Goal: Task Accomplishment & Management: Manage account settings

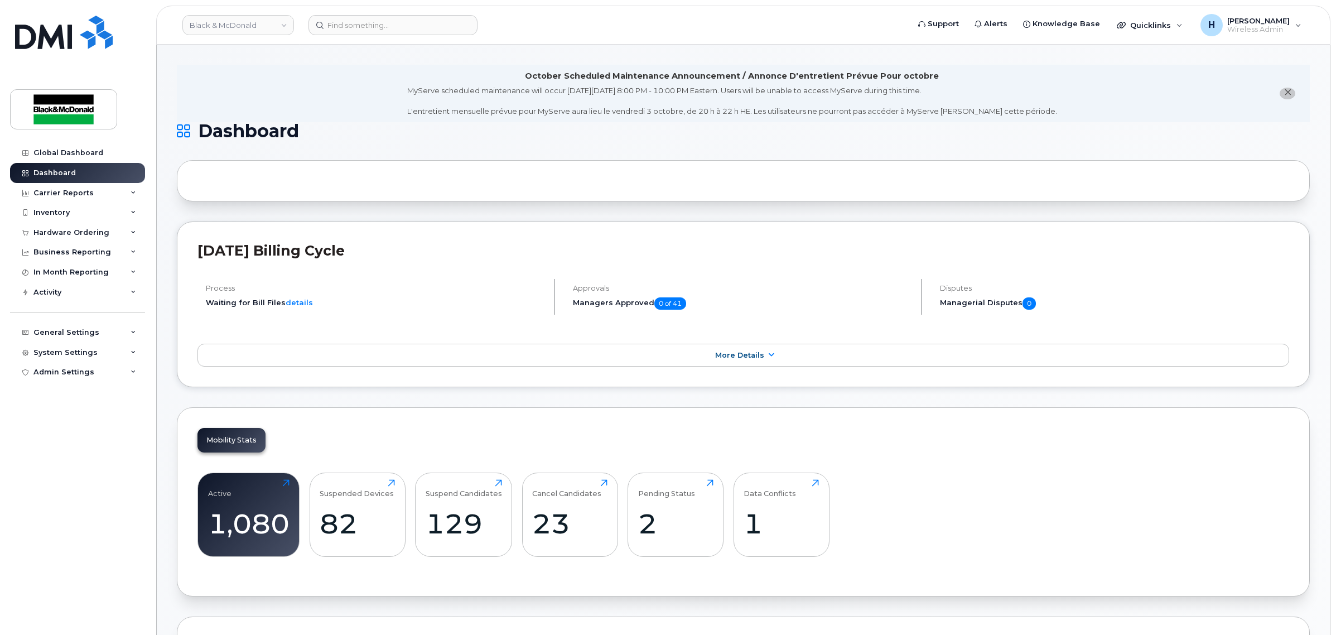
click at [345, 112] on li "October Scheduled Maintenance Announcement / Annonce D'entretient Prévue Pour o…" at bounding box center [743, 93] width 1133 height 57
click at [336, 12] on header "Black & McDonald Support Alerts Knowledge Base Quicklinks Suspend / Cancel Devi…" at bounding box center [743, 25] width 1175 height 39
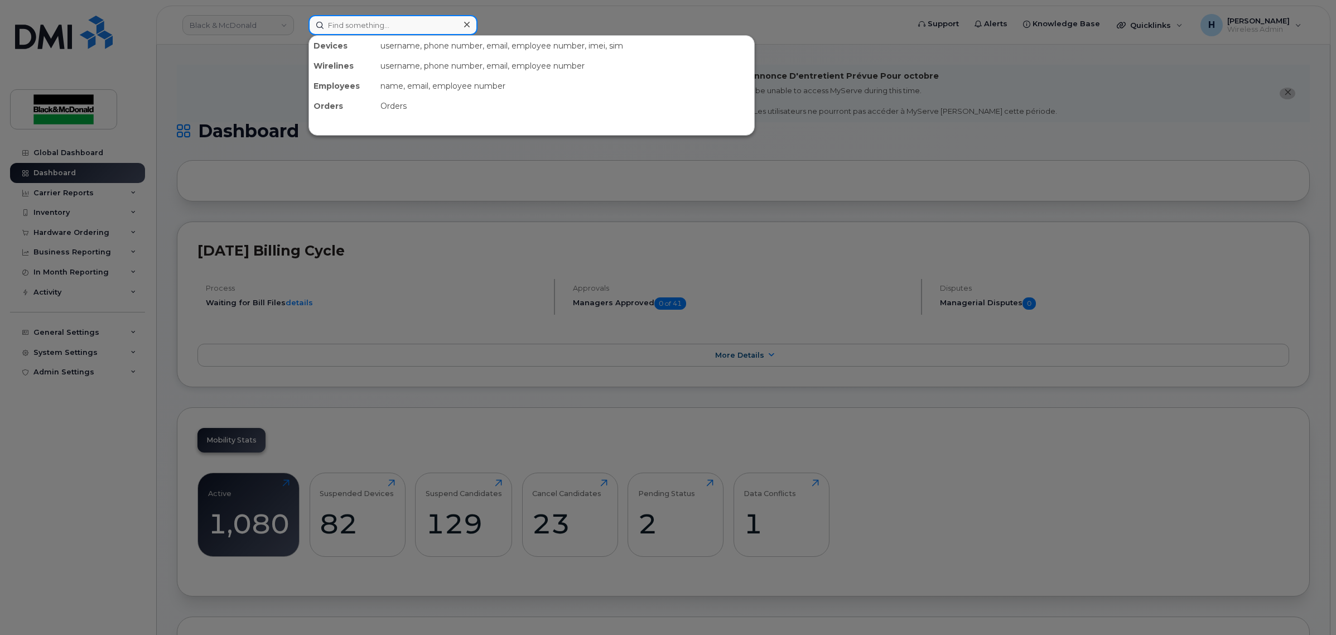
click at [335, 20] on input at bounding box center [393, 25] width 169 height 20
type input "fst"
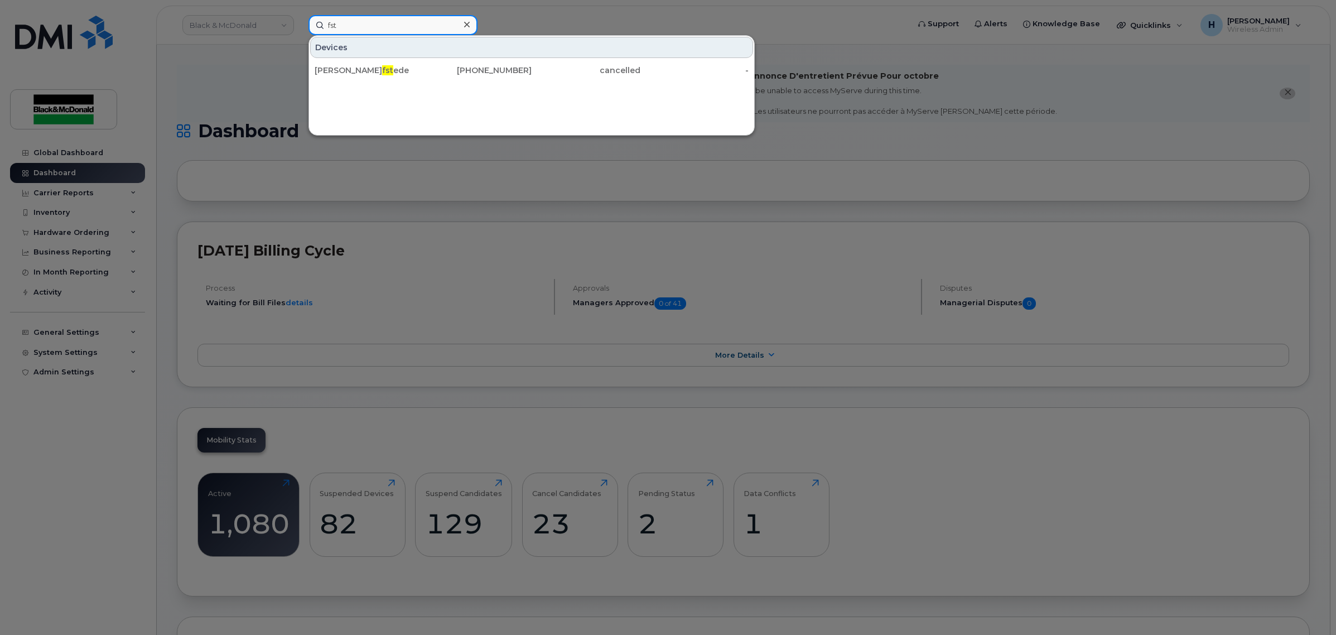
drag, startPoint x: 355, startPoint y: 23, endPoint x: 325, endPoint y: 21, distance: 30.2
click at [325, 21] on input "fst" at bounding box center [393, 25] width 169 height 20
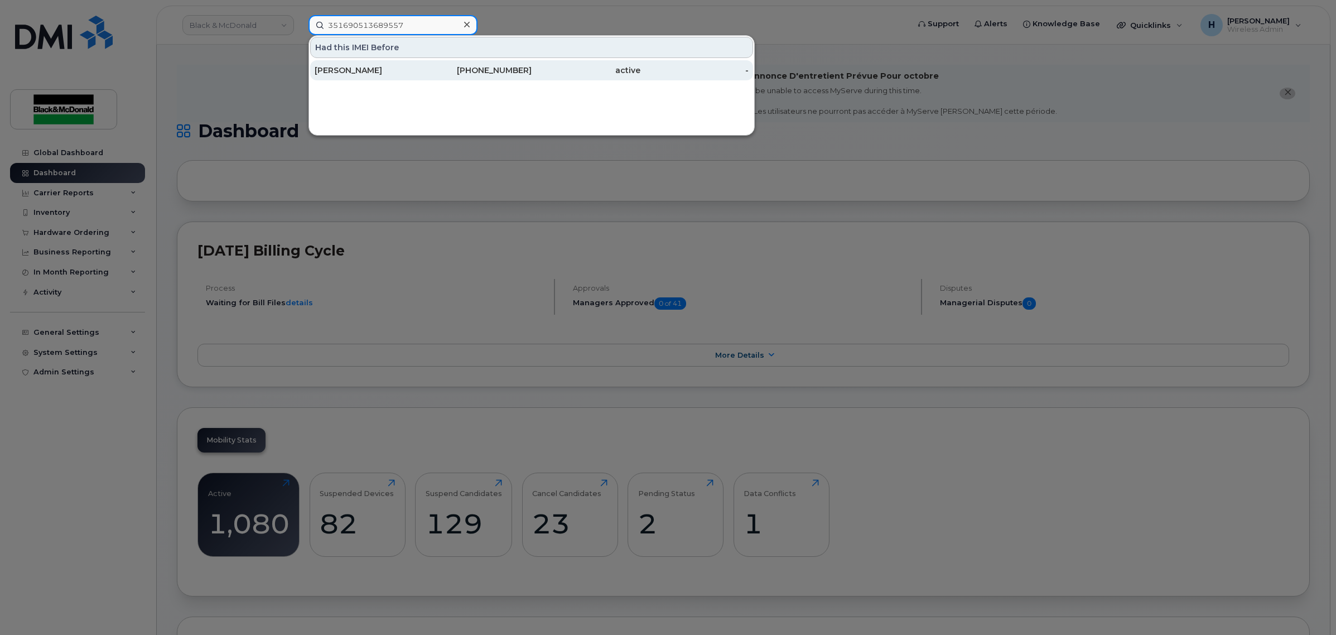
type input "351690513689557"
click at [416, 71] on div "ALEX Abdilla" at bounding box center [369, 70] width 109 height 11
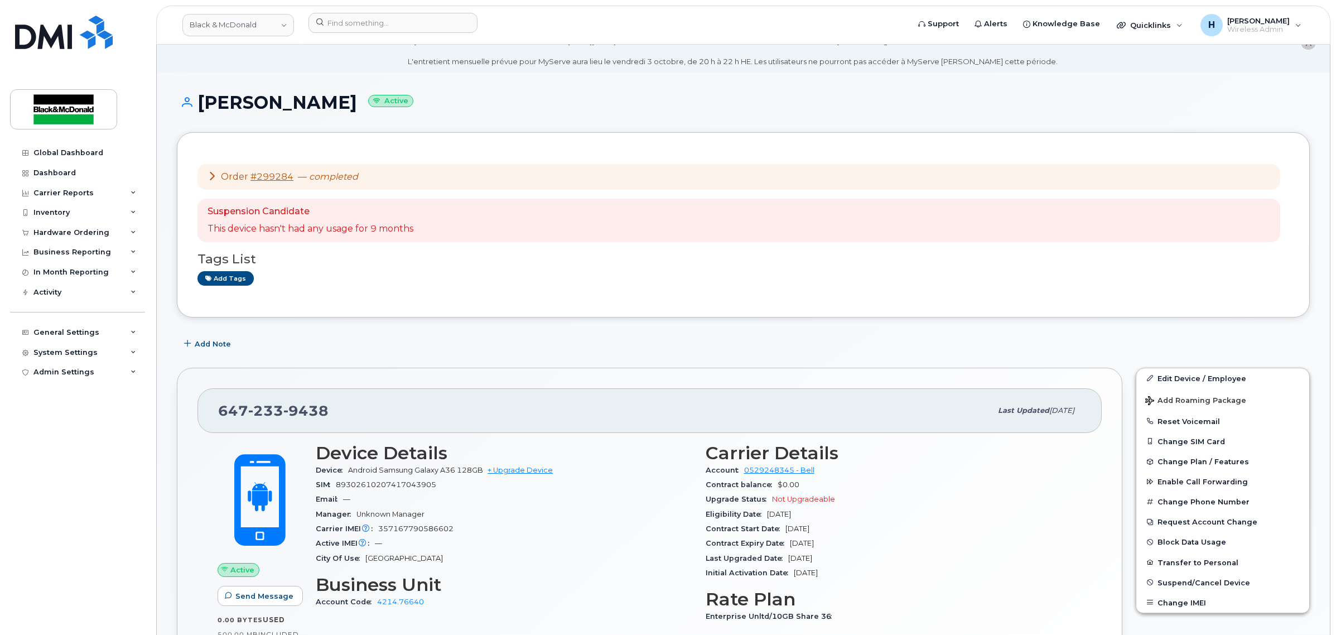
scroll to position [23, 0]
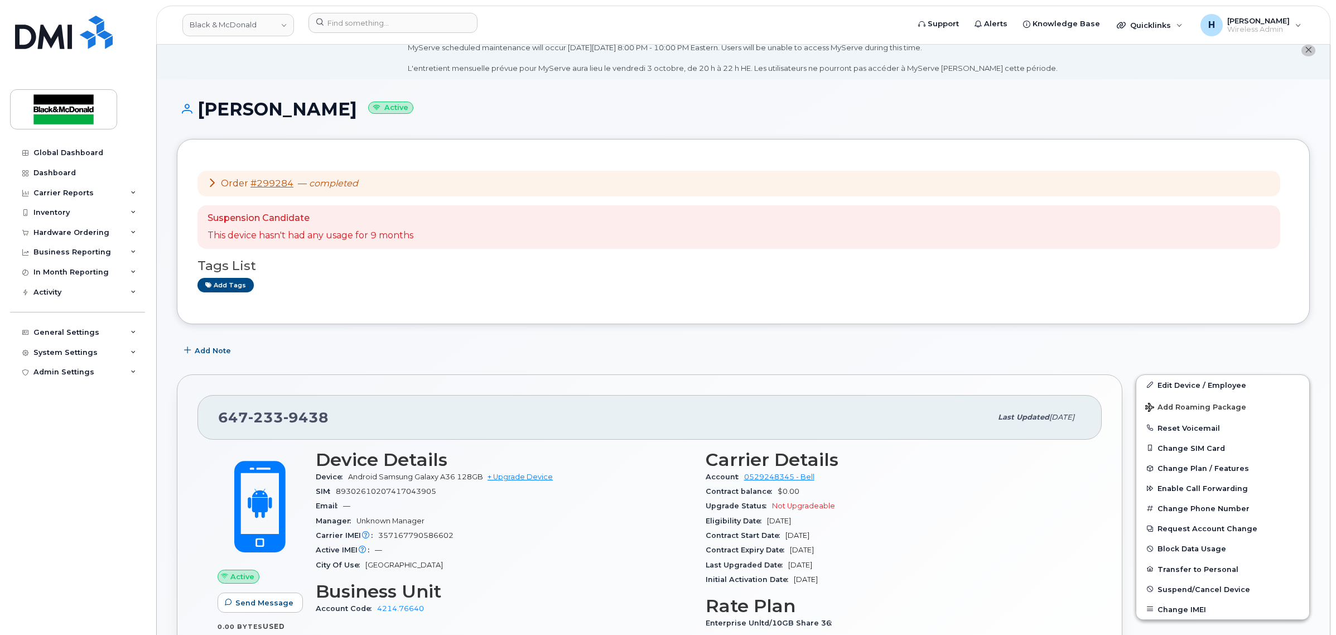
click at [206, 181] on div "Order #299284 — completed" at bounding box center [739, 184] width 1083 height 26
click at [214, 184] on icon at bounding box center [212, 182] width 9 height 9
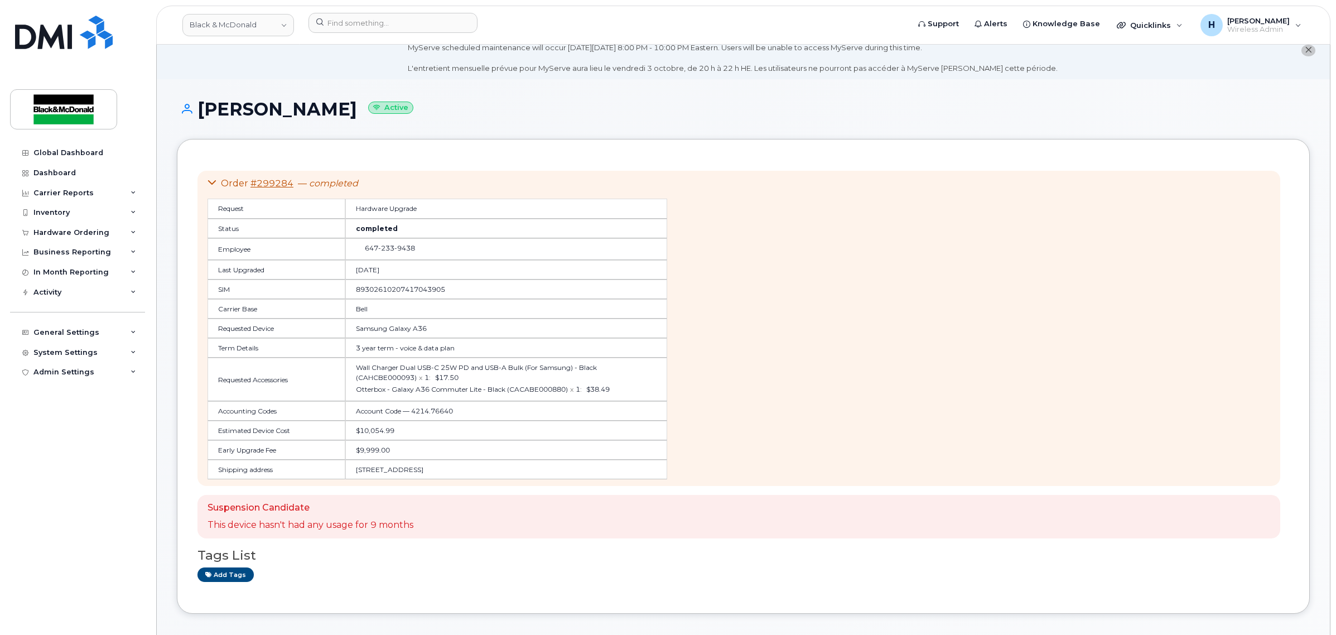
click at [214, 184] on icon at bounding box center [212, 182] width 9 height 9
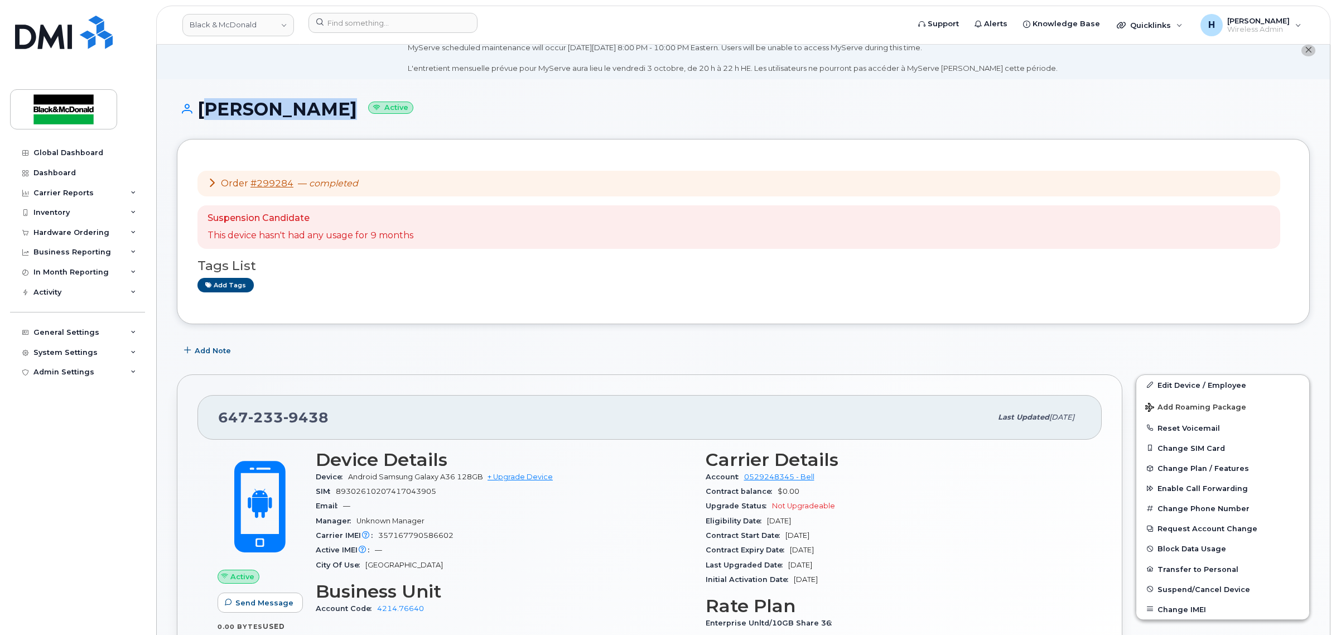
drag, startPoint x: 202, startPoint y: 107, endPoint x: 319, endPoint y: 110, distance: 117.2
click at [319, 110] on h1 "ALEX Abdilla Active" at bounding box center [743, 109] width 1133 height 20
copy h1 "[PERSON_NAME]"
drag, startPoint x: 409, startPoint y: 23, endPoint x: 400, endPoint y: 23, distance: 8.9
click at [400, 23] on input at bounding box center [393, 23] width 169 height 20
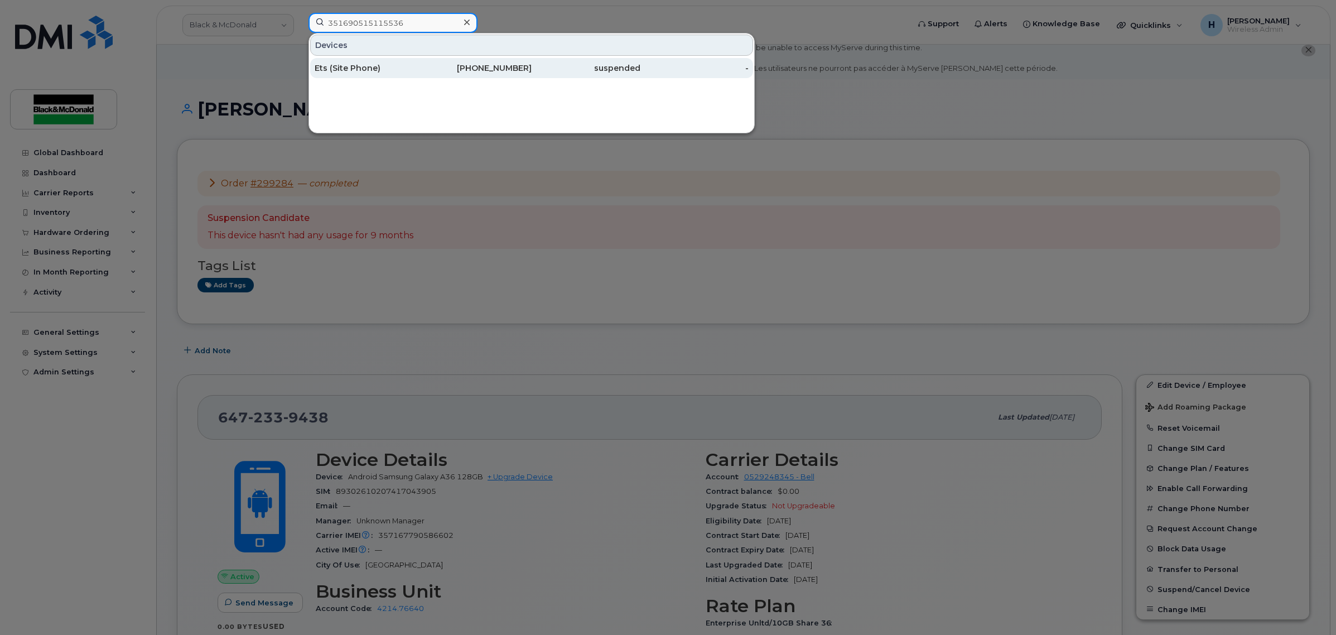
type input "351690515115536"
click at [386, 64] on div "Ets (Site Phone)" at bounding box center [369, 67] width 109 height 11
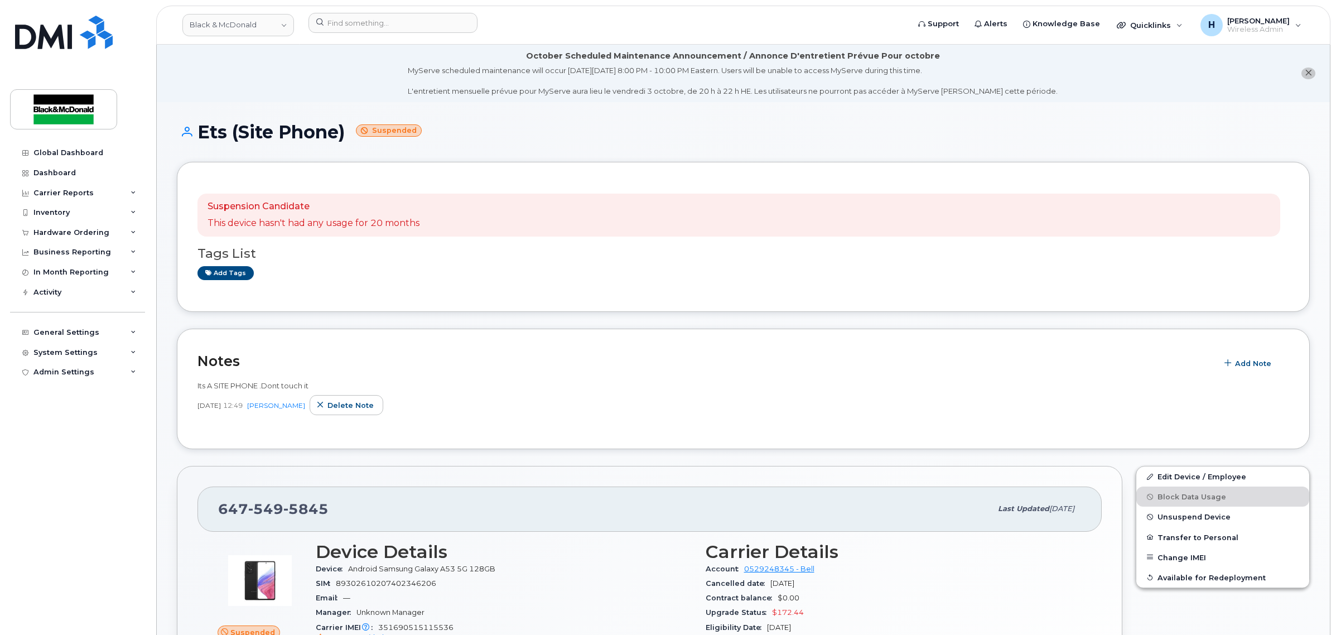
click at [425, 293] on div "Suspension Candidate This device hasn't had any usage for 20 months Tags List A…" at bounding box center [743, 237] width 1133 height 150
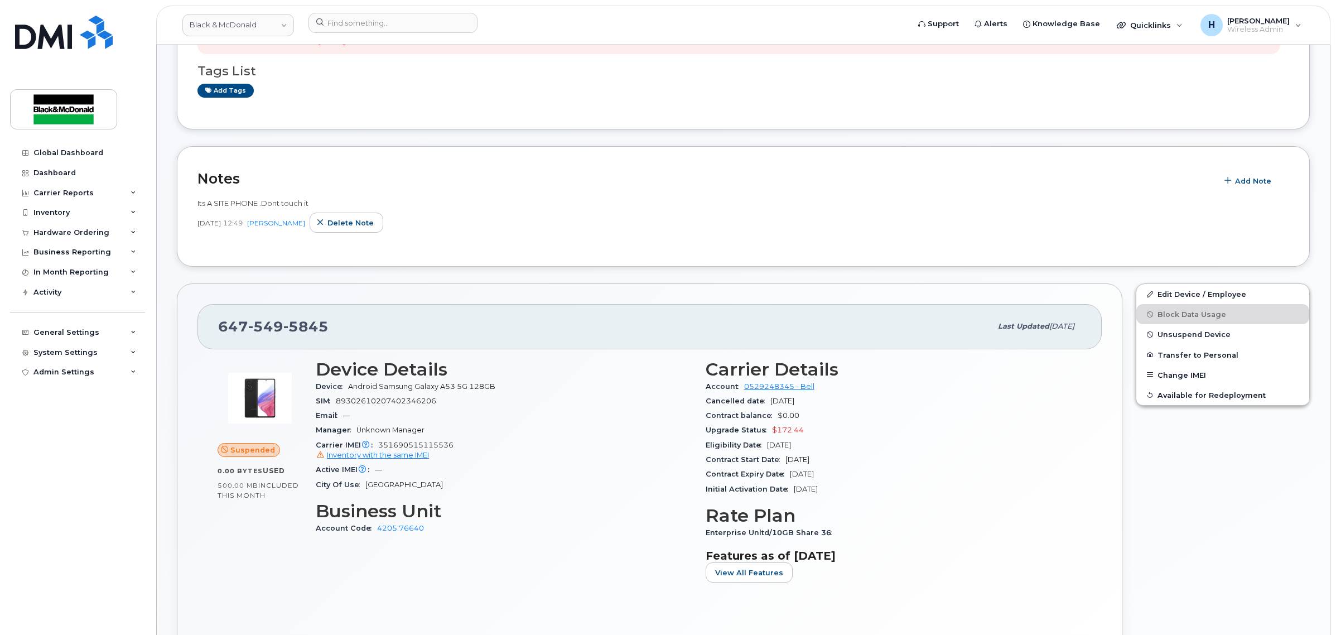
scroll to position [418, 0]
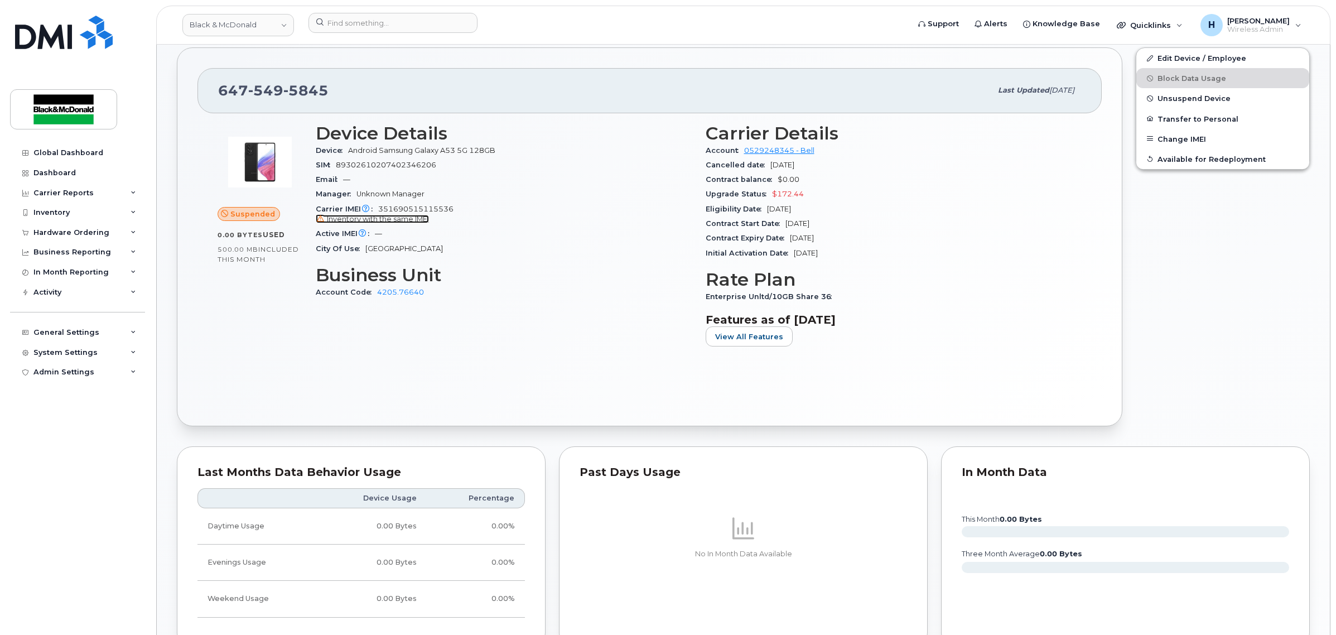
click at [403, 220] on span "Inventory with the same IMEI" at bounding box center [378, 219] width 102 height 8
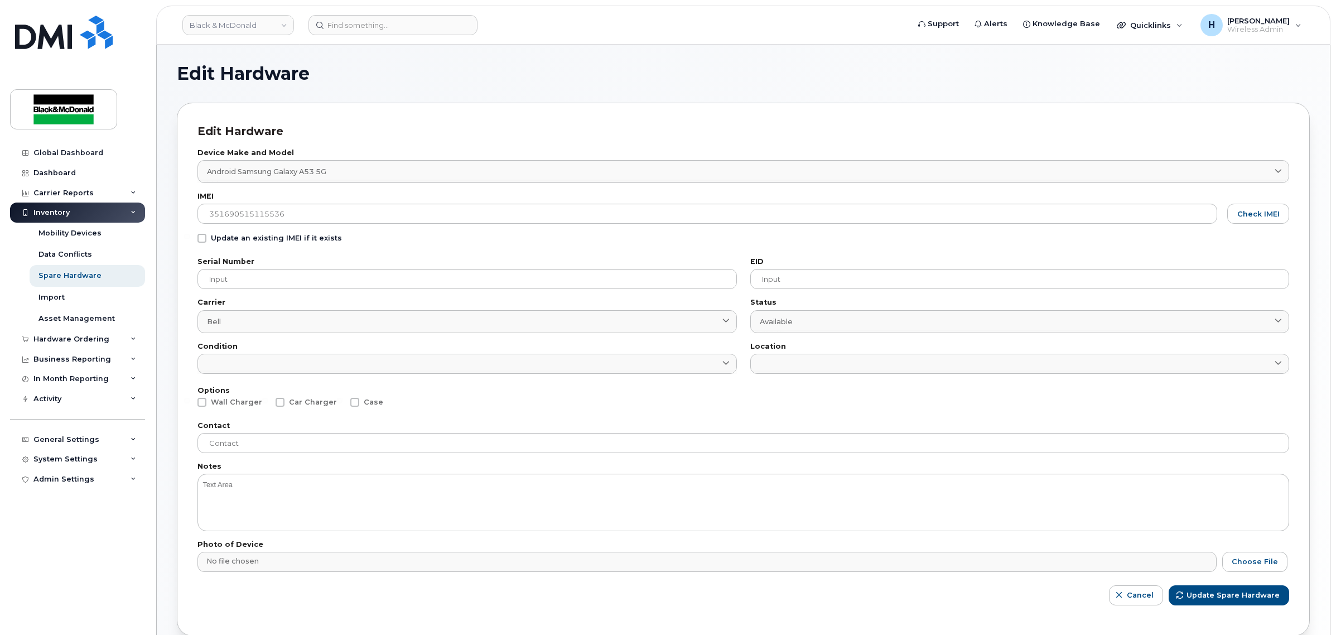
click at [933, 93] on section "Edit Hardware Edit Hardware Device Make and Model Android Samsung Galaxy A53 5G…" at bounding box center [743, 443] width 1133 height 757
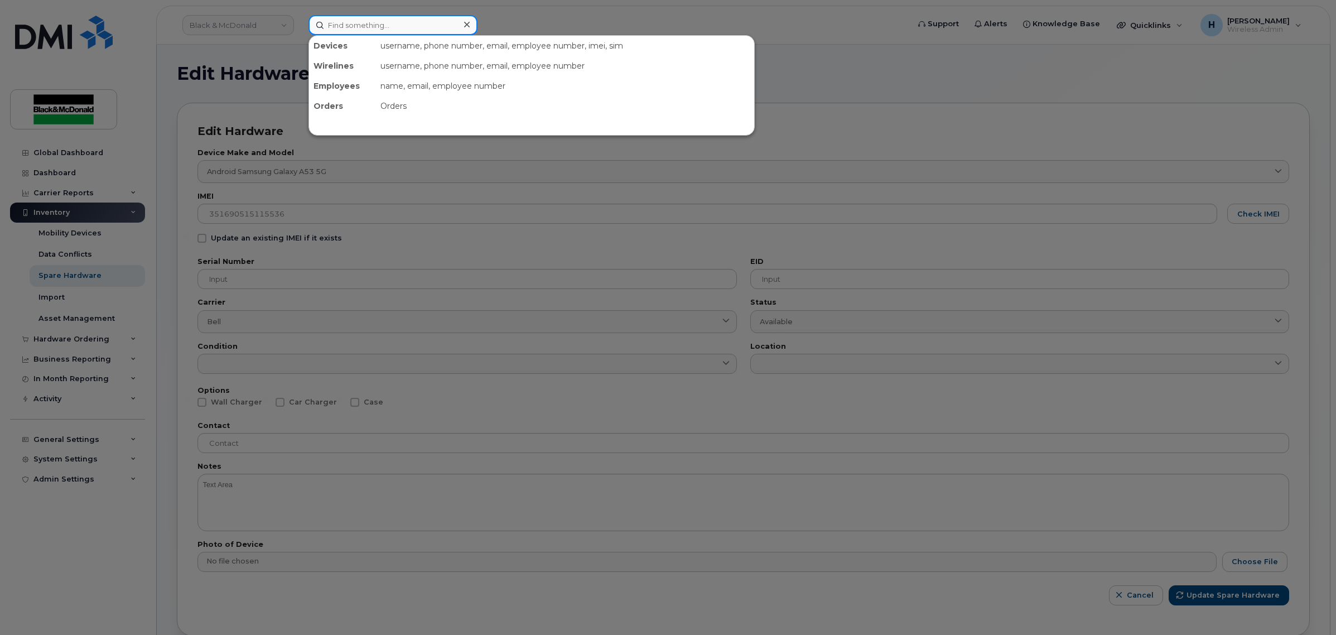
click at [389, 20] on input at bounding box center [393, 25] width 169 height 20
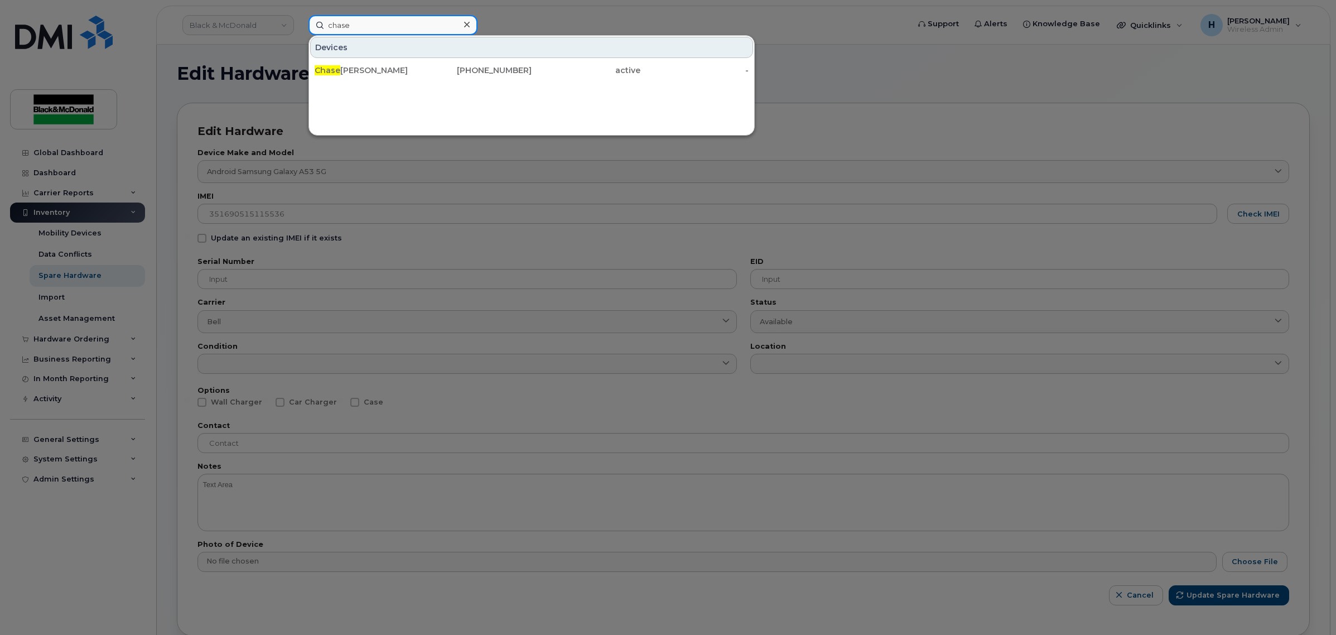
type input "chase"
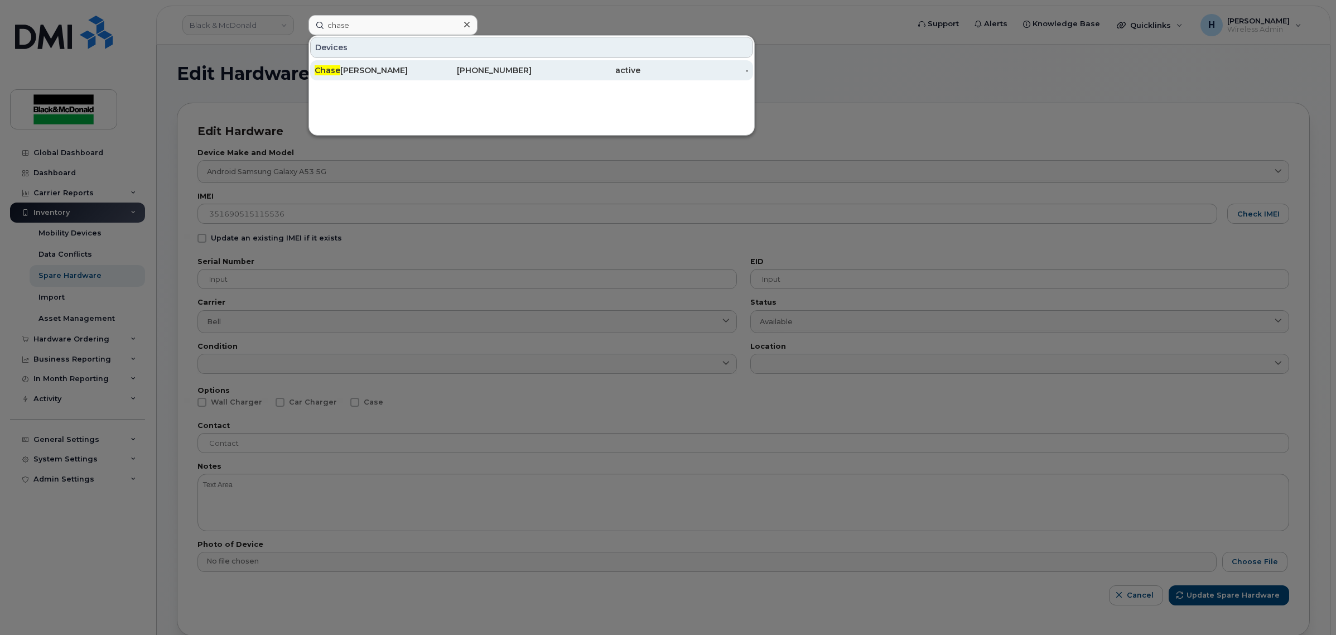
click at [358, 68] on div "Chase Taylor" at bounding box center [369, 70] width 109 height 11
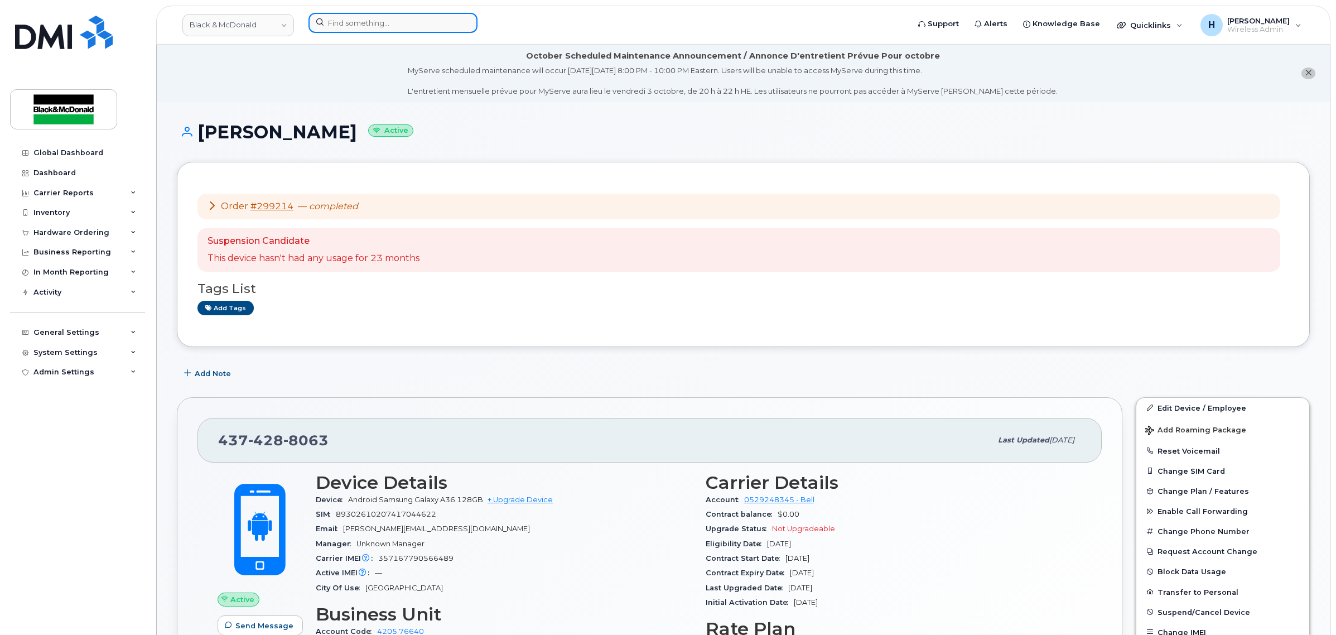
click at [341, 21] on input at bounding box center [393, 23] width 169 height 20
paste input "357926104577361"
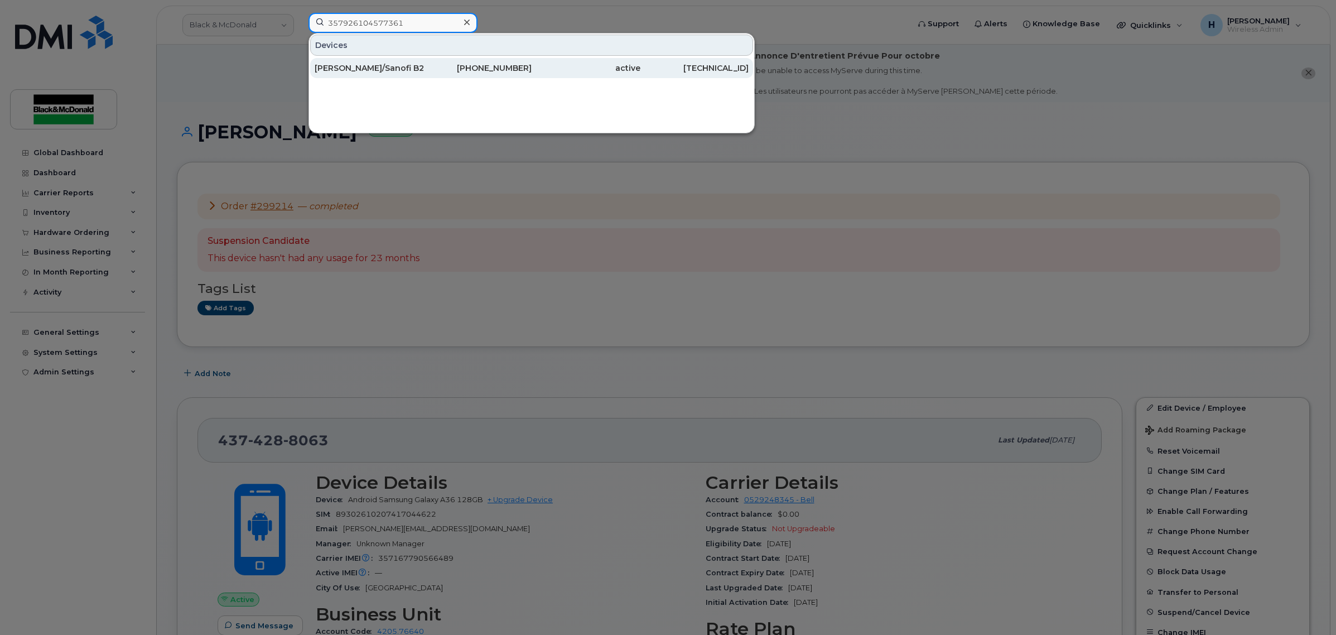
type input "357926104577361"
click at [349, 69] on div "Gerry Gills/Sanofi B200" at bounding box center [369, 67] width 109 height 11
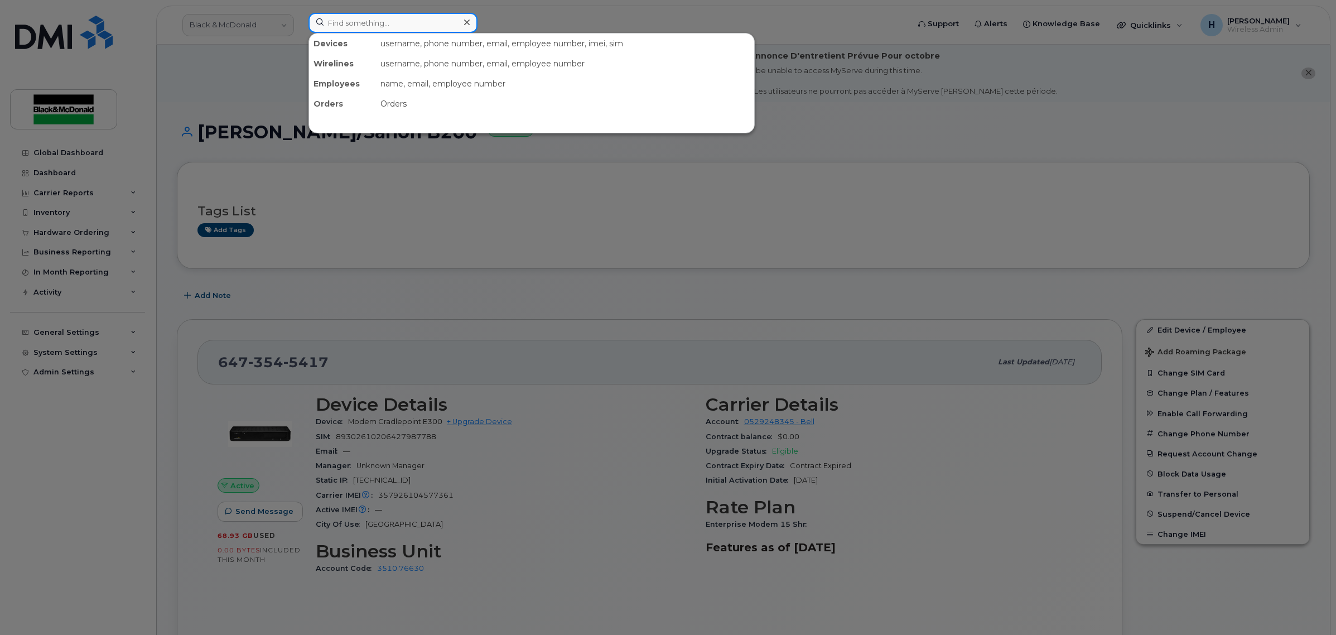
click at [397, 30] on input at bounding box center [393, 23] width 169 height 20
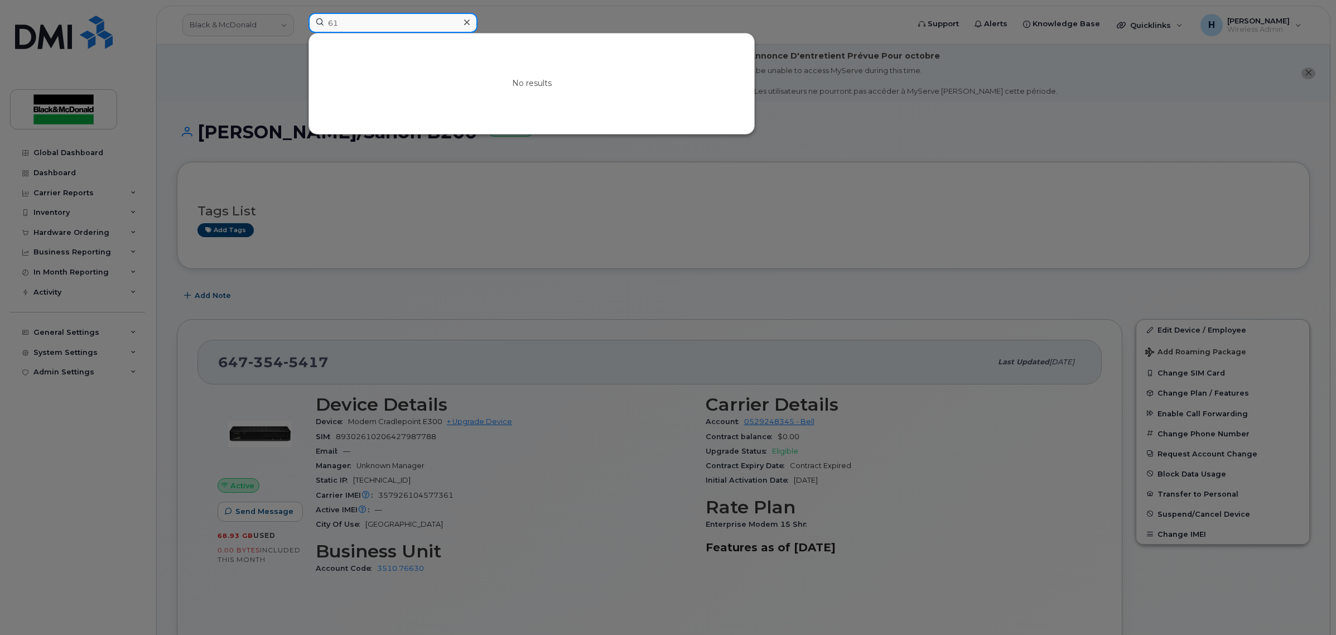
type input "6"
click at [437, 23] on input at bounding box center [393, 23] width 169 height 20
paste input "226-788-9838"
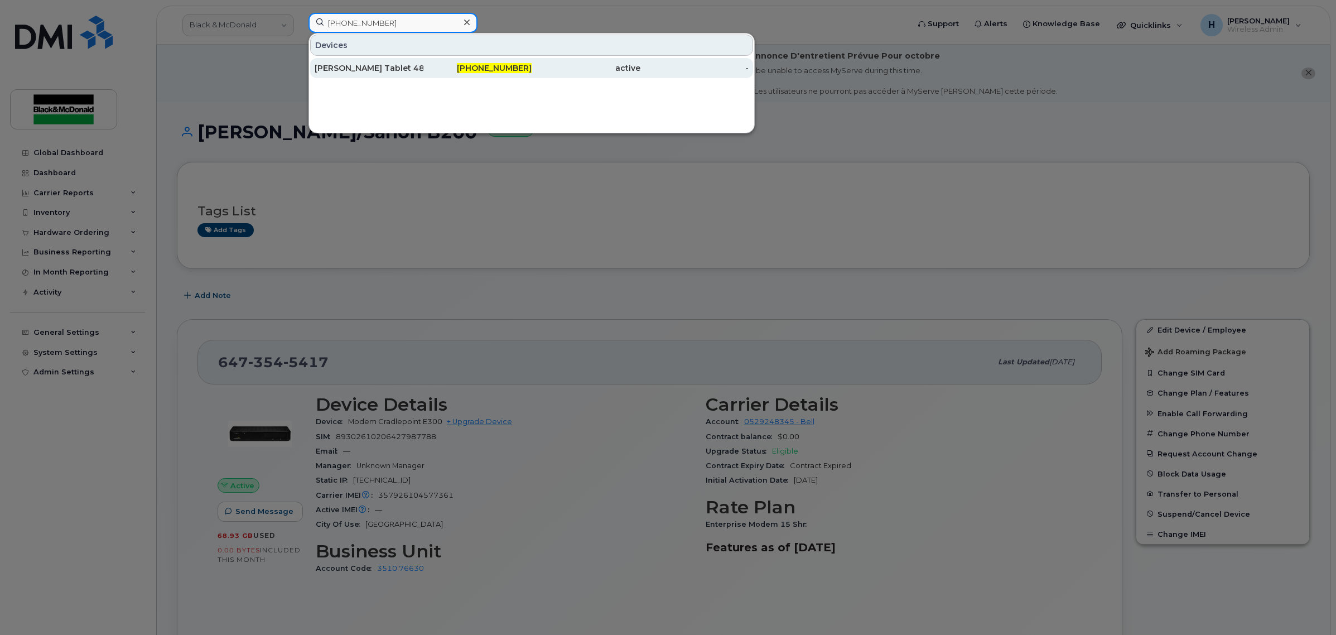
type input "226-788-9838"
click at [405, 62] on div "[PERSON_NAME] Tablet 48" at bounding box center [369, 68] width 109 height 20
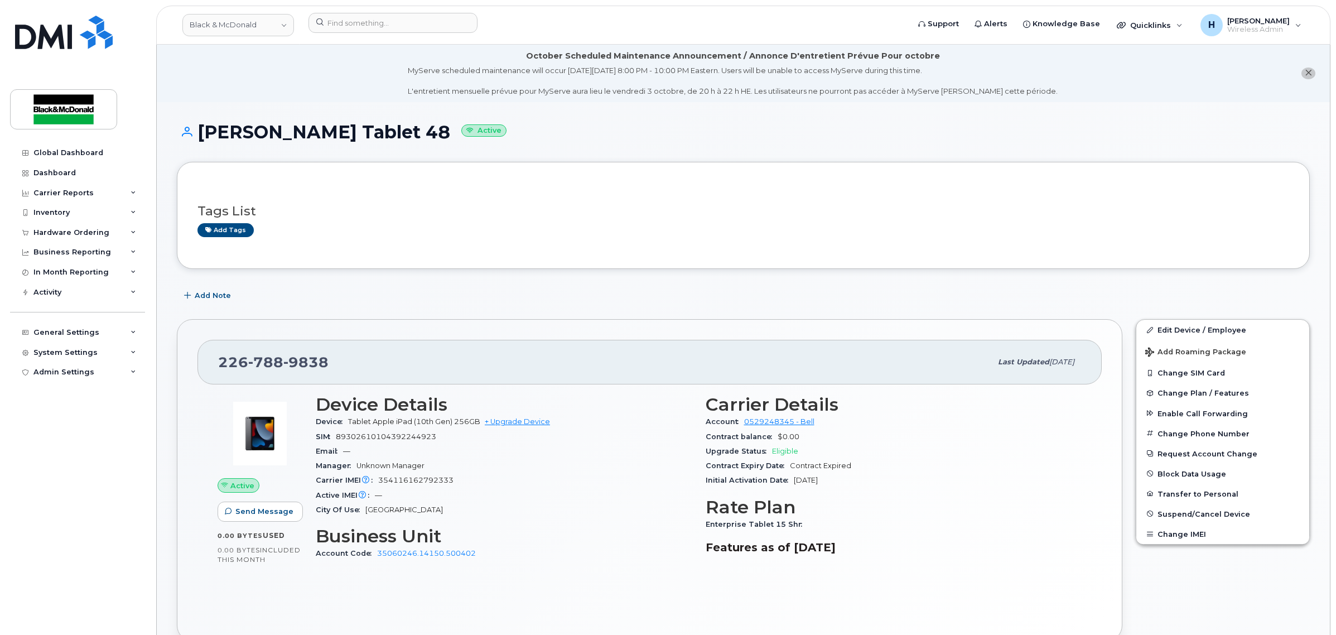
click at [436, 292] on div "Add Note" at bounding box center [743, 296] width 1133 height 20
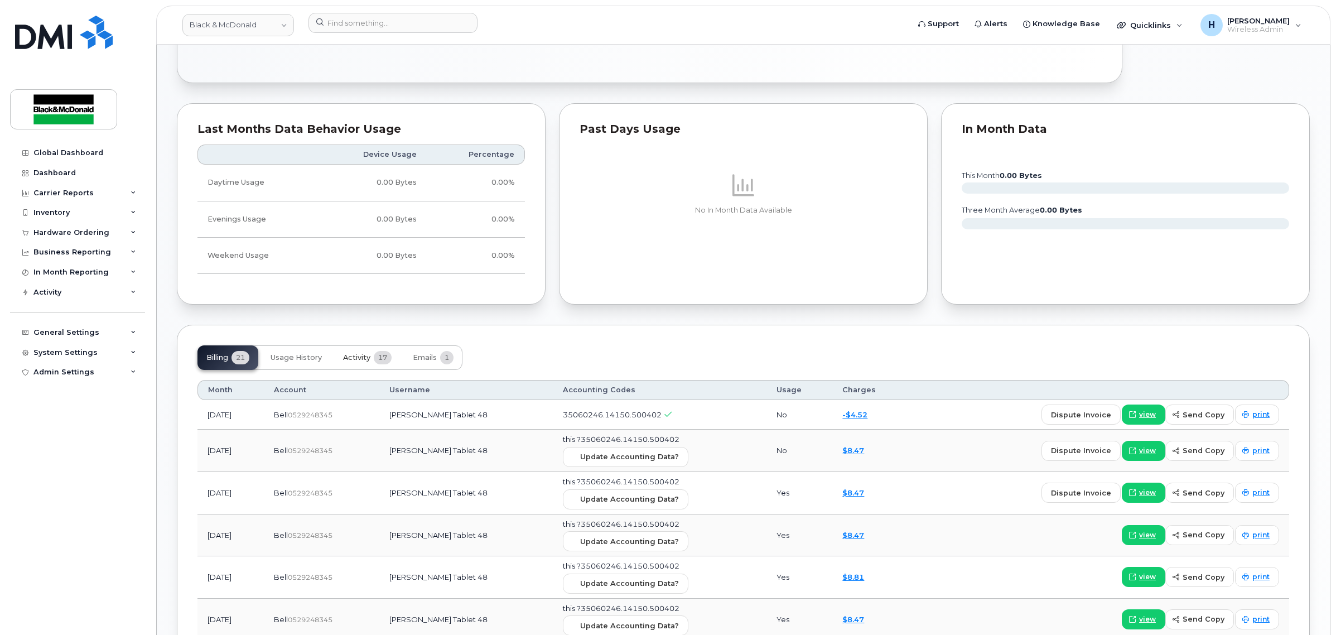
click at [355, 356] on span "Activity" at bounding box center [356, 357] width 27 height 9
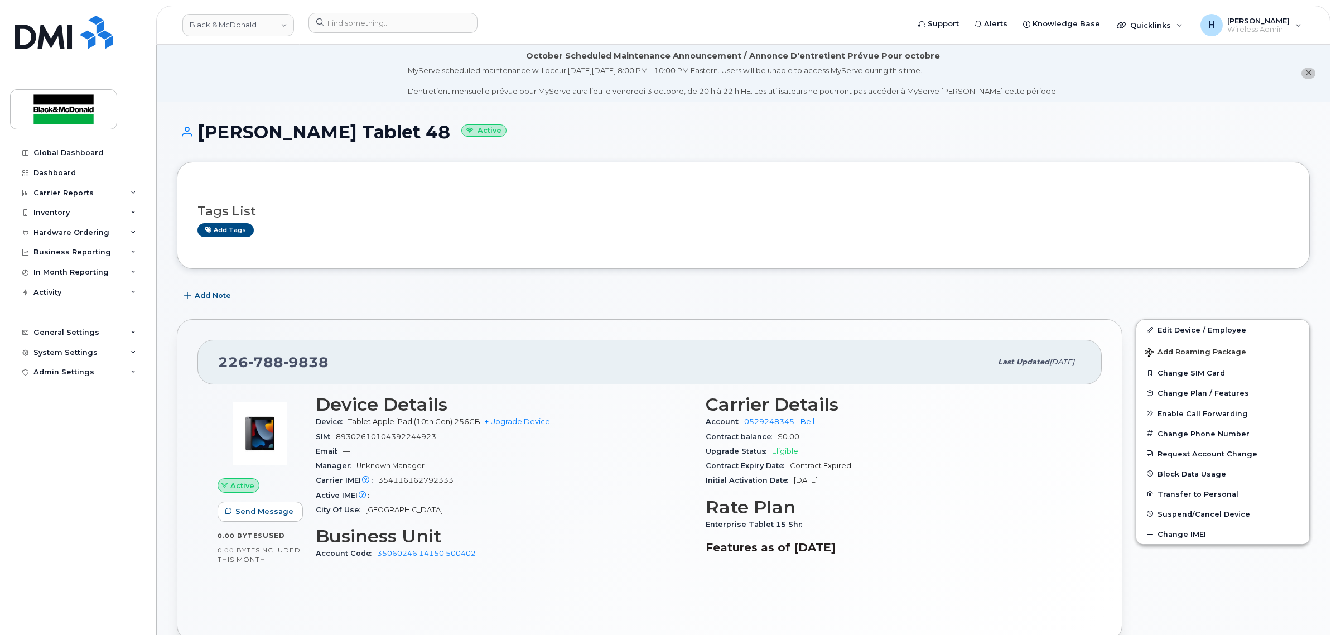
click at [629, 432] on div "SIM 89302610104392244923" at bounding box center [504, 437] width 377 height 15
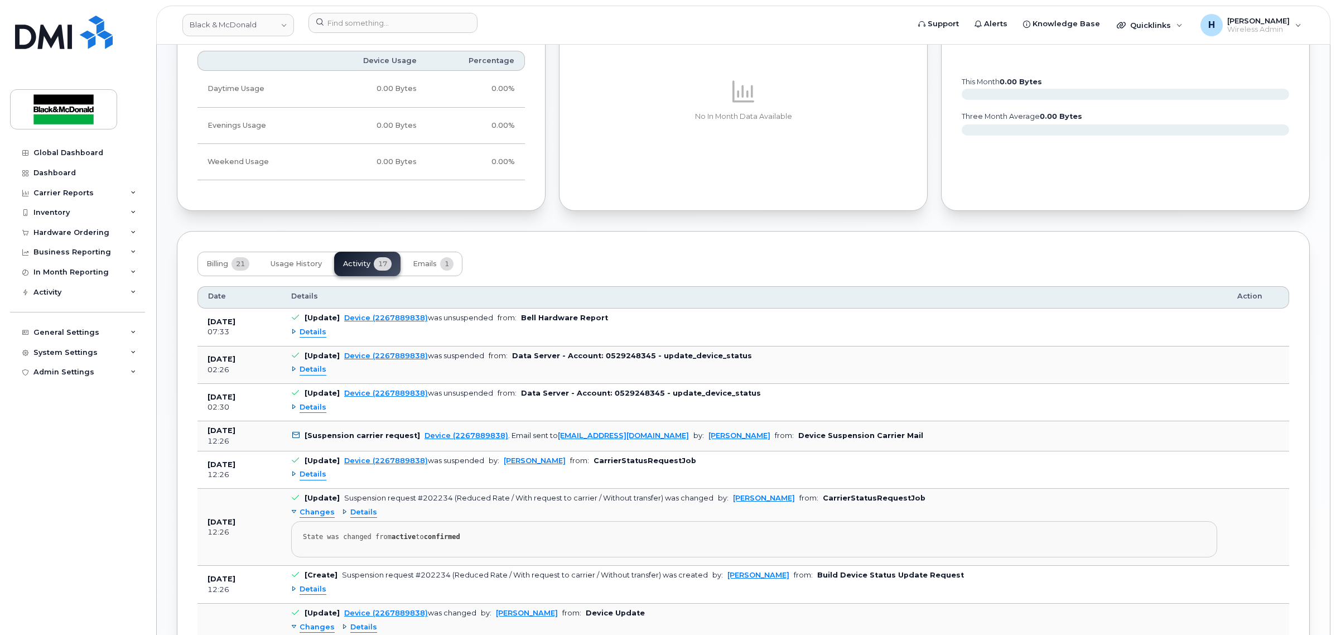
scroll to position [674, 0]
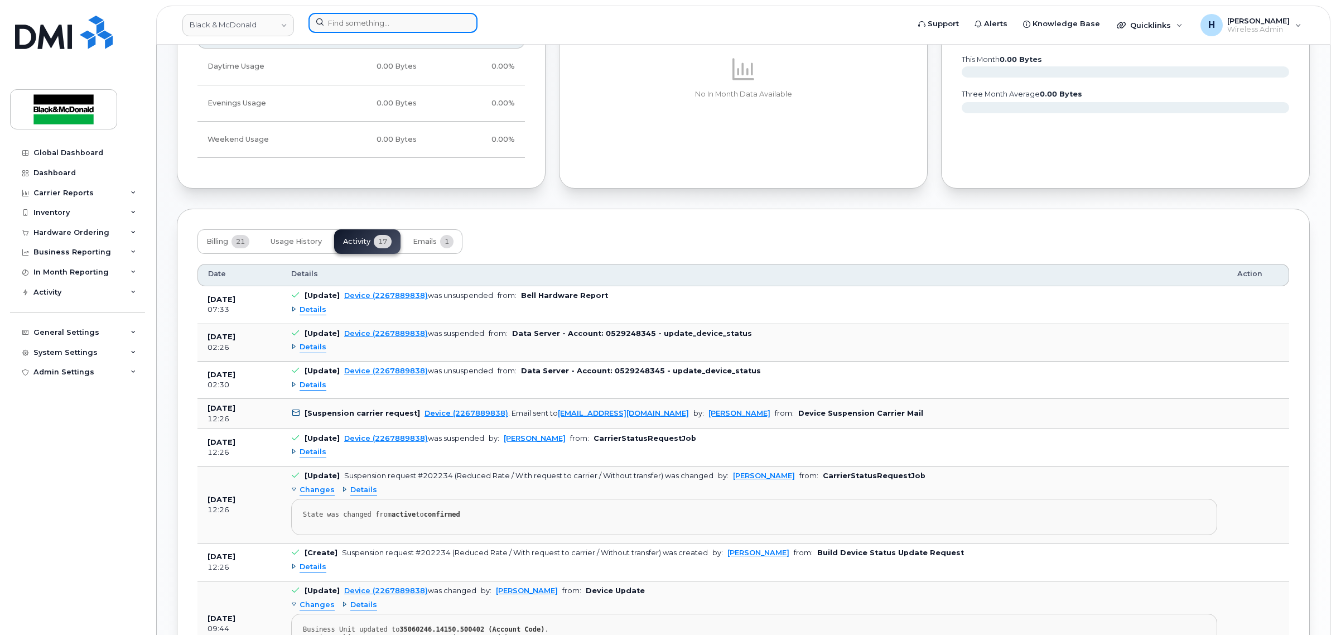
click at [397, 20] on input at bounding box center [393, 23] width 169 height 20
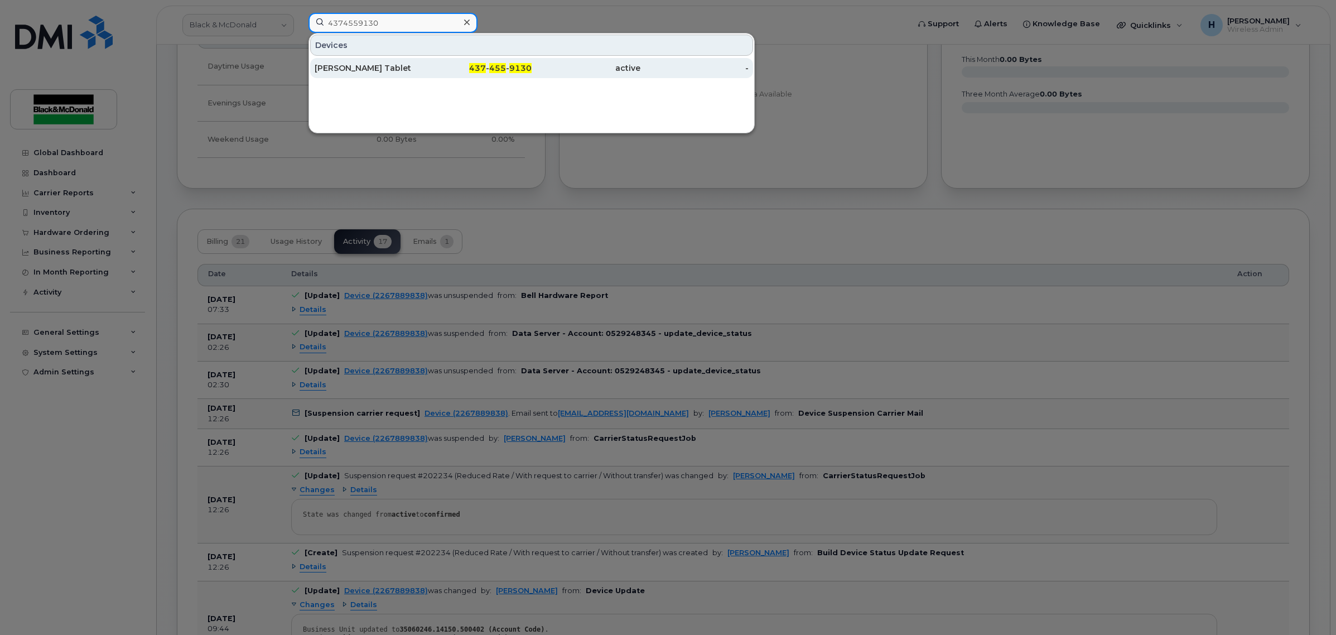
type input "4374559130"
click at [442, 73] on div "437 - 455 - 9130" at bounding box center [477, 67] width 109 height 11
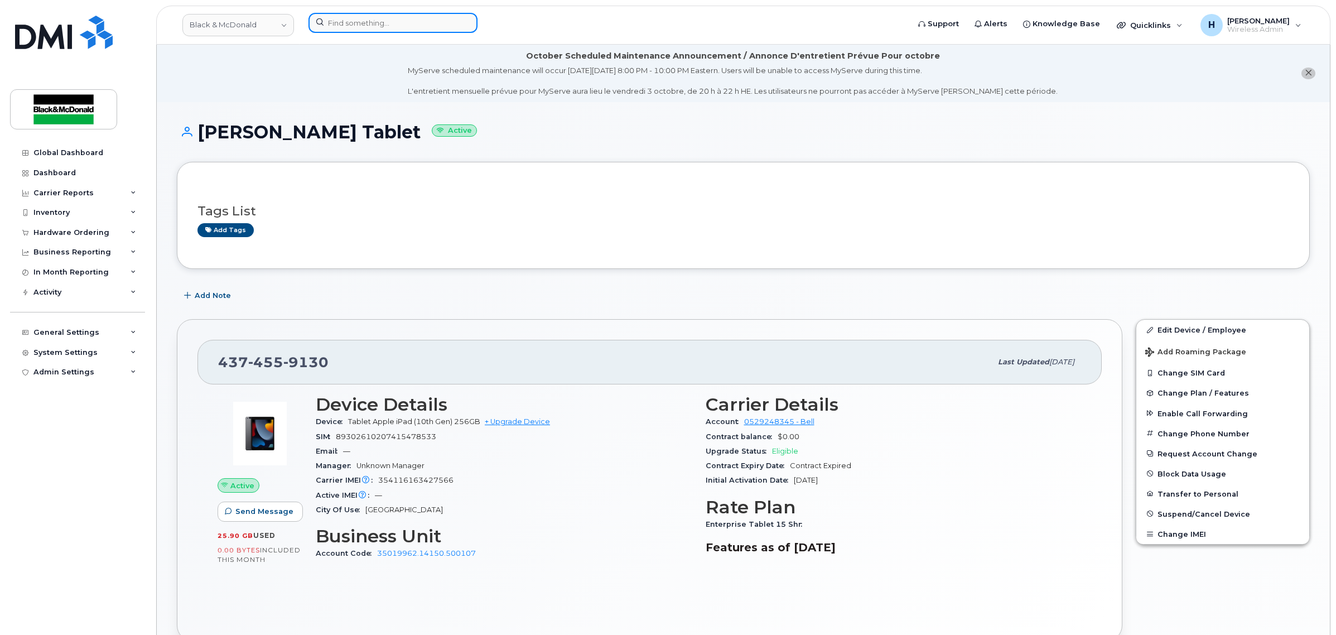
click at [339, 17] on input at bounding box center [393, 23] width 169 height 20
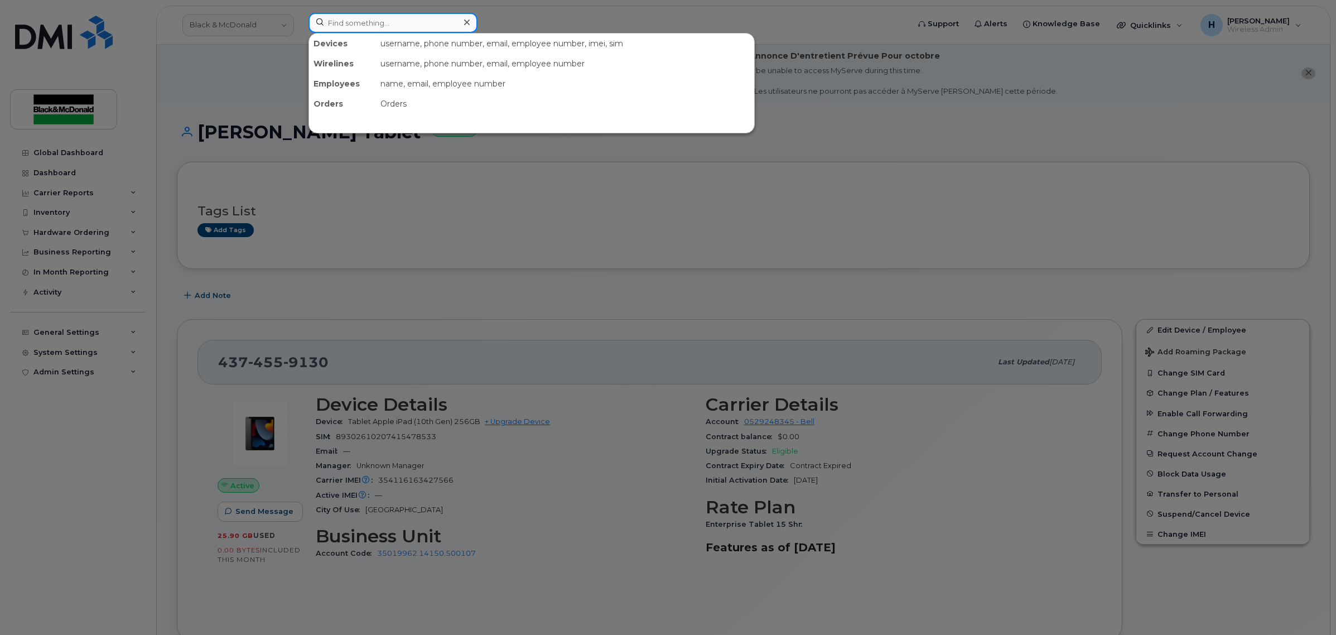
paste input "[PHONE_NUMBER]"
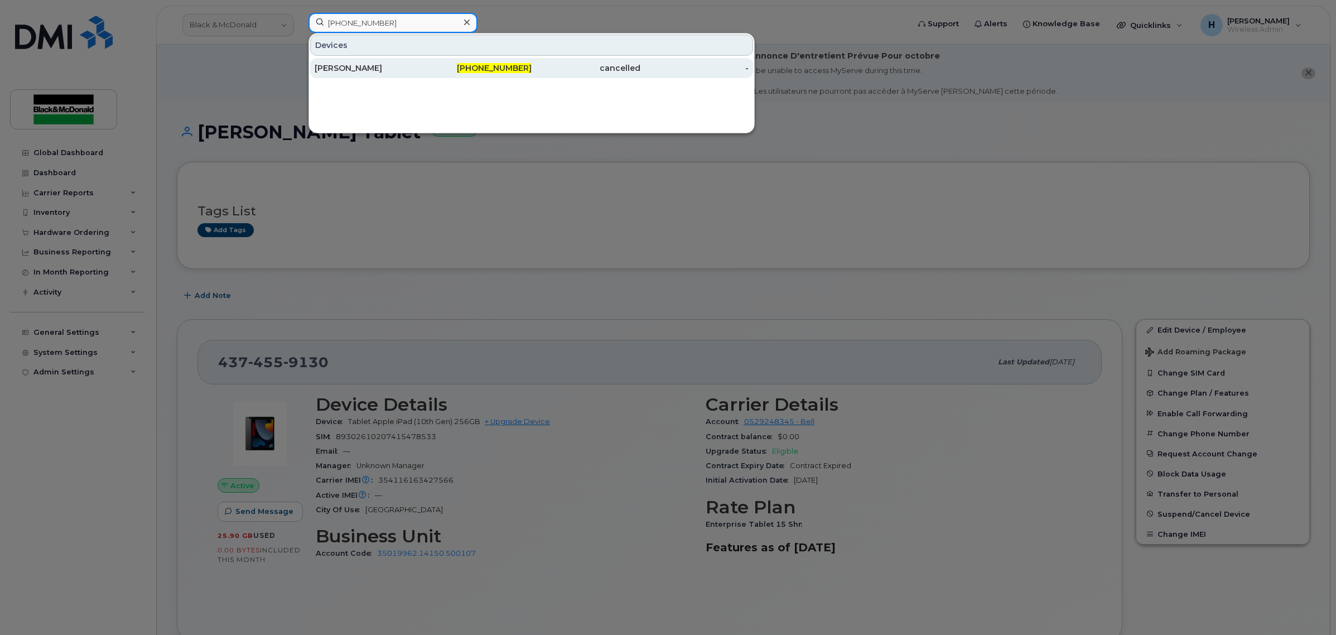
type input "[PHONE_NUMBER]"
click at [367, 65] on div "[PERSON_NAME]" at bounding box center [369, 67] width 109 height 11
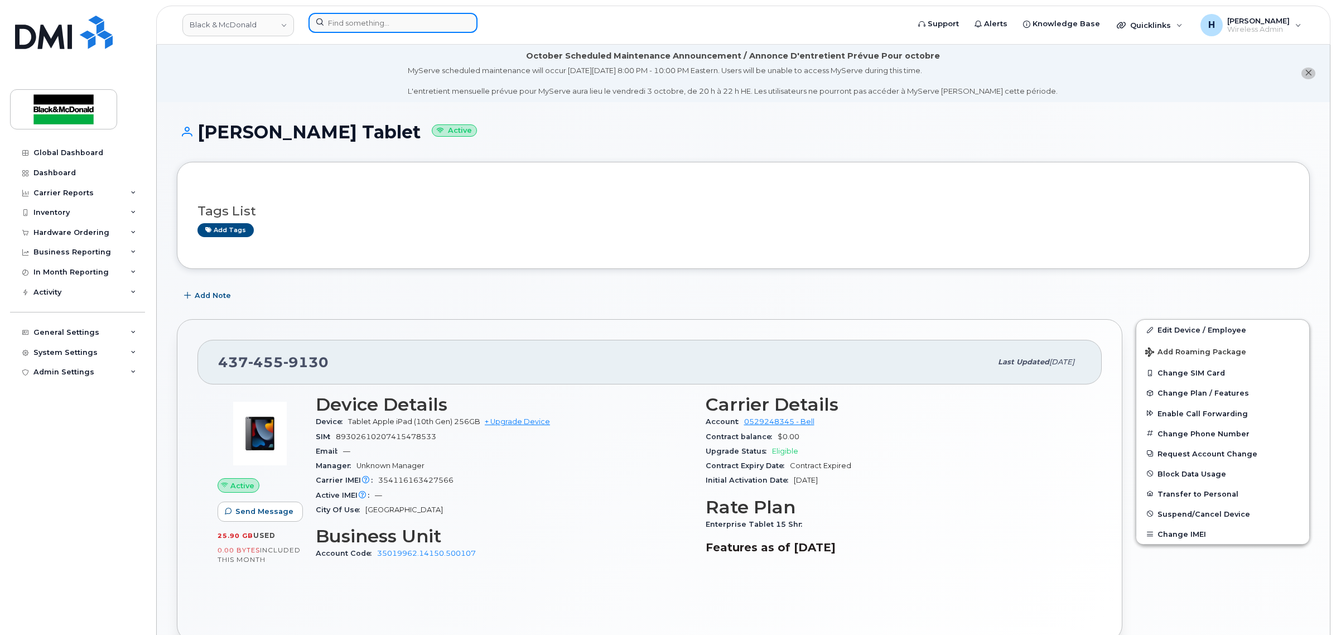
click at [388, 21] on input at bounding box center [393, 23] width 169 height 20
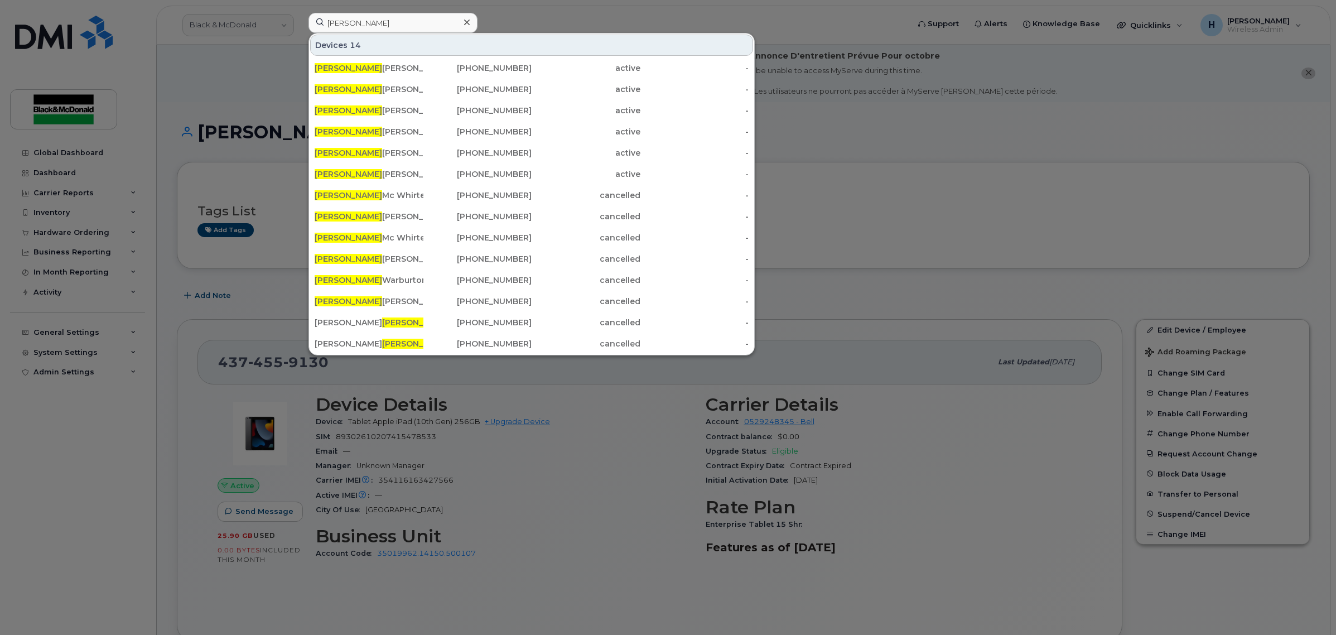
click at [818, 121] on div at bounding box center [668, 317] width 1336 height 635
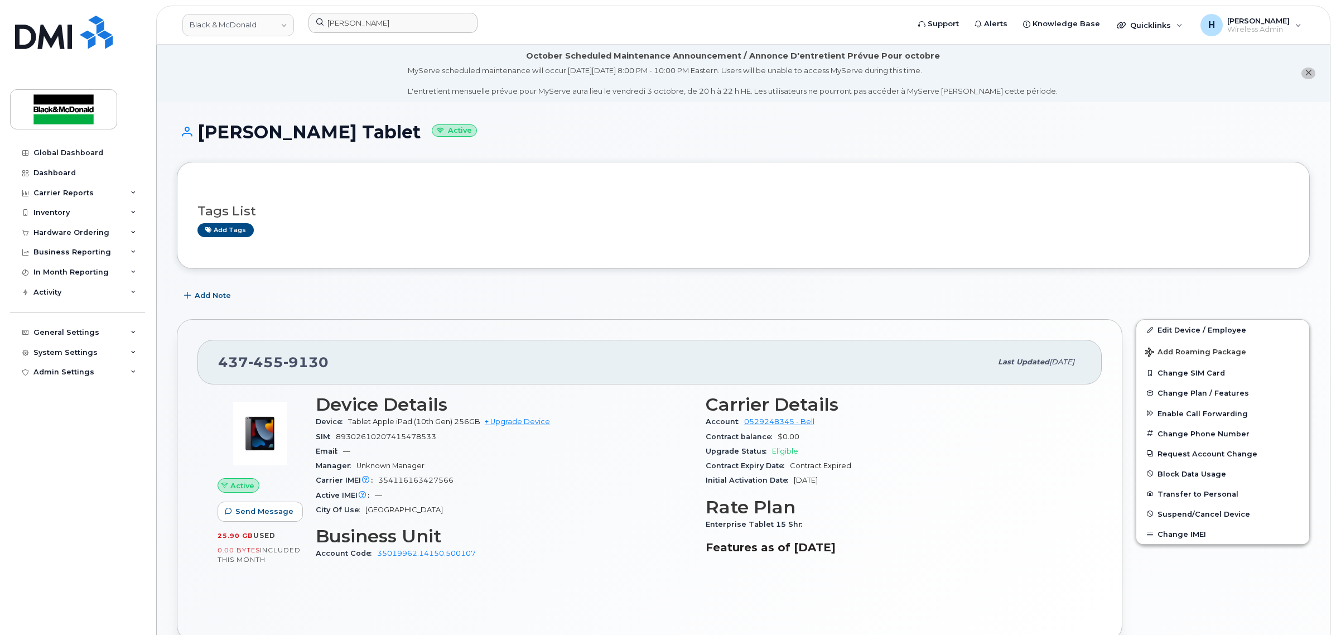
click at [774, 196] on div "Tags List Add tags" at bounding box center [744, 215] width 1092 height 43
click at [407, 23] on input "lucas" at bounding box center [393, 23] width 169 height 20
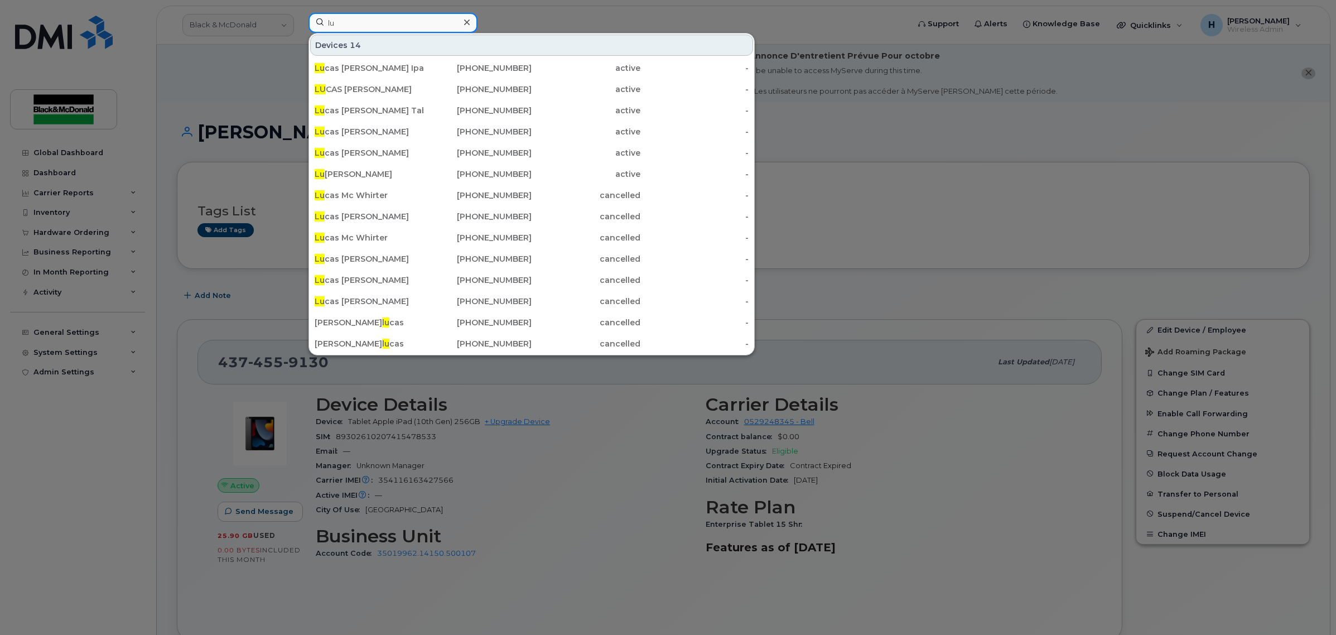
type input "l"
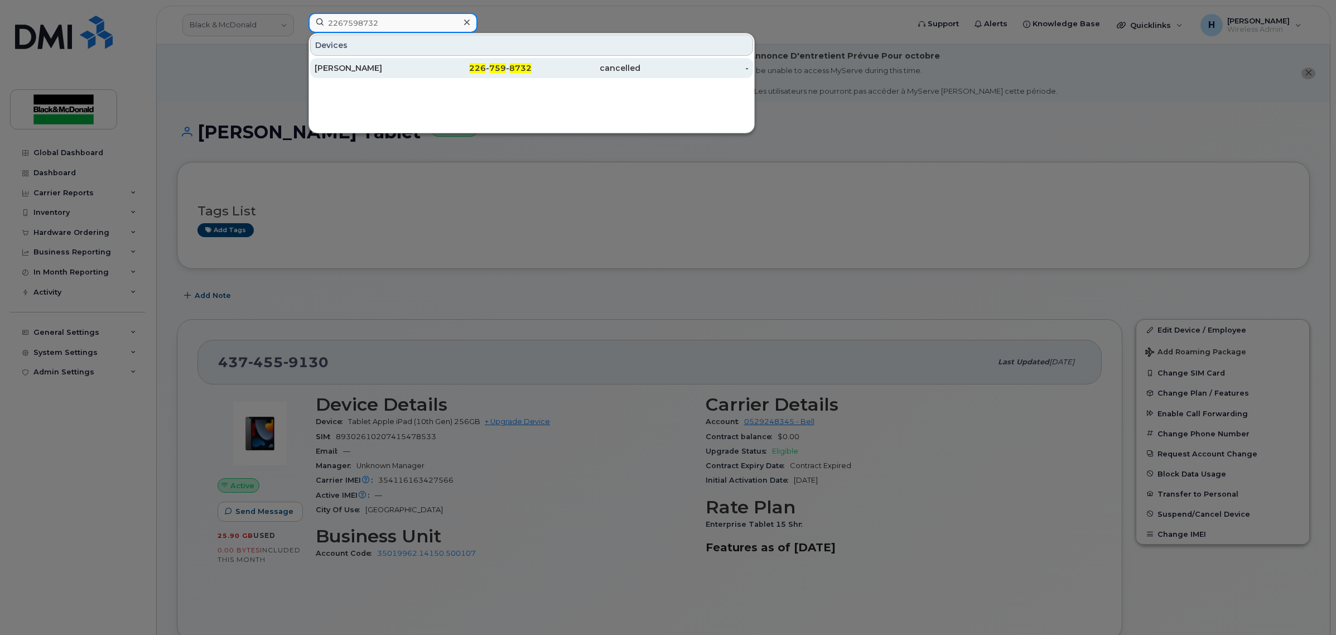
type input "2267598732"
click at [372, 65] on div "[PERSON_NAME]" at bounding box center [369, 67] width 109 height 11
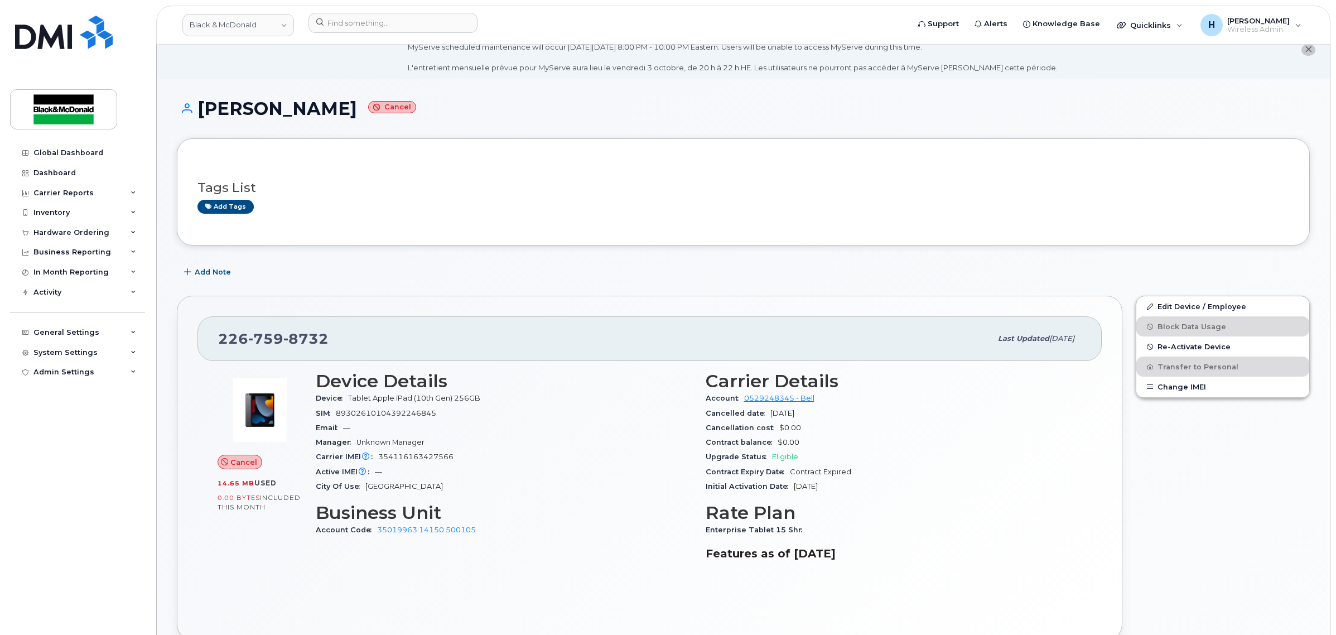
scroll to position [23, 0]
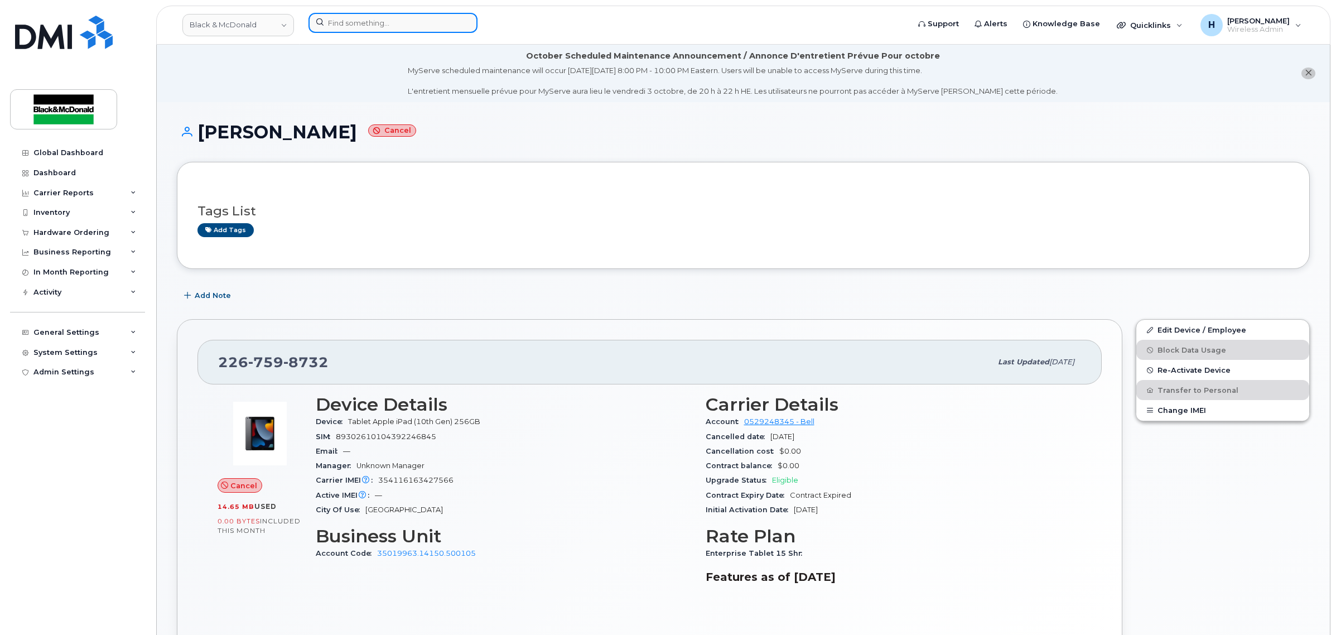
click at [352, 21] on input at bounding box center [393, 23] width 169 height 20
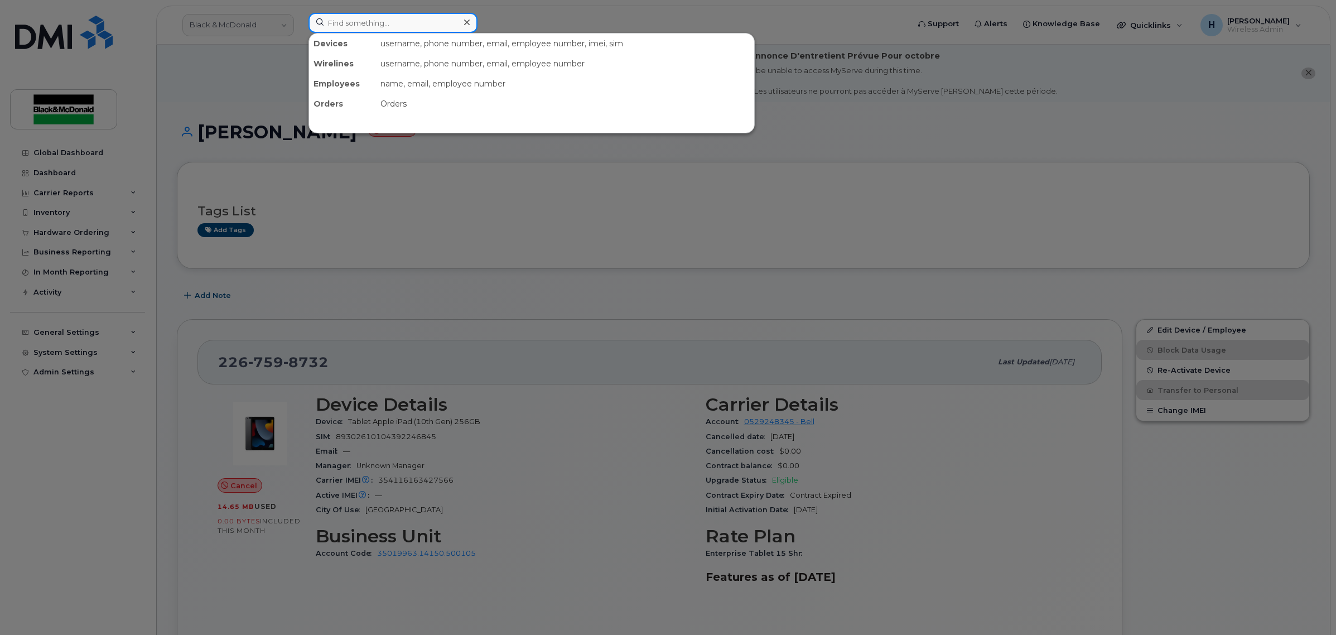
paste input "[TECHNICAL_ID]"
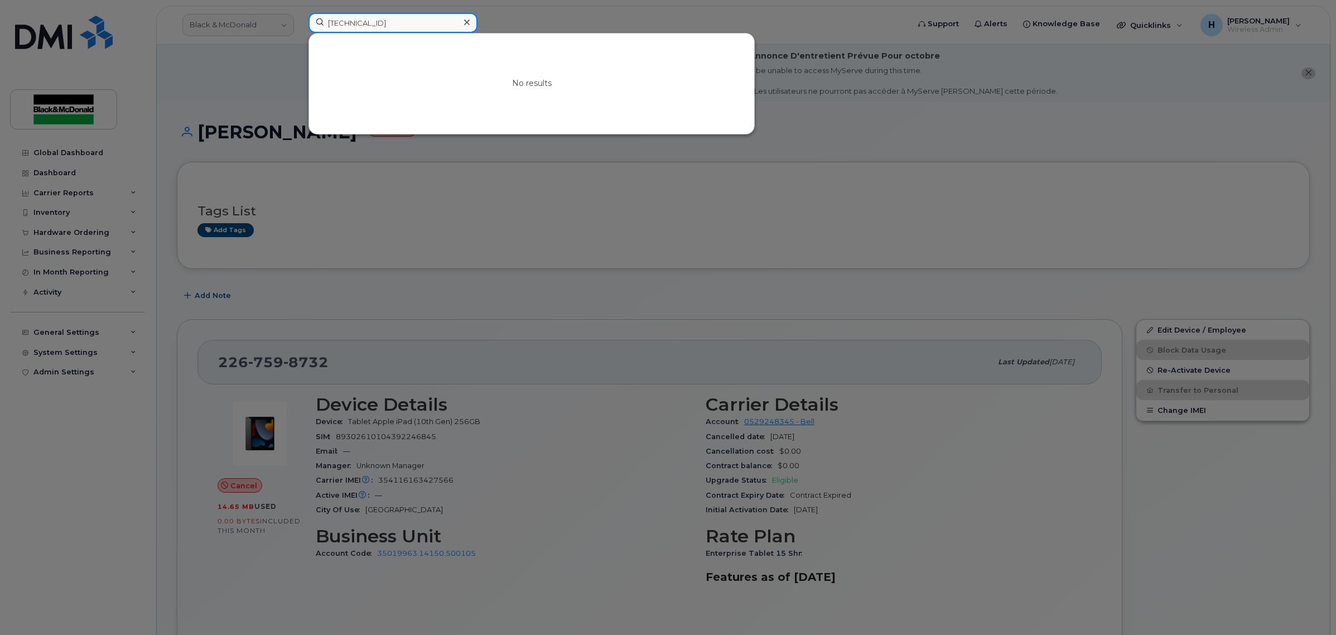
click at [405, 21] on input "[TECHNICAL_ID]" at bounding box center [393, 23] width 169 height 20
click at [339, 22] on input "35 411616 2792333" at bounding box center [393, 23] width 169 height 20
click at [371, 23] on input "35411616 2792333" at bounding box center [393, 23] width 169 height 20
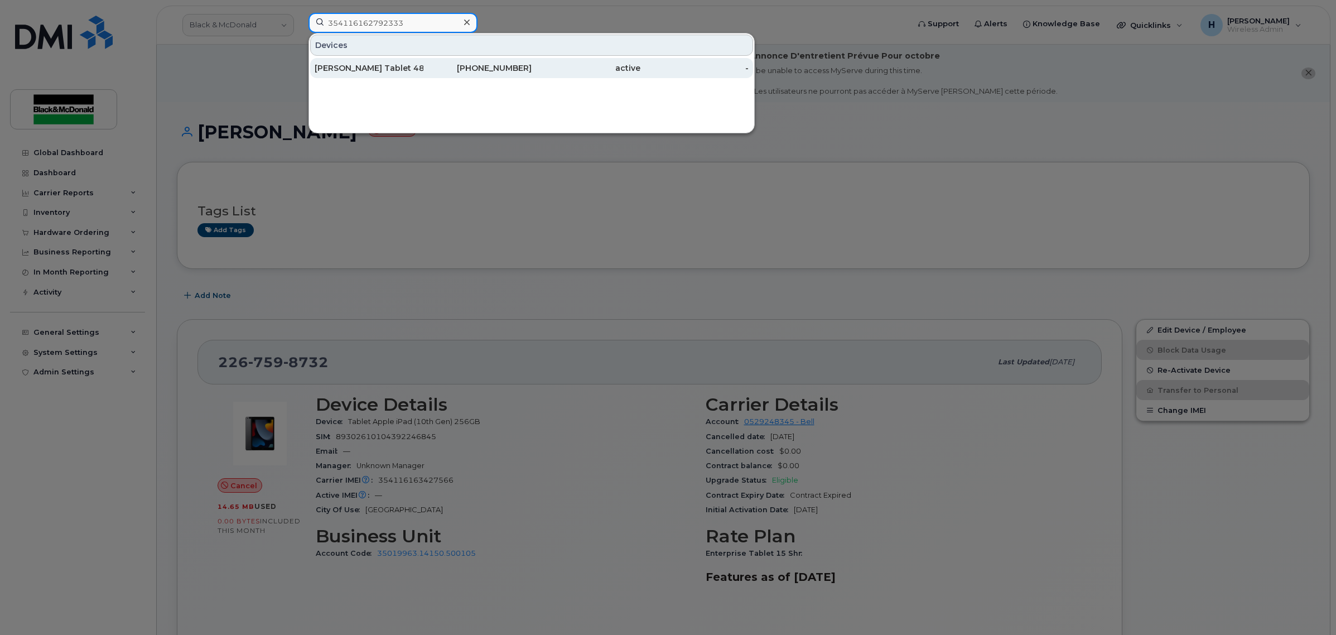
type input "354116162792333"
click at [414, 69] on div "[PERSON_NAME] Tablet 48" at bounding box center [369, 67] width 109 height 11
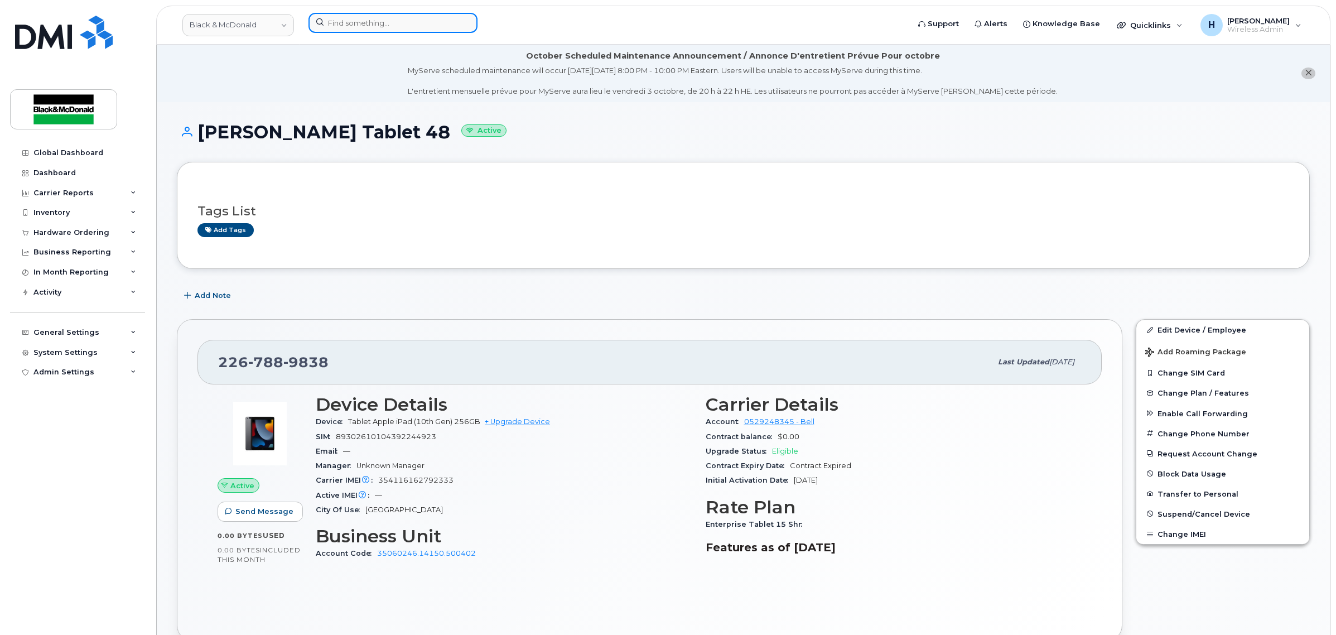
click at [408, 23] on input at bounding box center [393, 23] width 169 height 20
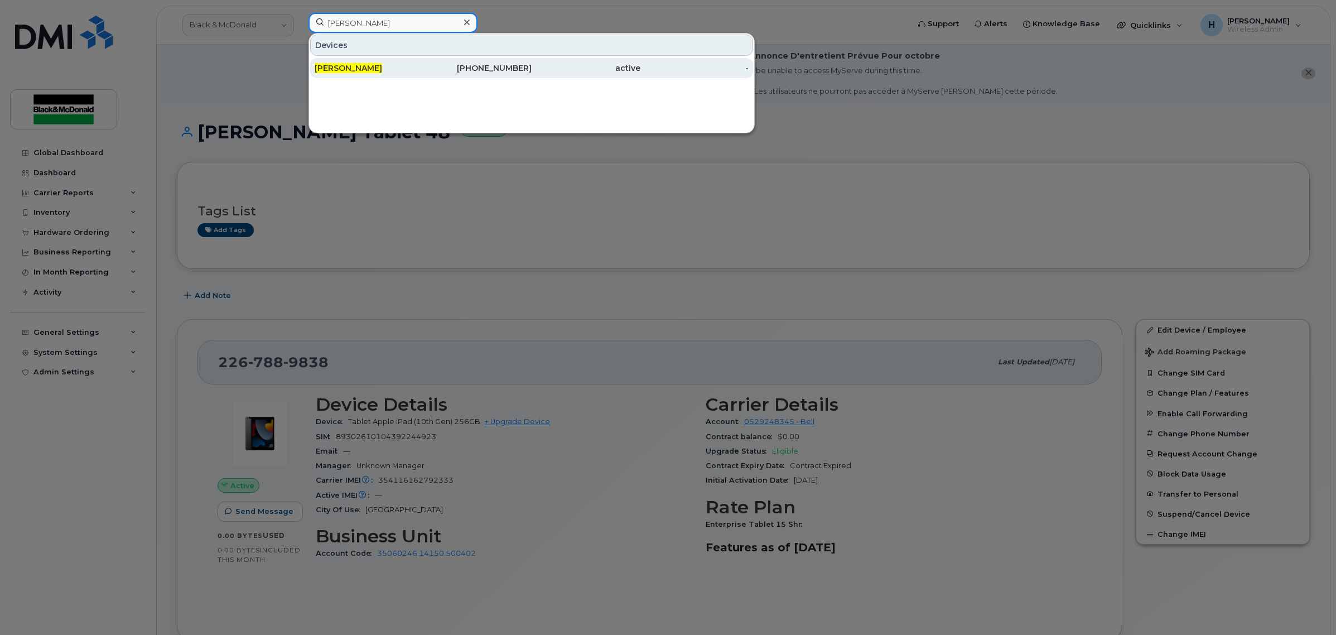
type input "john hope"
click at [353, 62] on div "John Hope" at bounding box center [369, 68] width 109 height 20
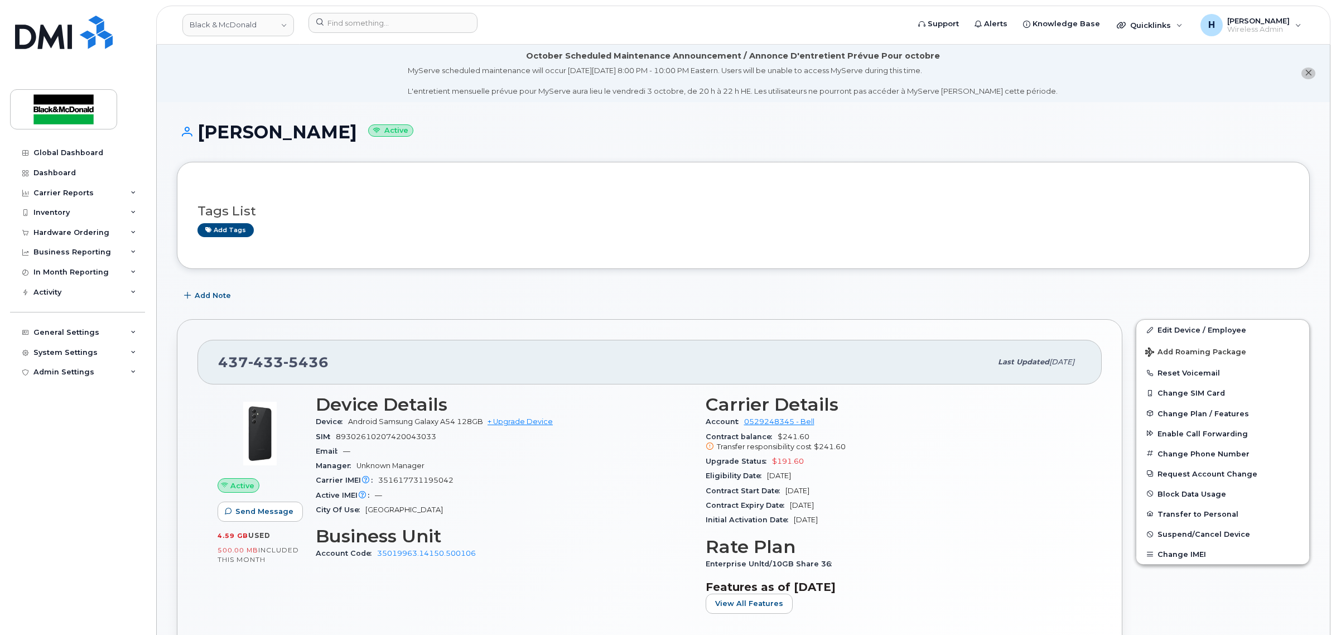
click at [397, 239] on div "Tags List Add tags" at bounding box center [744, 215] width 1092 height 66
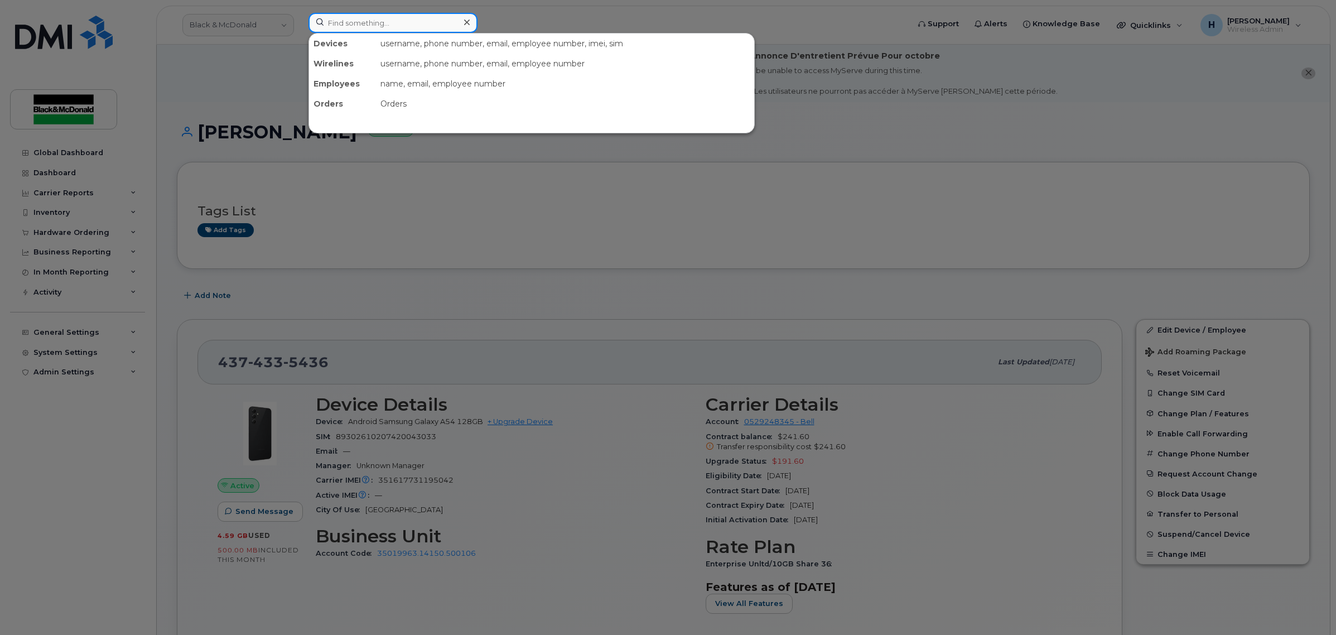
click at [418, 17] on input at bounding box center [393, 23] width 169 height 20
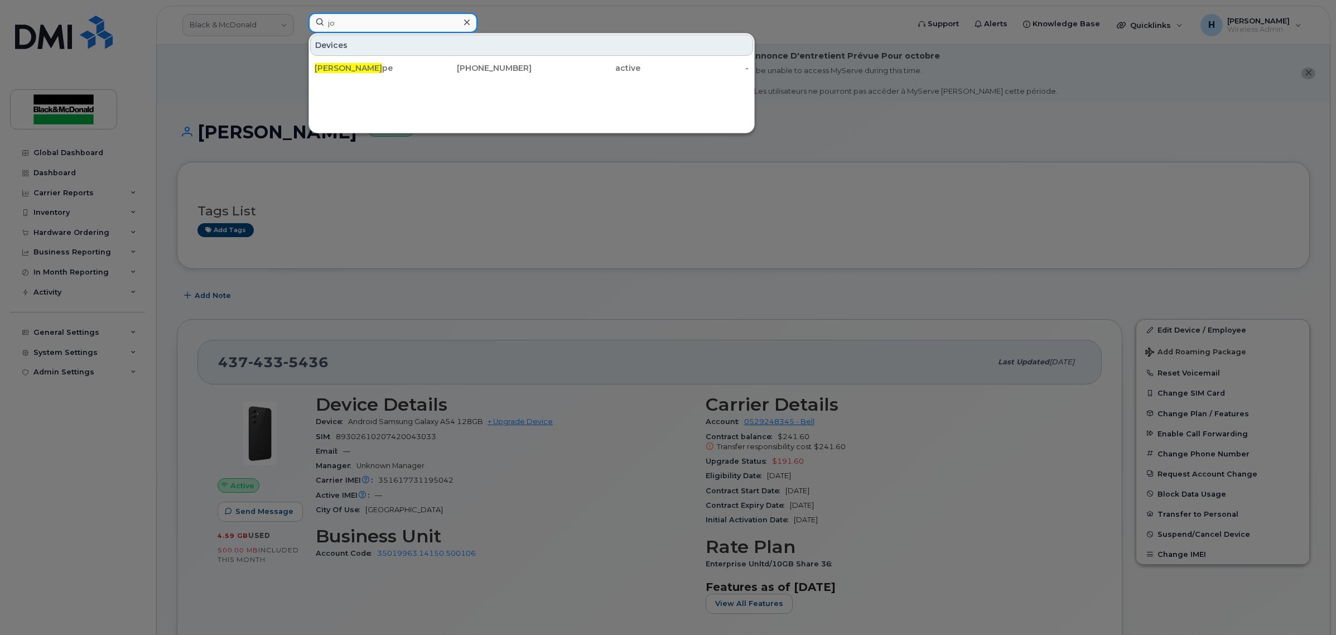
type input "j"
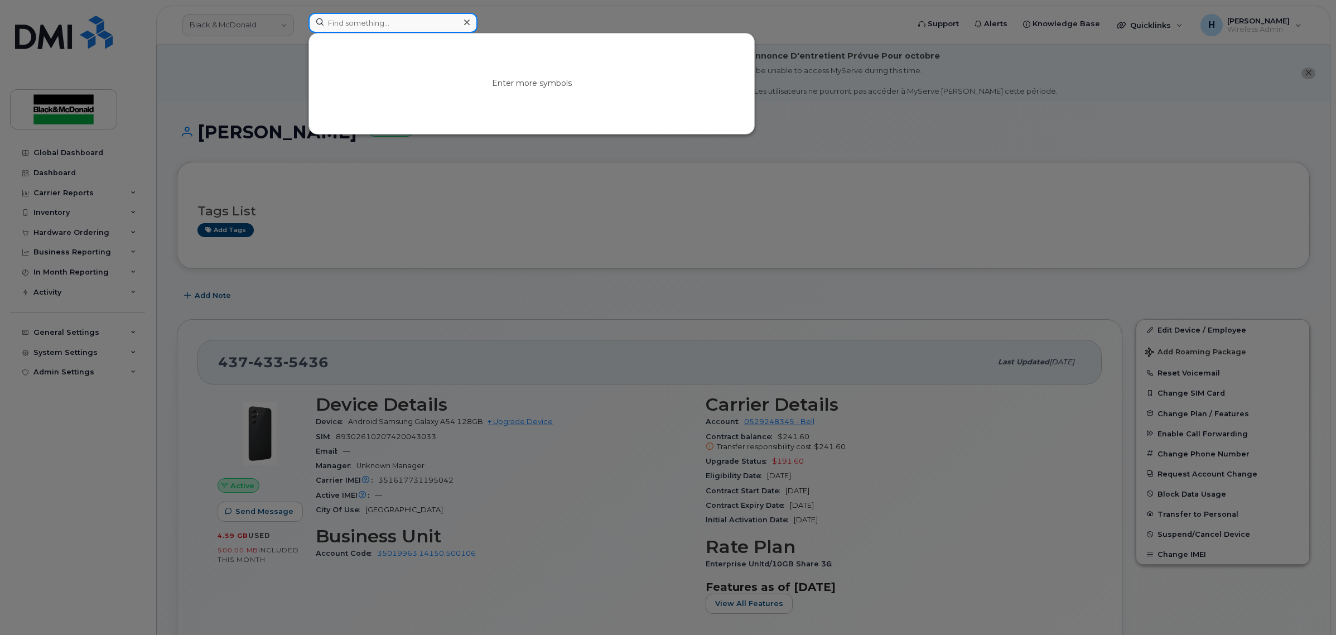
click at [419, 16] on input at bounding box center [393, 23] width 169 height 20
type input "aadil"
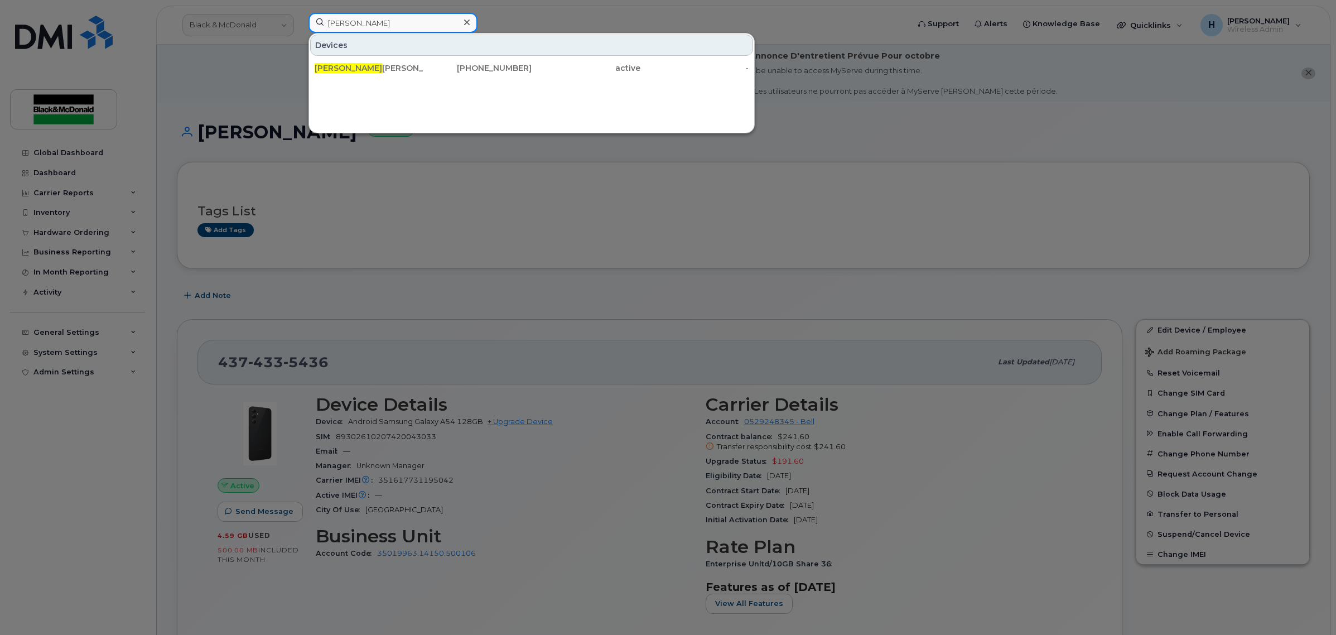
drag, startPoint x: 416, startPoint y: 23, endPoint x: 168, endPoint y: -2, distance: 249.6
type input "351690513689557"
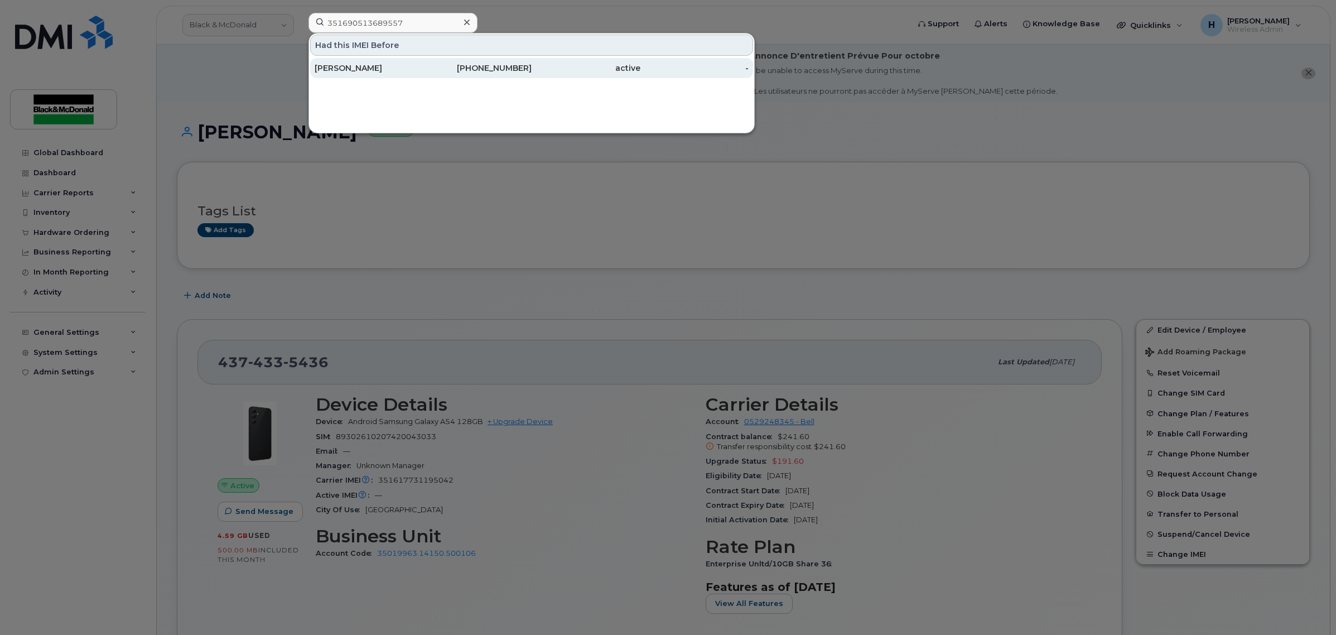
click at [387, 62] on div "ALEX Abdilla" at bounding box center [369, 68] width 109 height 20
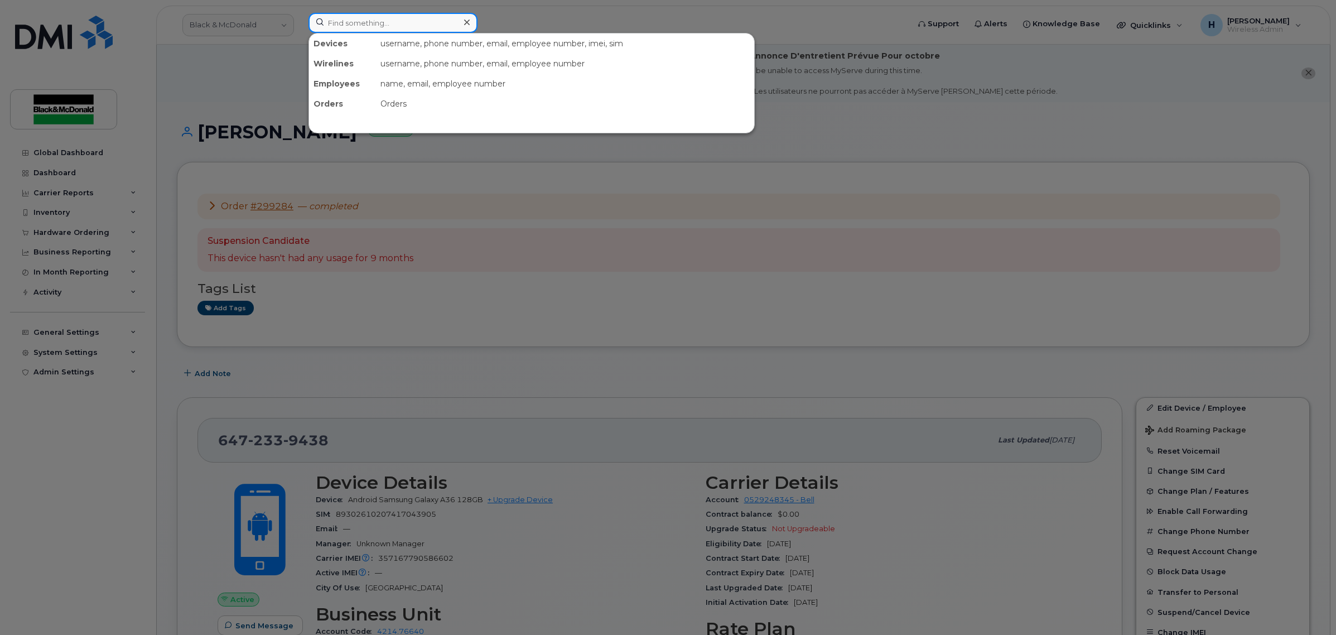
click at [392, 26] on input at bounding box center [393, 23] width 169 height 20
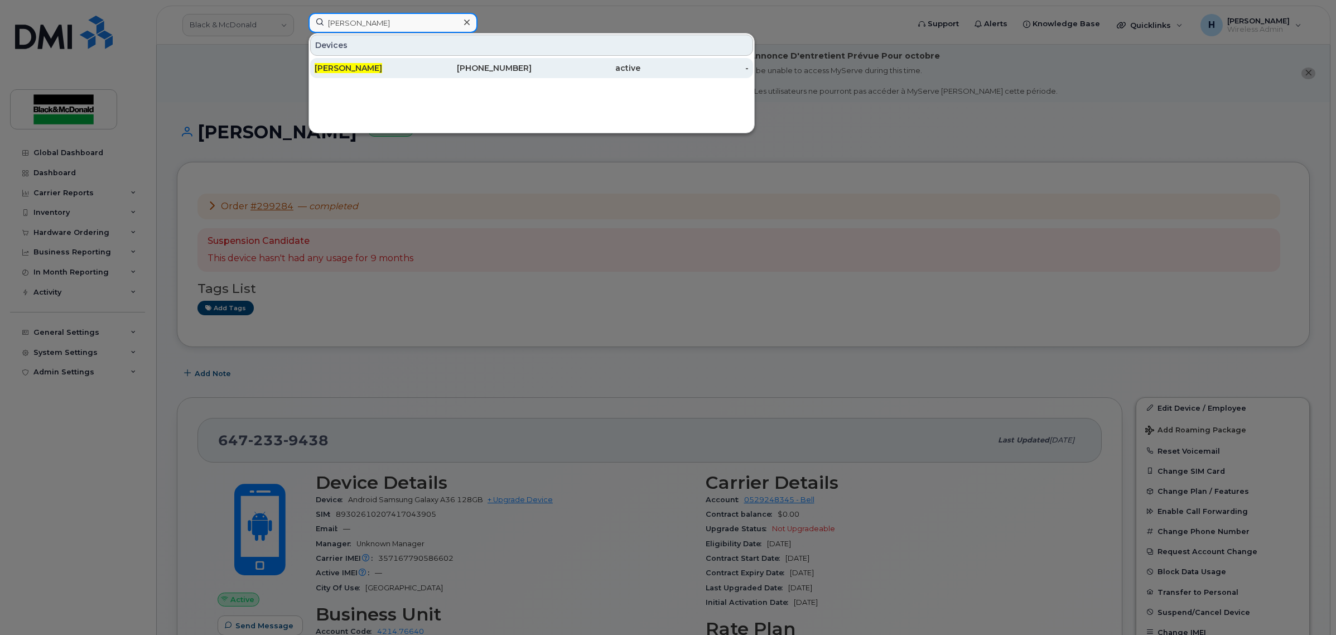
type input "[PERSON_NAME]"
click at [415, 78] on div "Chase Taylor" at bounding box center [369, 68] width 109 height 20
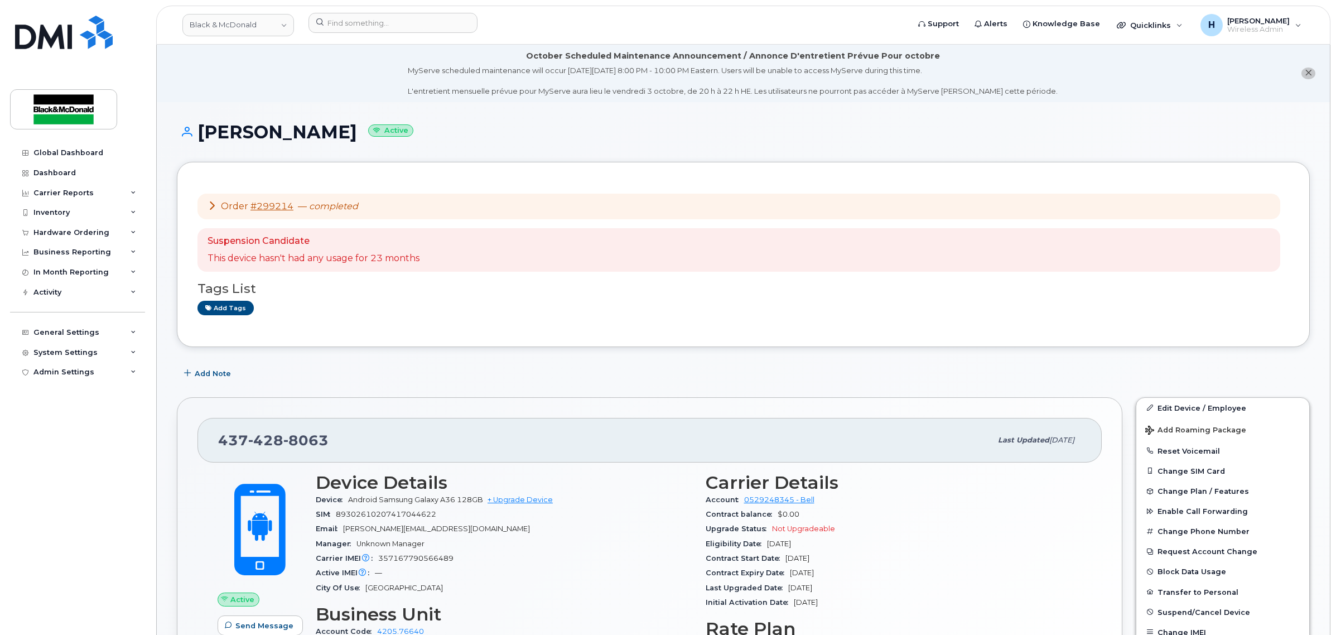
click at [349, 60] on li "October Scheduled Maintenance Announcement / Annonce D'entretient Prévue Pour o…" at bounding box center [743, 73] width 1173 height 57
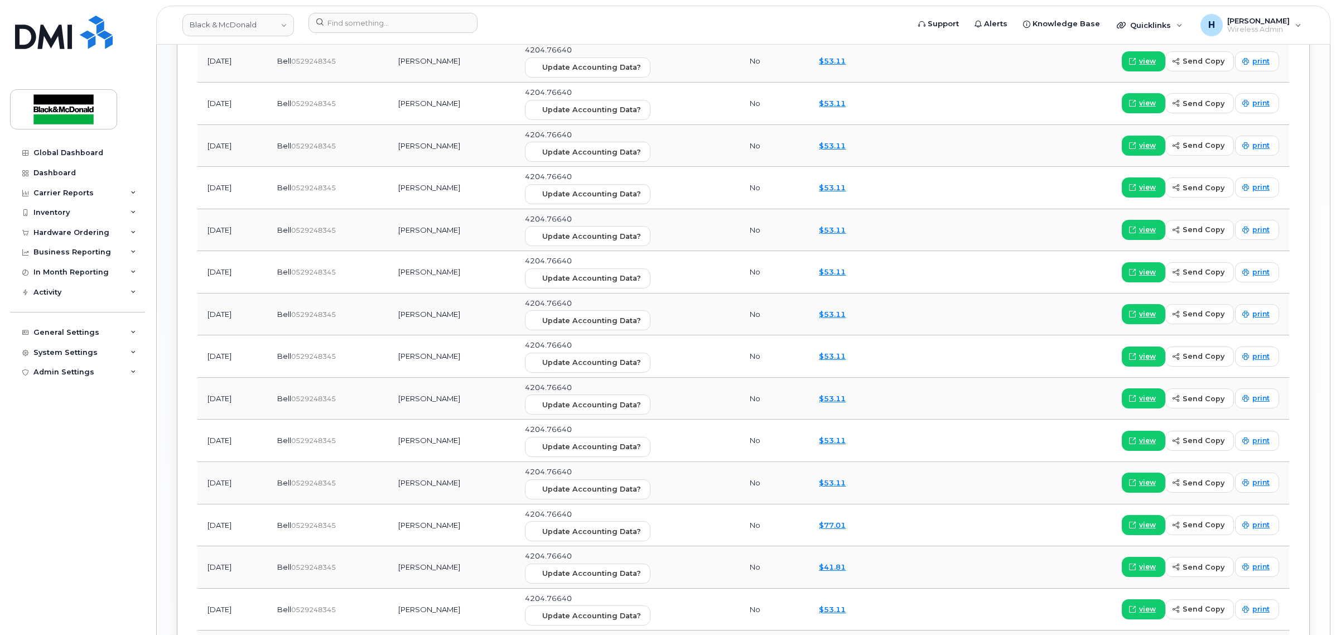
scroll to position [1186, 0]
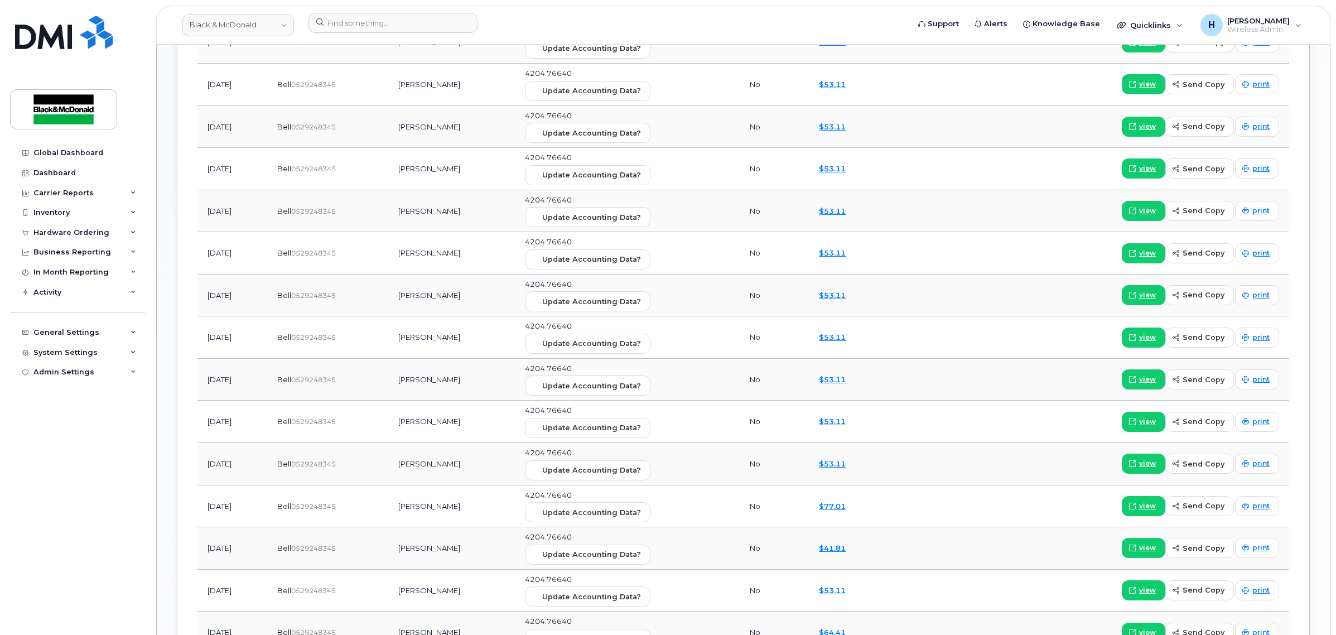
drag, startPoint x: 489, startPoint y: 273, endPoint x: 492, endPoint y: 249, distance: 24.2
click at [492, 249] on td "Philippe Izzi" at bounding box center [451, 253] width 127 height 42
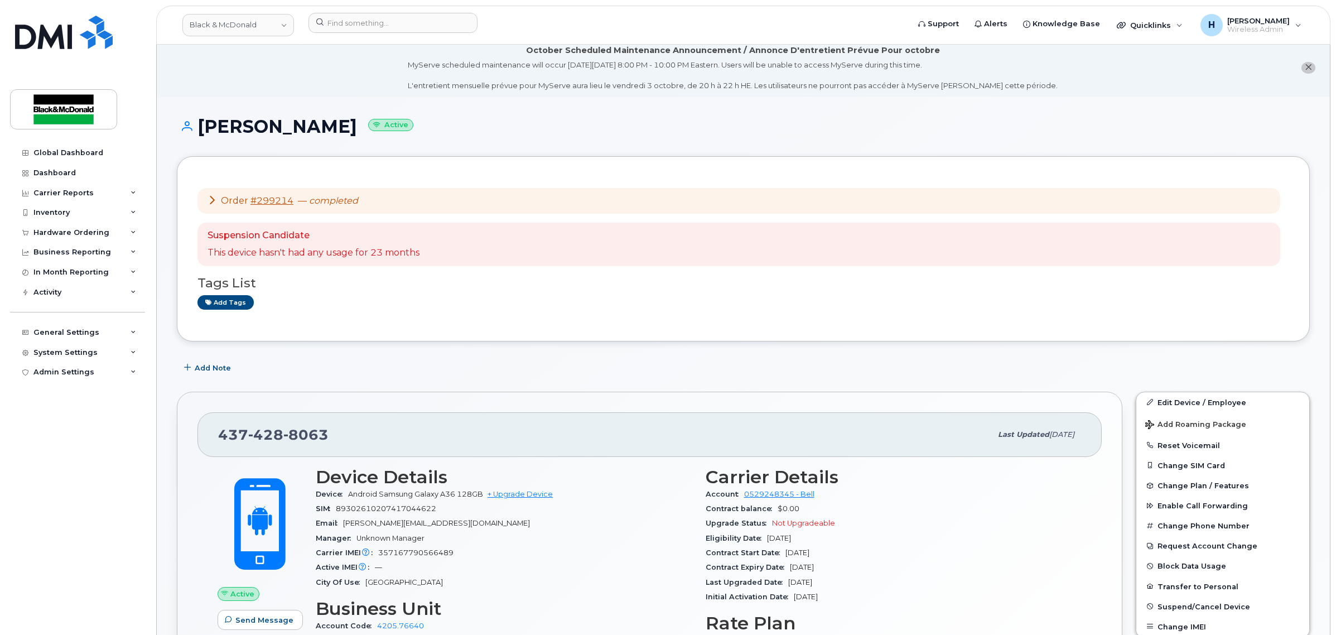
scroll to position [0, 0]
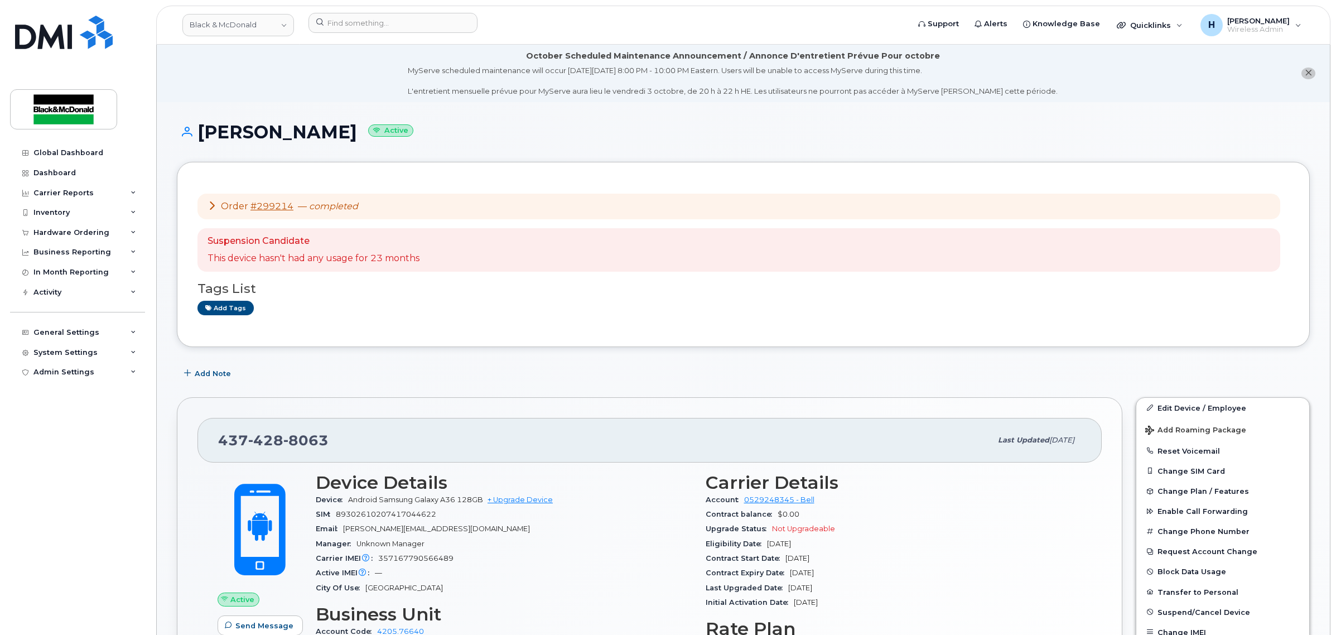
click at [209, 200] on div "Order #299214 — completed" at bounding box center [283, 206] width 151 height 13
click at [210, 203] on icon at bounding box center [212, 205] width 9 height 9
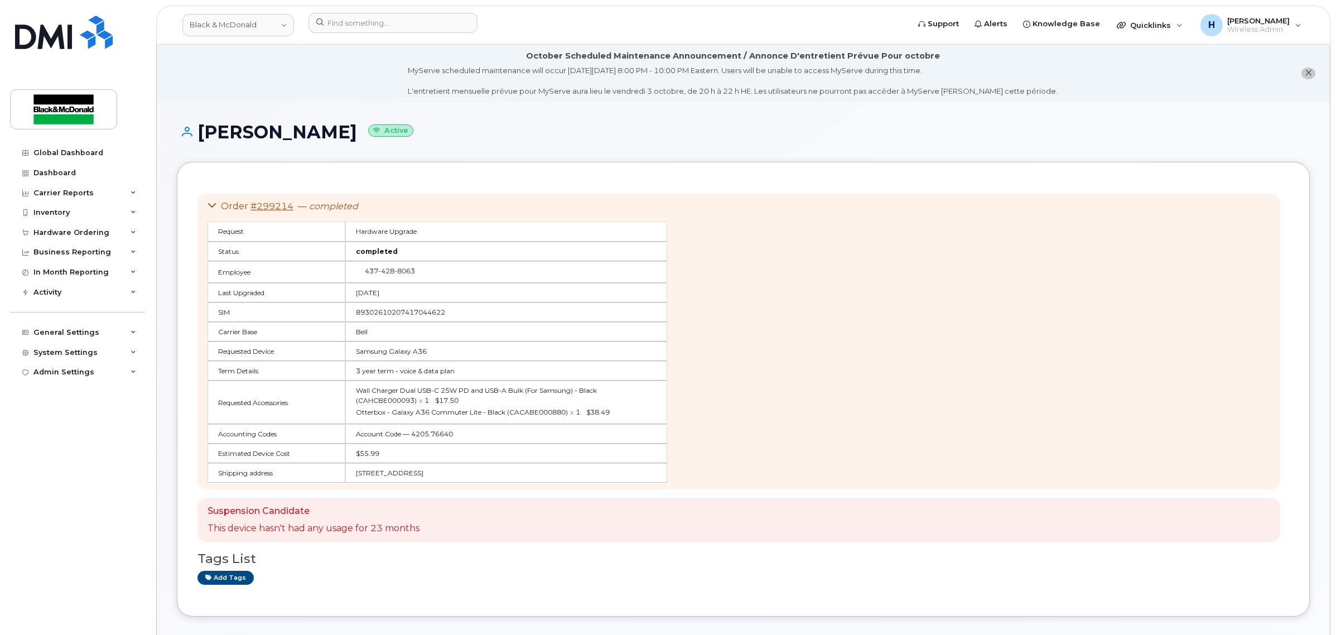
click at [213, 205] on icon at bounding box center [212, 205] width 9 height 9
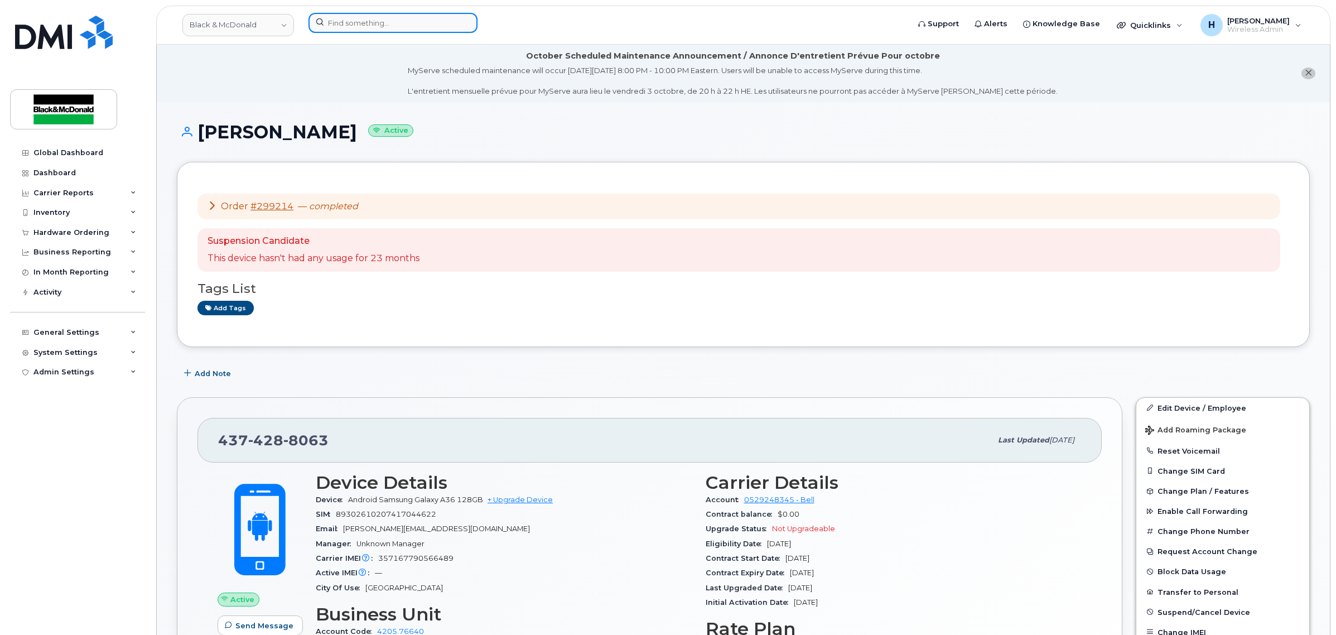
click at [341, 24] on input at bounding box center [393, 23] width 169 height 20
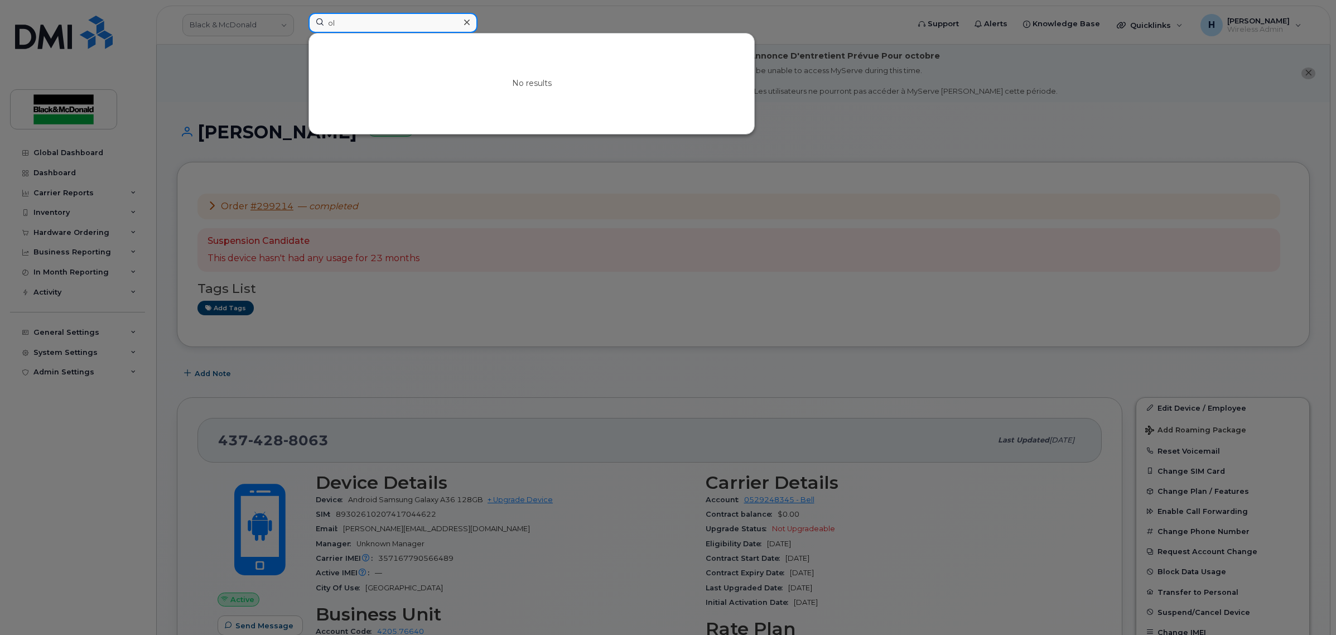
type input "o"
click at [425, 20] on input at bounding box center [393, 23] width 169 height 20
type input "j"
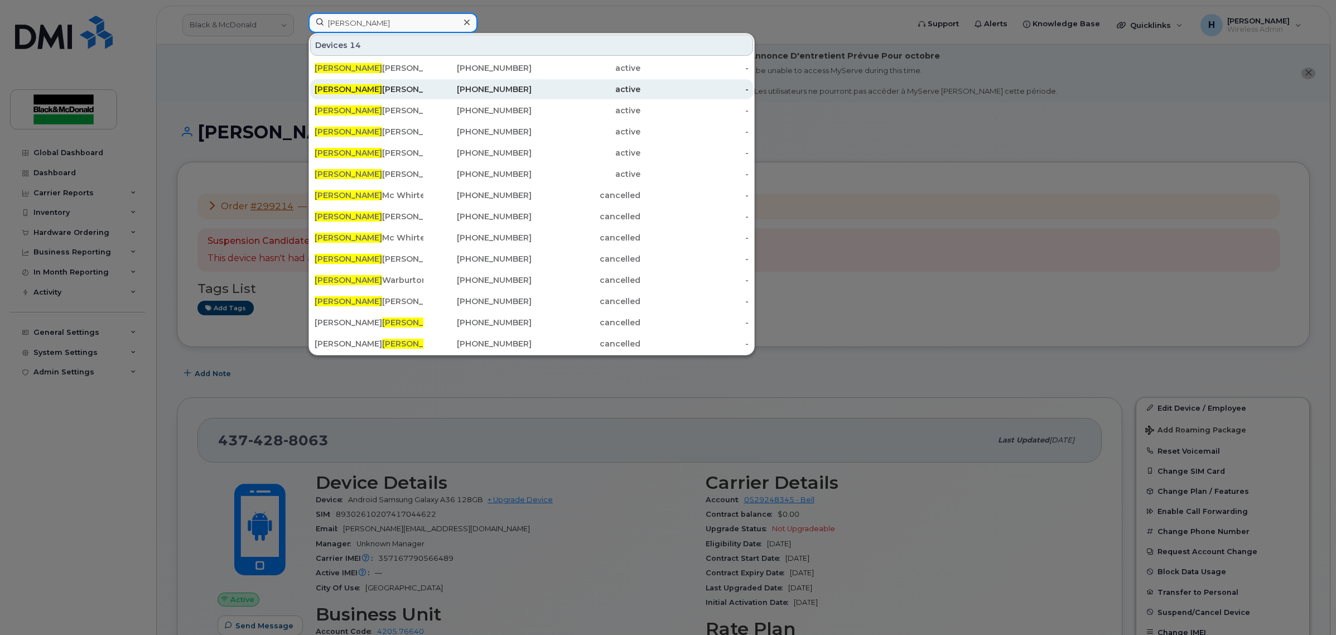
type input "lucas"
click at [347, 90] on div "LUCAS NOBREGA" at bounding box center [369, 89] width 109 height 11
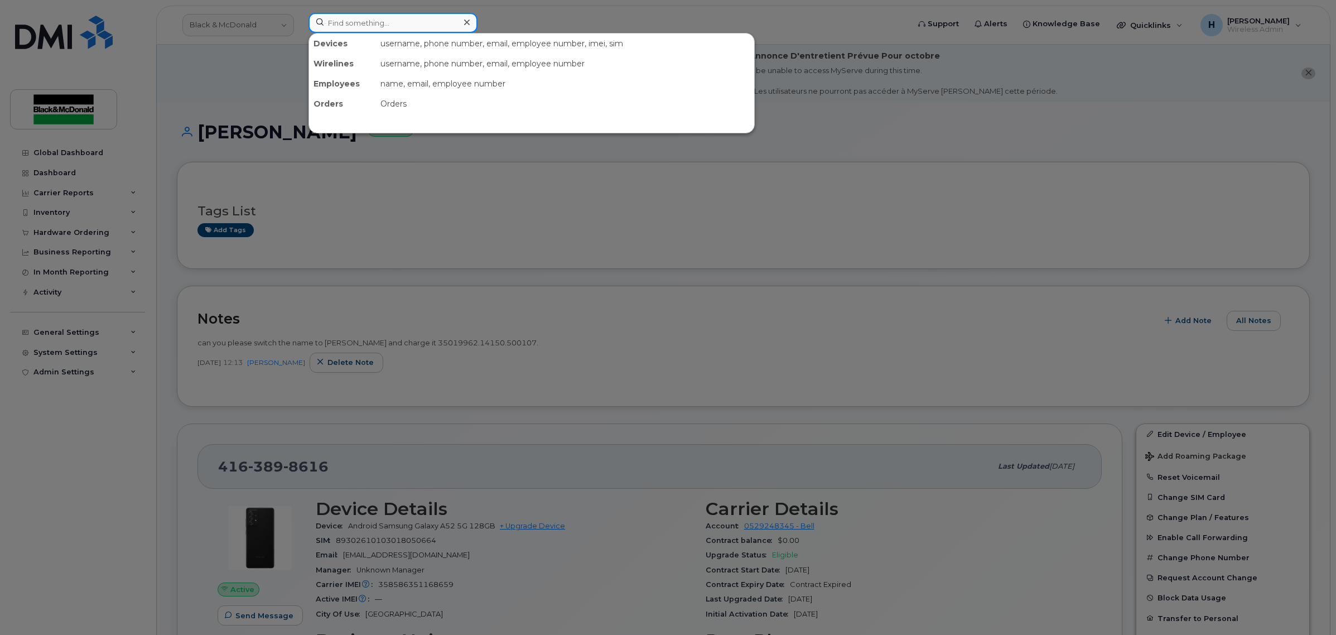
click at [368, 21] on input at bounding box center [393, 23] width 169 height 20
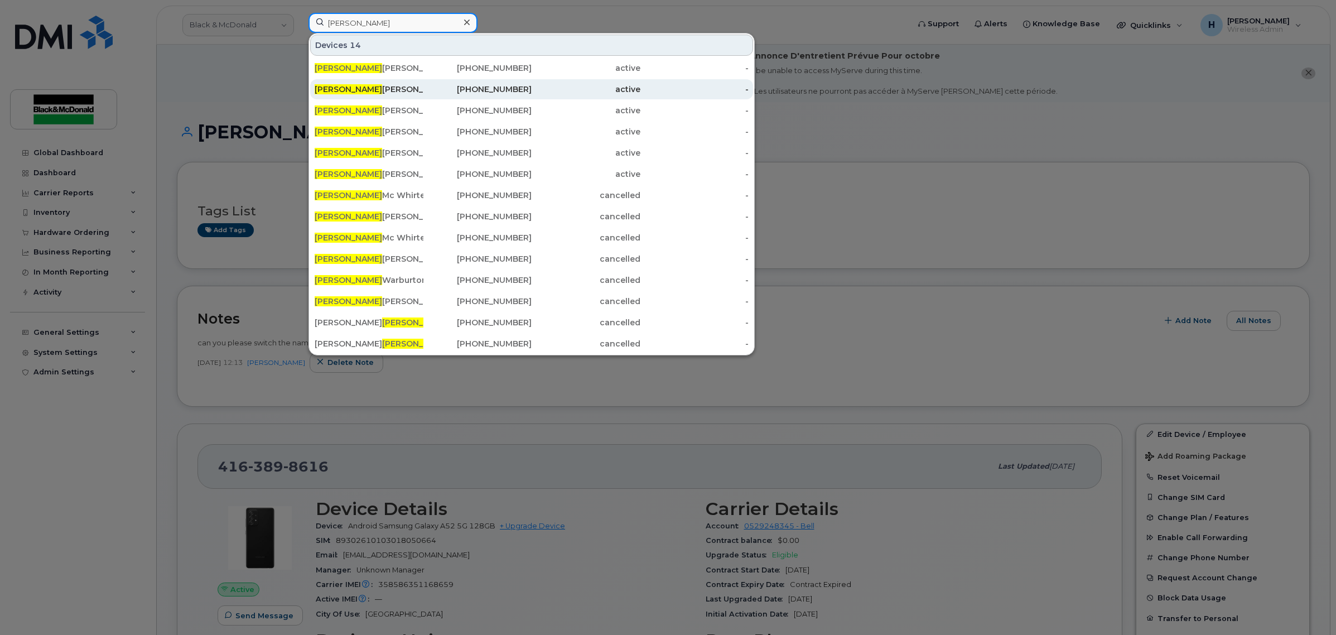
type input "[PERSON_NAME]"
click at [397, 90] on div "[PERSON_NAME]" at bounding box center [369, 89] width 109 height 11
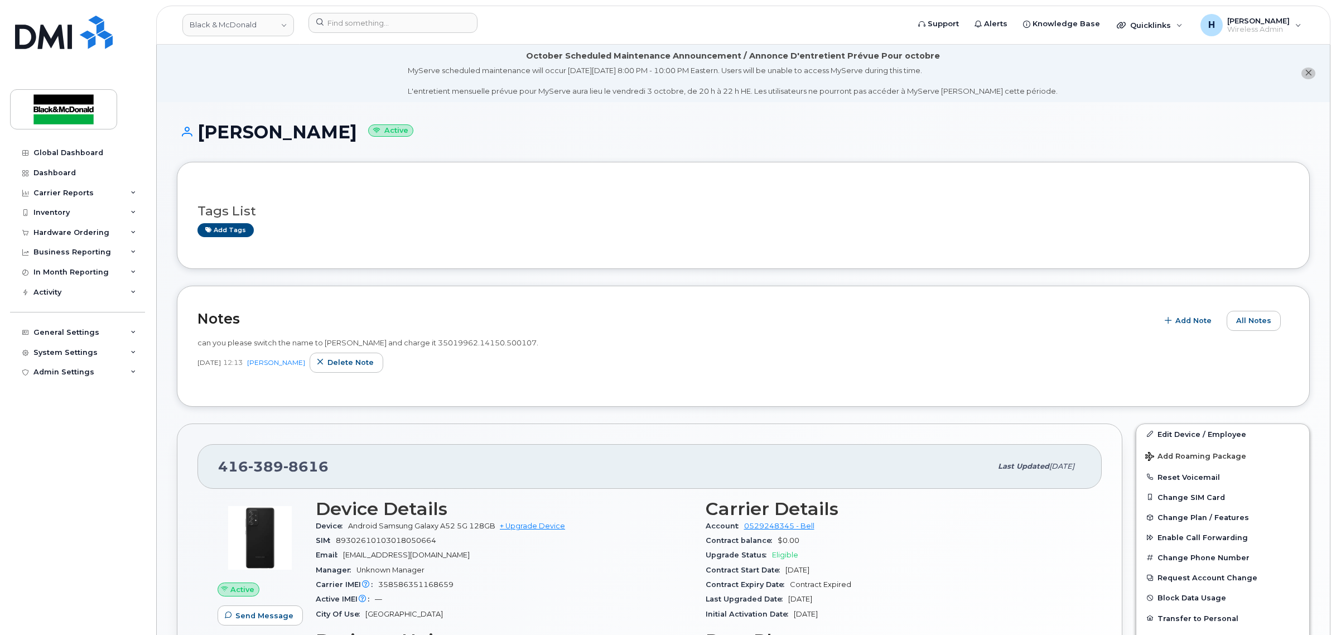
click at [528, 142] on div "LUCAS NOBREGA Active" at bounding box center [743, 142] width 1133 height 40
click at [412, 32] on input at bounding box center [393, 23] width 169 height 20
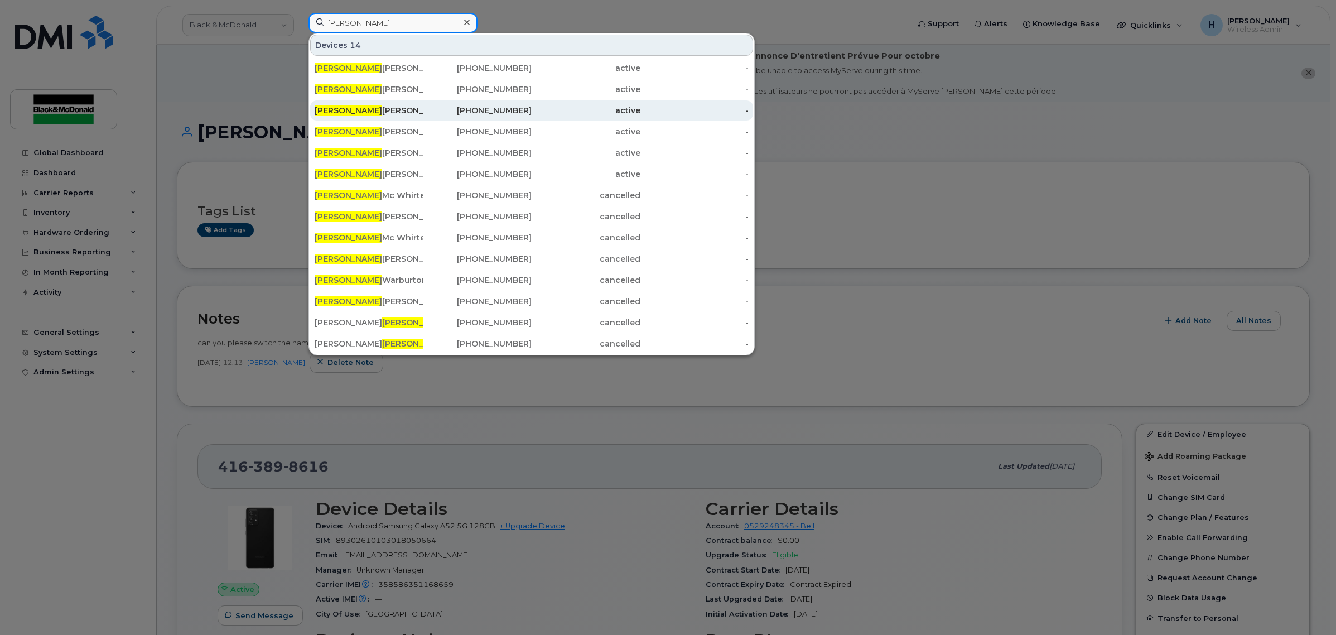
type input "lucas"
click at [394, 108] on div "Lucas Nobrega Tablet" at bounding box center [369, 110] width 109 height 11
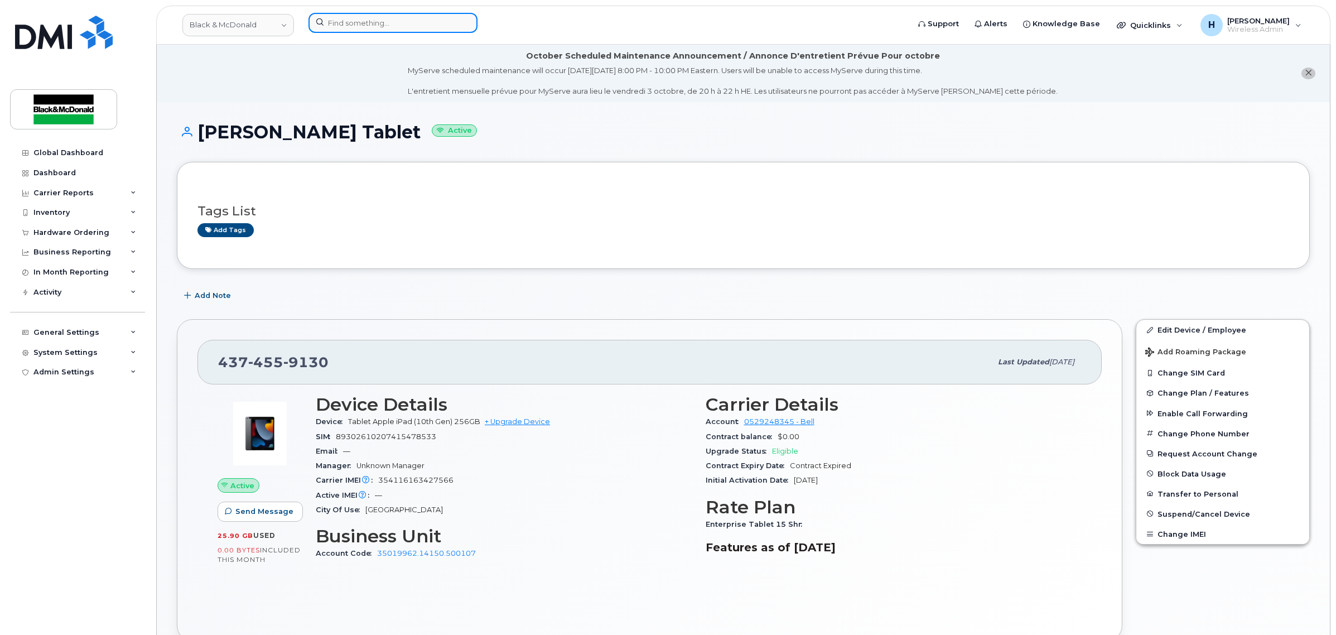
click at [456, 20] on input at bounding box center [393, 23] width 169 height 20
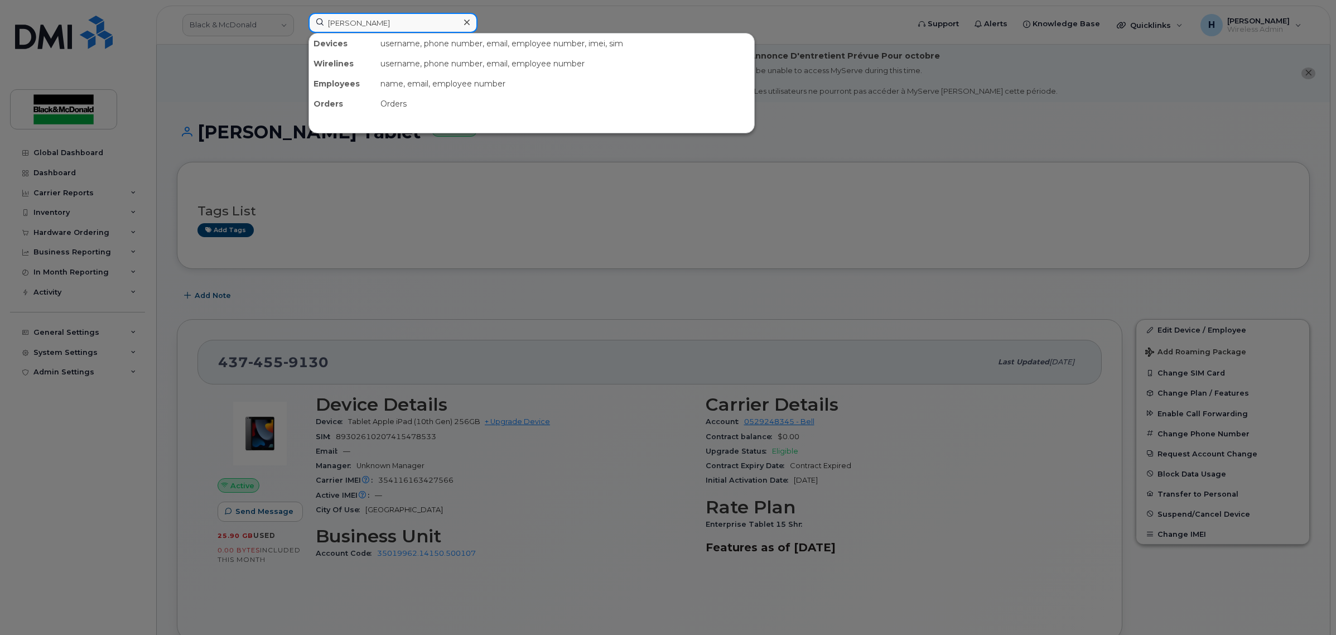
type input "[PERSON_NAME]"
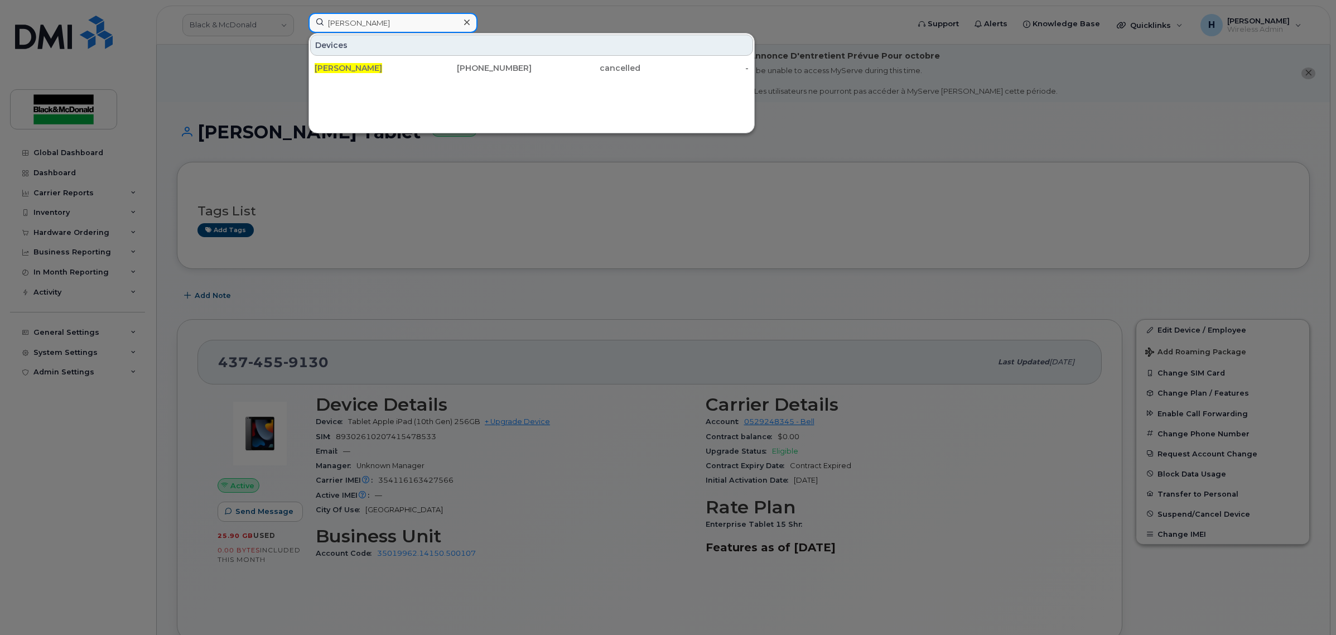
drag, startPoint x: 430, startPoint y: 20, endPoint x: 138, endPoint y: 20, distance: 292.4
click at [300, 20] on div "[PERSON_NAME] [PERSON_NAME] [PHONE_NUMBER] cancelled -" at bounding box center [605, 25] width 611 height 25
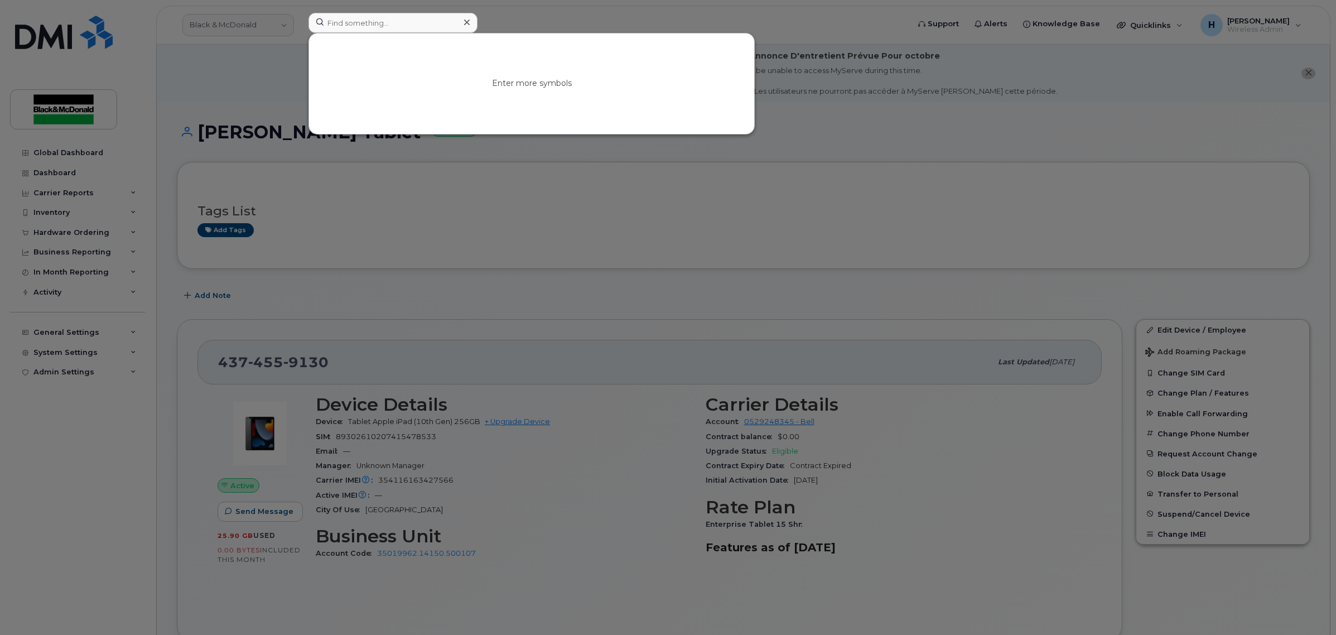
click at [827, 250] on div at bounding box center [668, 317] width 1336 height 635
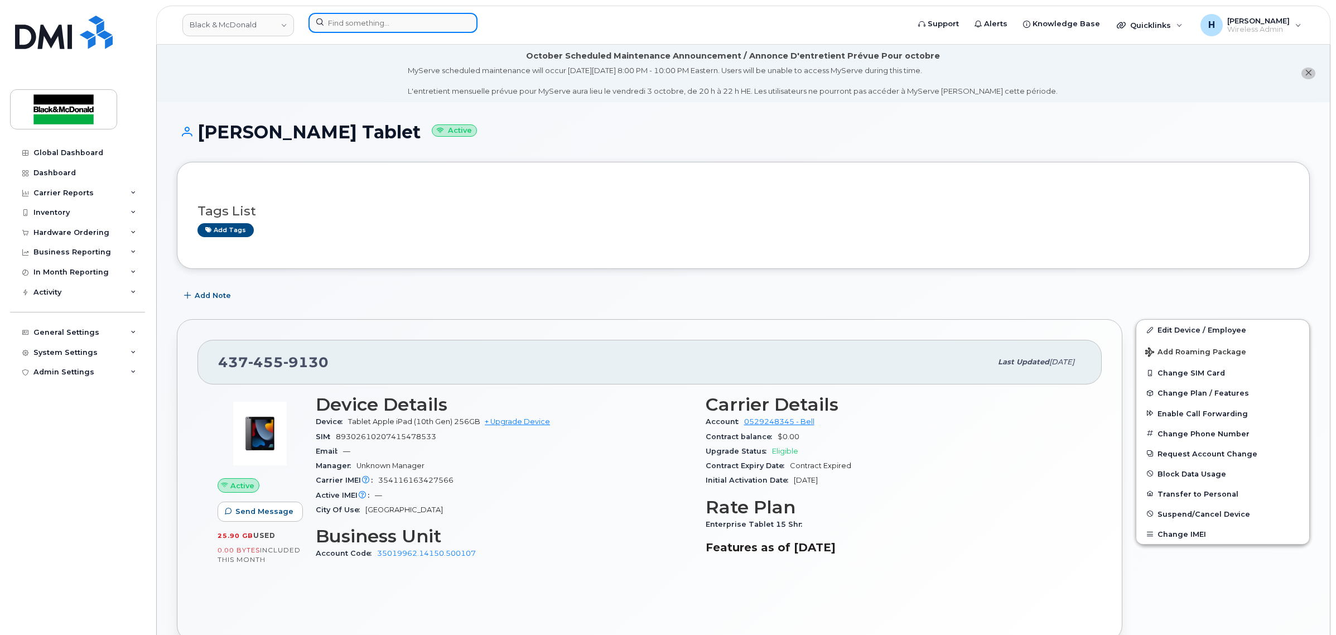
click at [427, 22] on input at bounding box center [393, 23] width 169 height 20
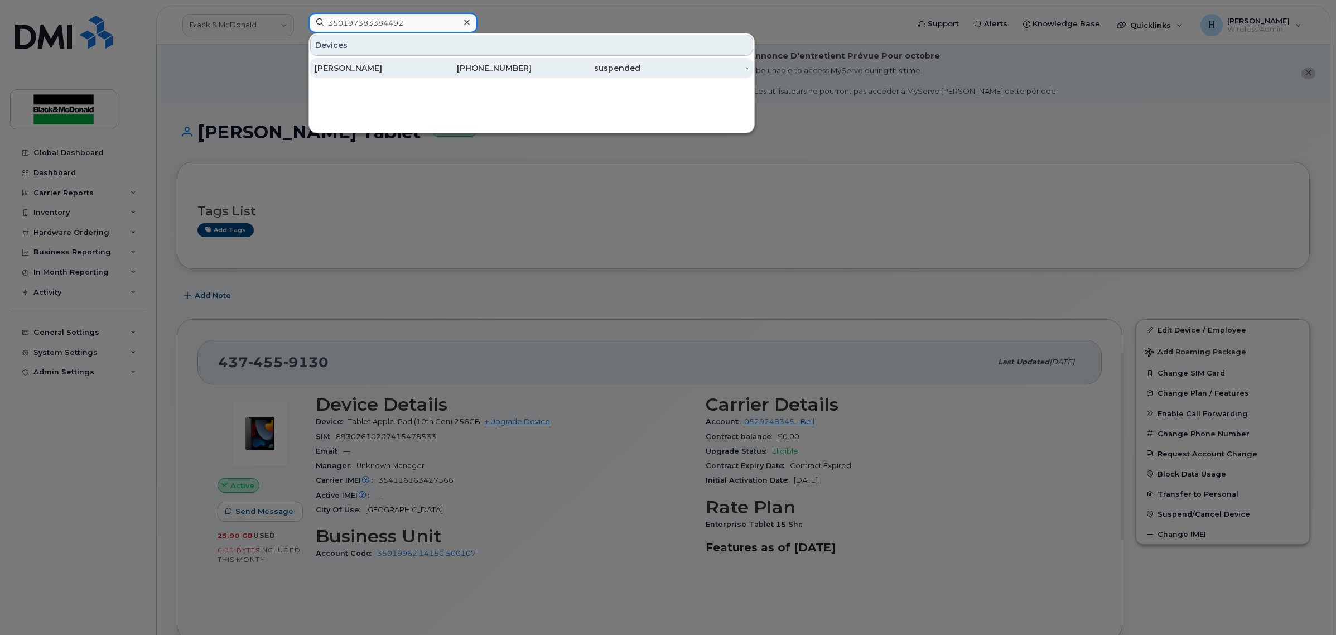
type input "350197383384492"
click at [406, 73] on div "[PERSON_NAME]" at bounding box center [369, 67] width 109 height 11
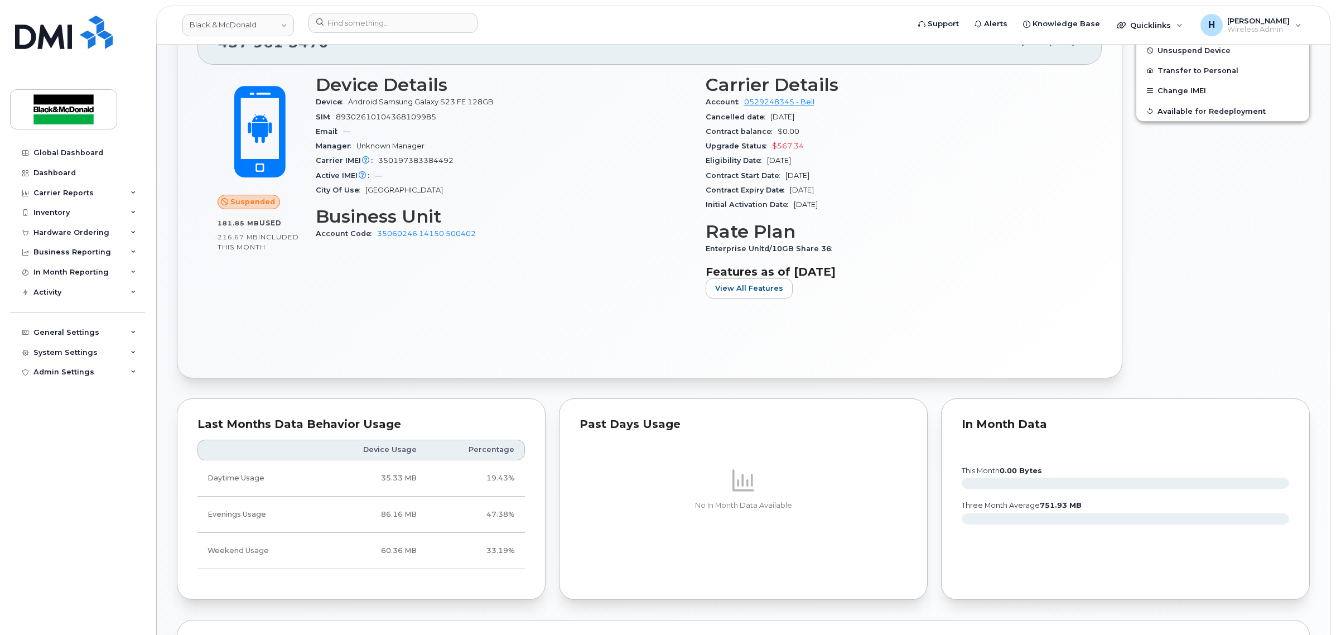
scroll to position [116, 0]
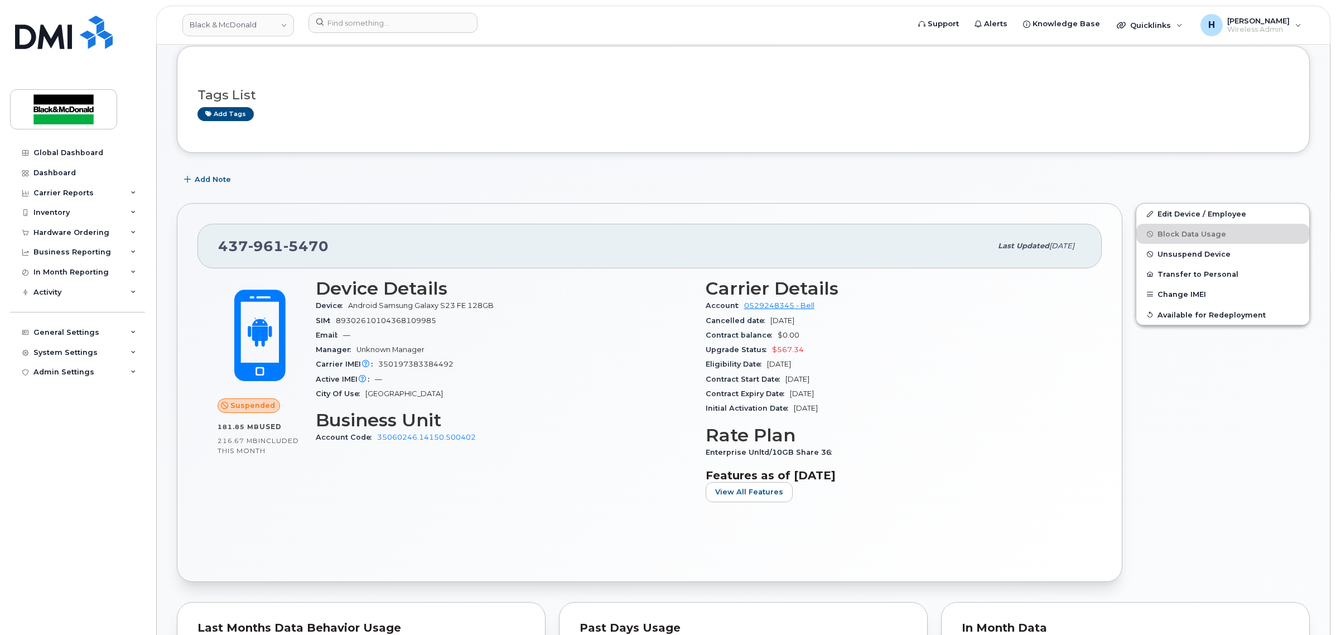
click at [667, 93] on h3 "Tags List" at bounding box center [744, 95] width 1092 height 14
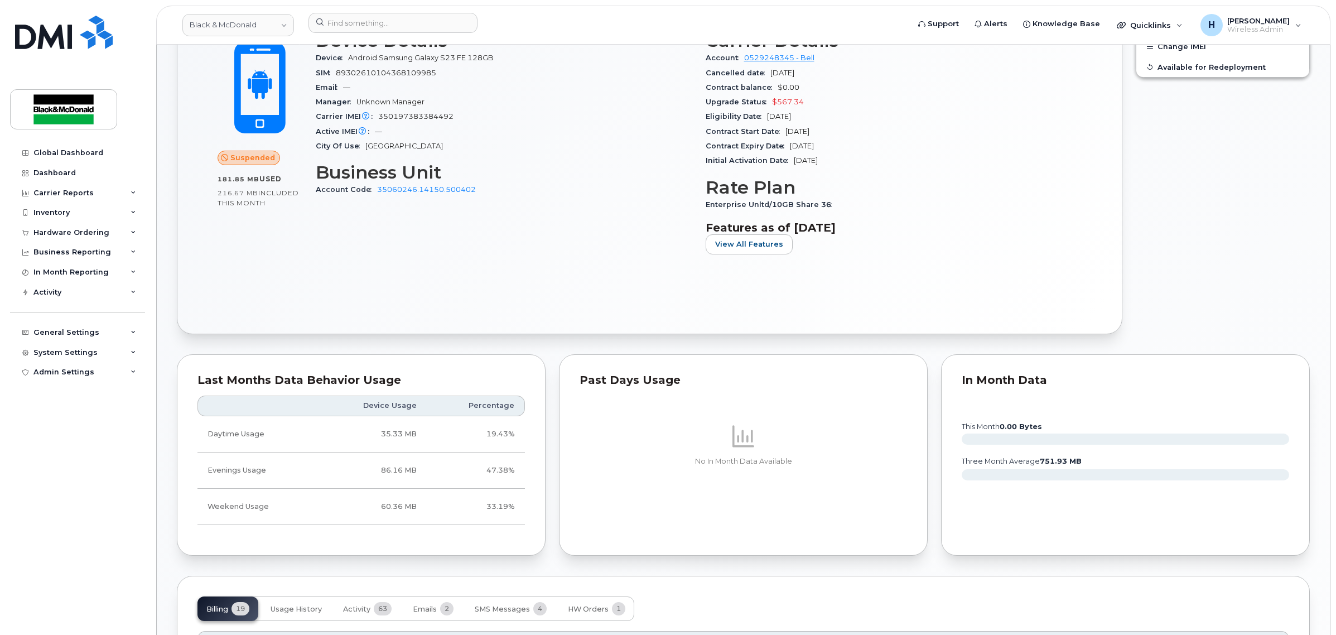
scroll to position [418, 0]
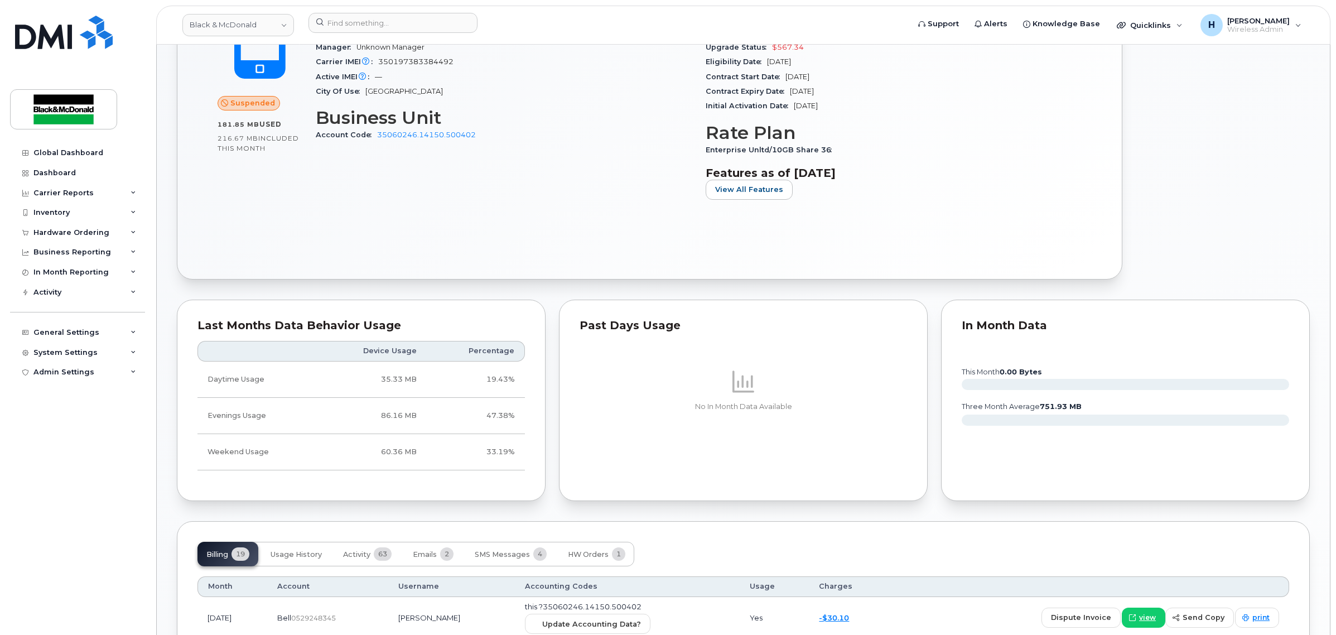
click at [533, 121] on h3 "Business Unit" at bounding box center [504, 118] width 377 height 20
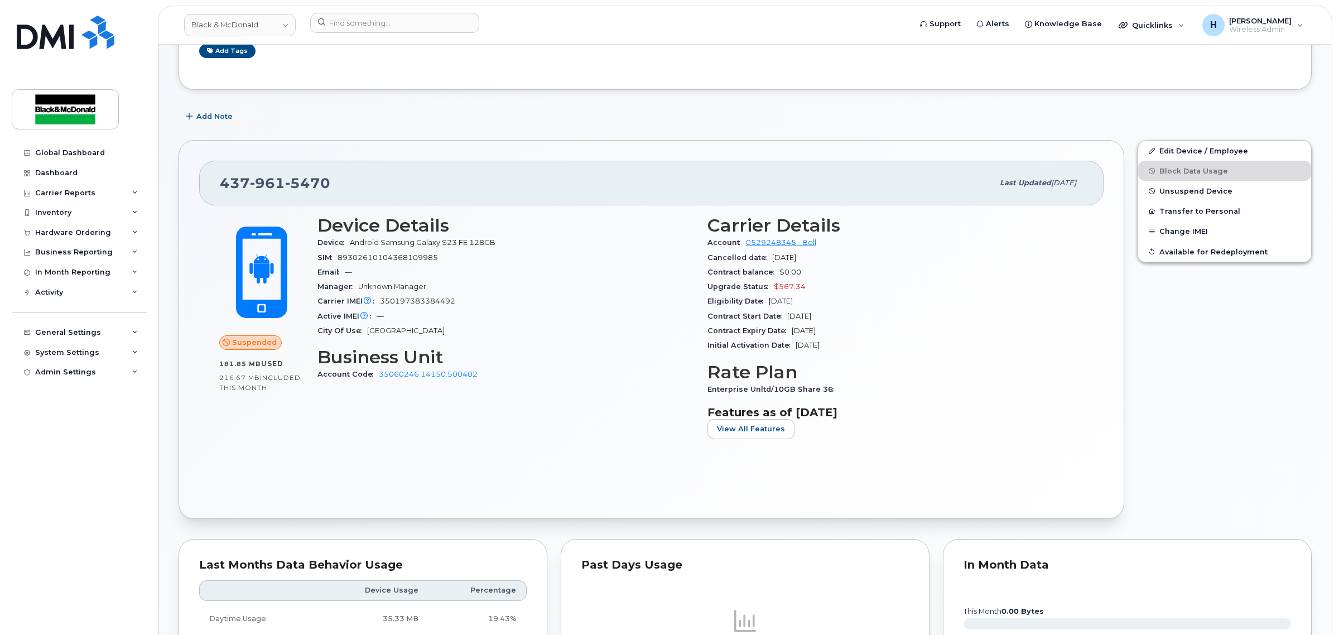
scroll to position [0, 0]
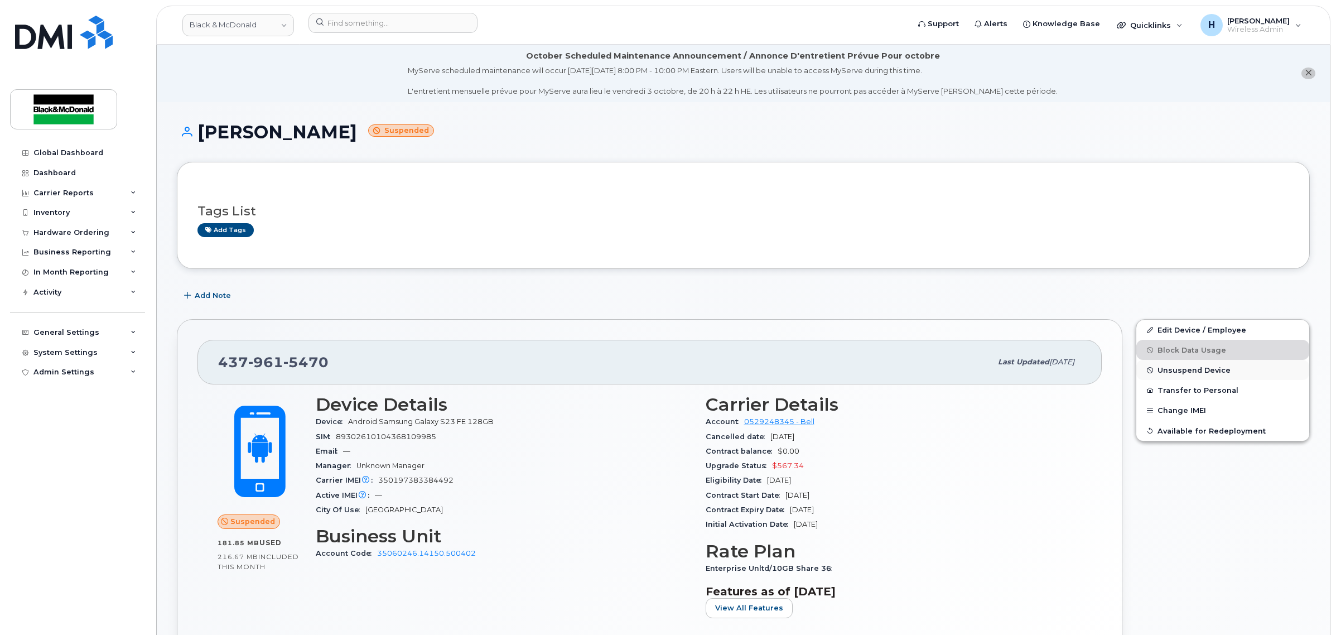
click at [1225, 367] on span "Unsuspend Device" at bounding box center [1194, 370] width 73 height 8
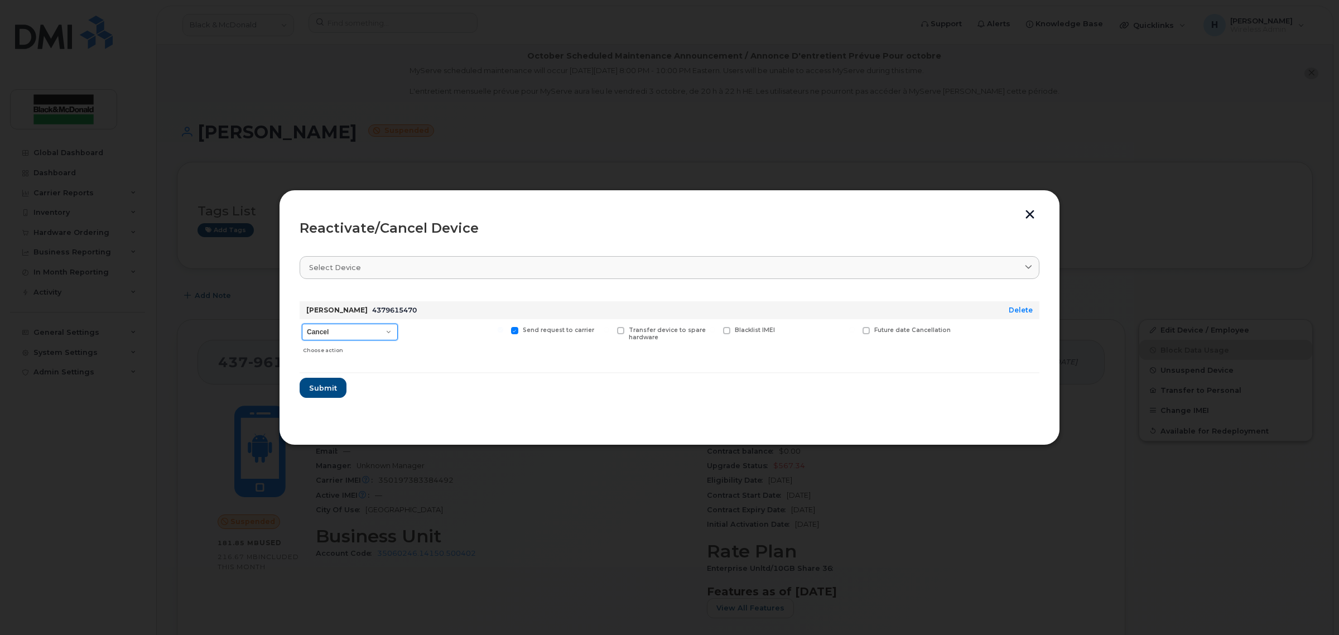
click at [372, 330] on select "Cancel Suspend - Extend Suspension Reactivate" at bounding box center [350, 332] width 96 height 17
select select "[object Object]"
click at [302, 324] on select "Cancel Suspend - Extend Suspension Reactivate" at bounding box center [350, 332] width 96 height 17
click at [801, 331] on label "New Username" at bounding box center [822, 330] width 59 height 7
click at [785, 331] on input "New Username" at bounding box center [782, 330] width 6 height 6
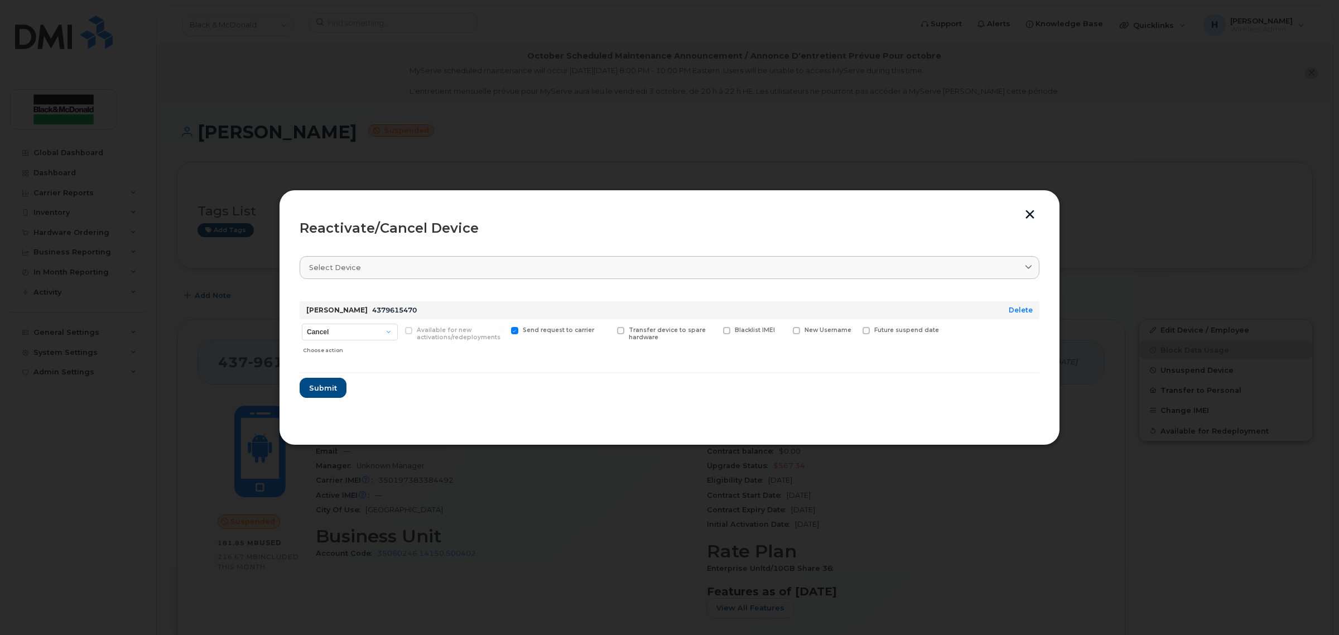
checkbox input "true"
click at [821, 355] on input "text" at bounding box center [824, 348] width 62 height 20
click at [826, 344] on input "text" at bounding box center [824, 348] width 62 height 20
type input "[PERSON_NAME]"
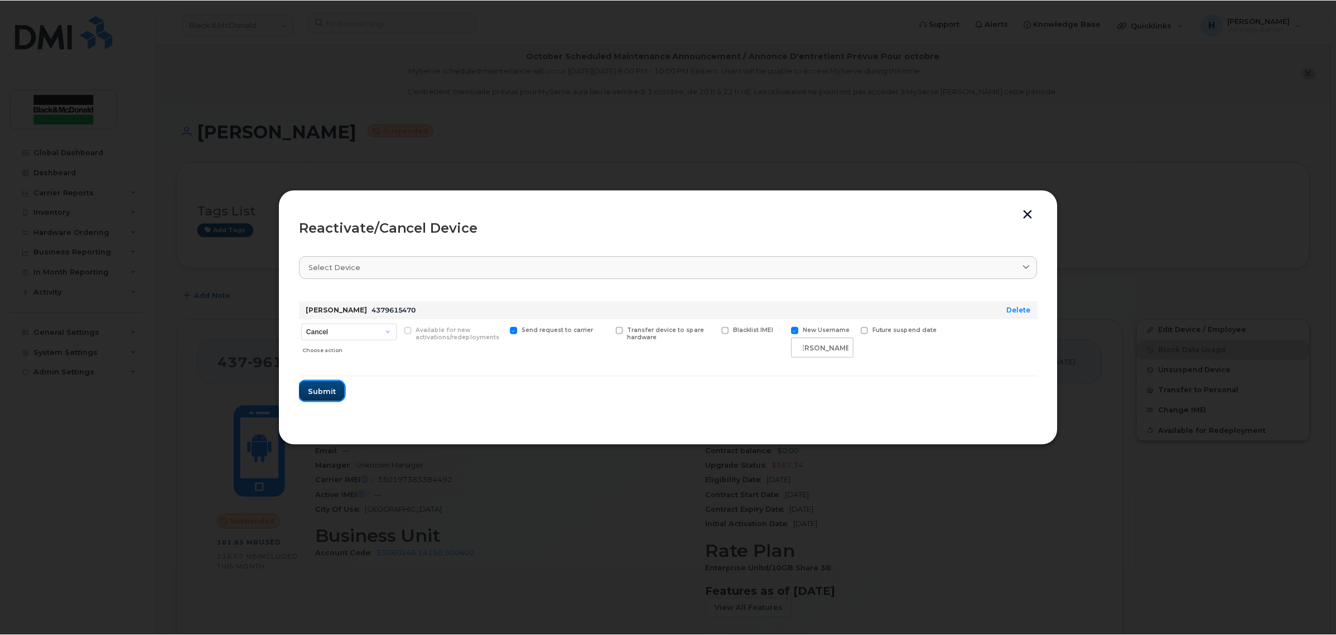
scroll to position [0, 0]
click at [311, 394] on span "Submit" at bounding box center [323, 391] width 28 height 11
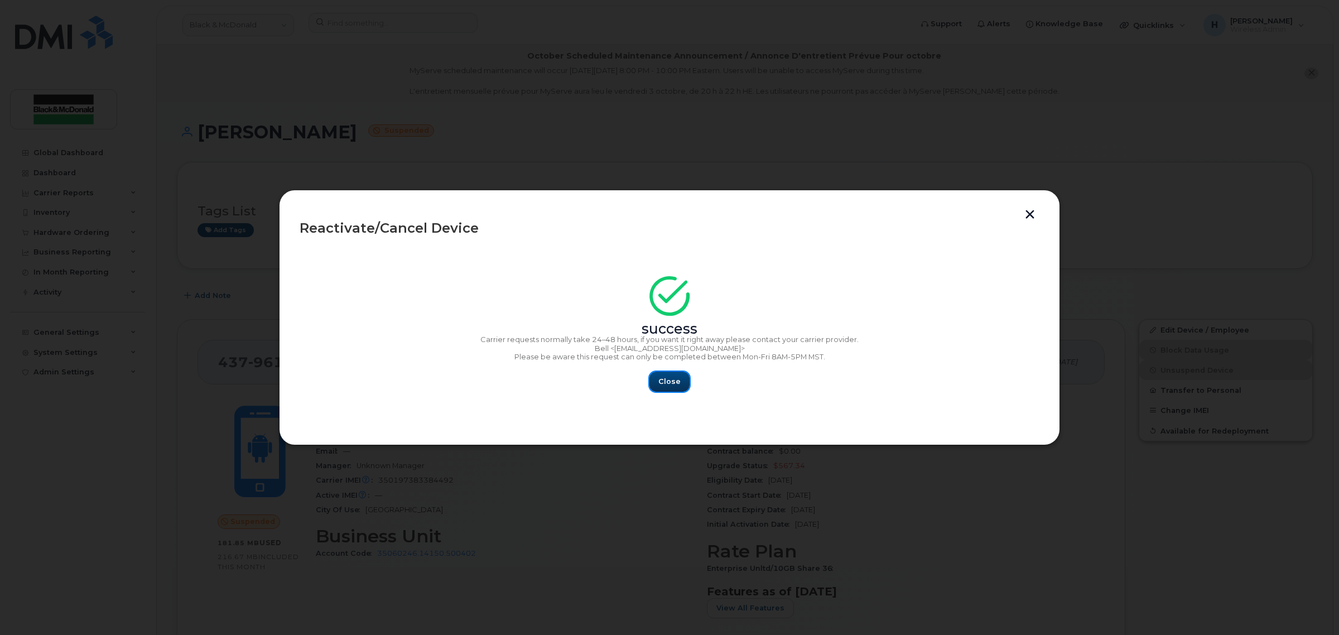
click at [662, 387] on span "Close" at bounding box center [669, 381] width 22 height 11
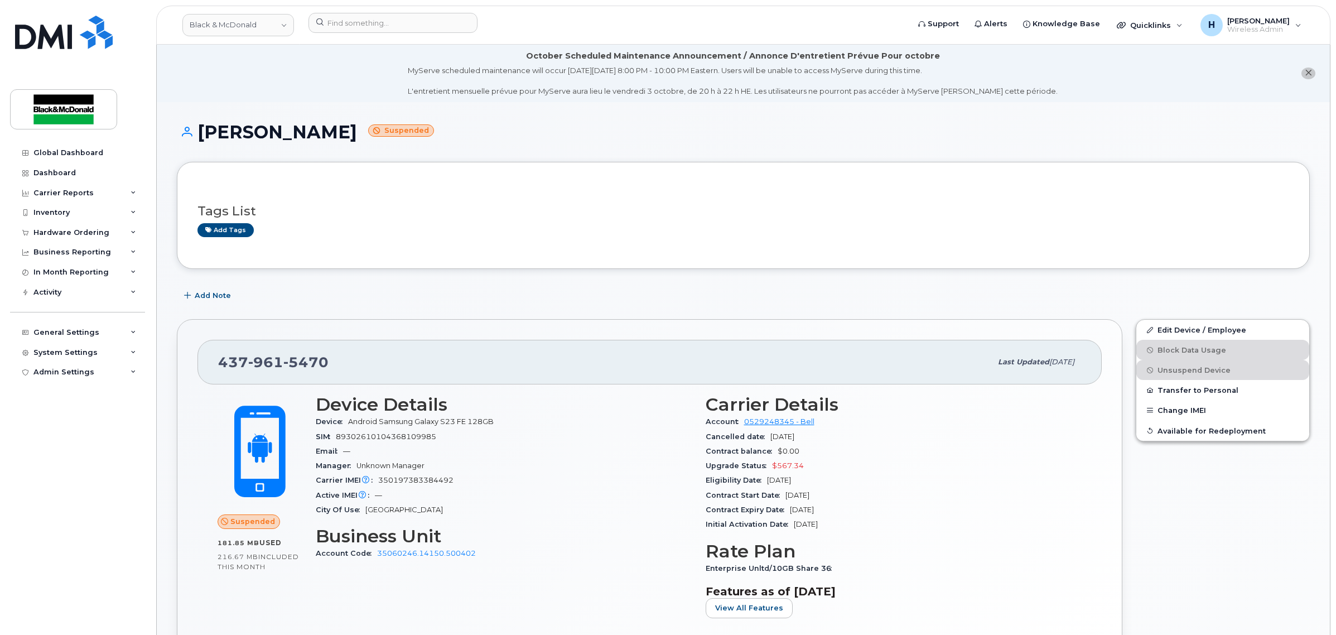
click at [538, 142] on div "Helly Patel Suspended" at bounding box center [743, 142] width 1133 height 40
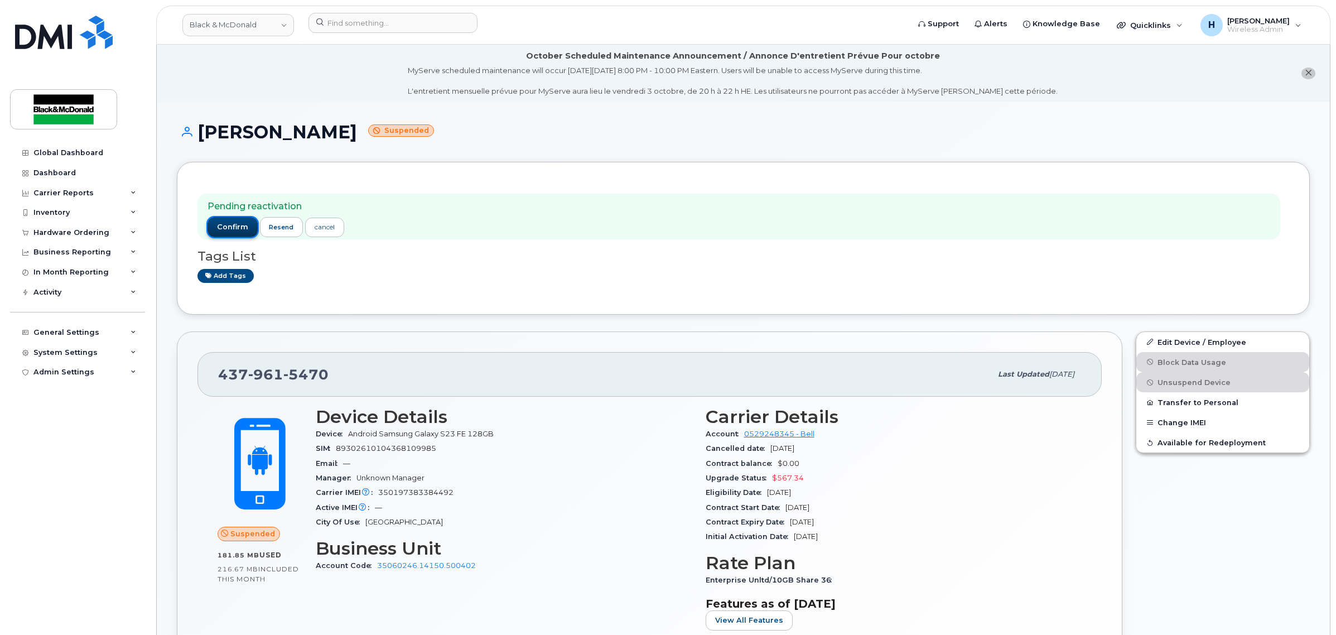
click at [226, 230] on span "confirm" at bounding box center [232, 227] width 31 height 10
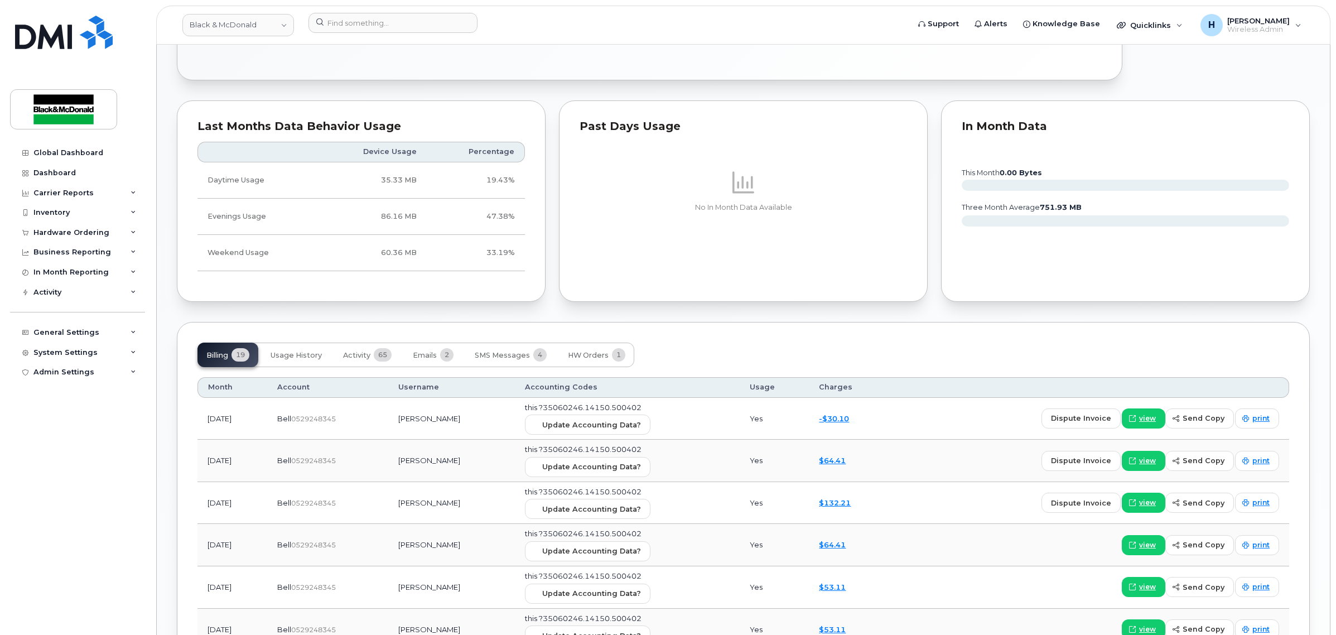
scroll to position [628, 0]
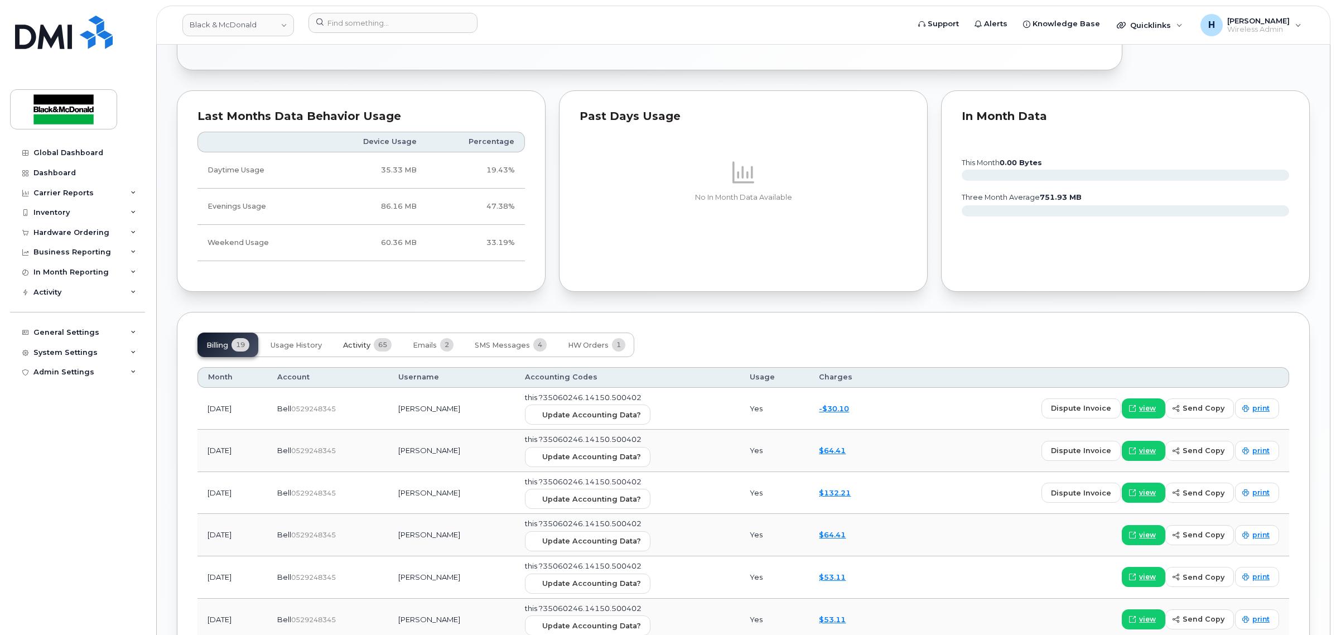
click at [383, 341] on span "65" at bounding box center [383, 344] width 18 height 13
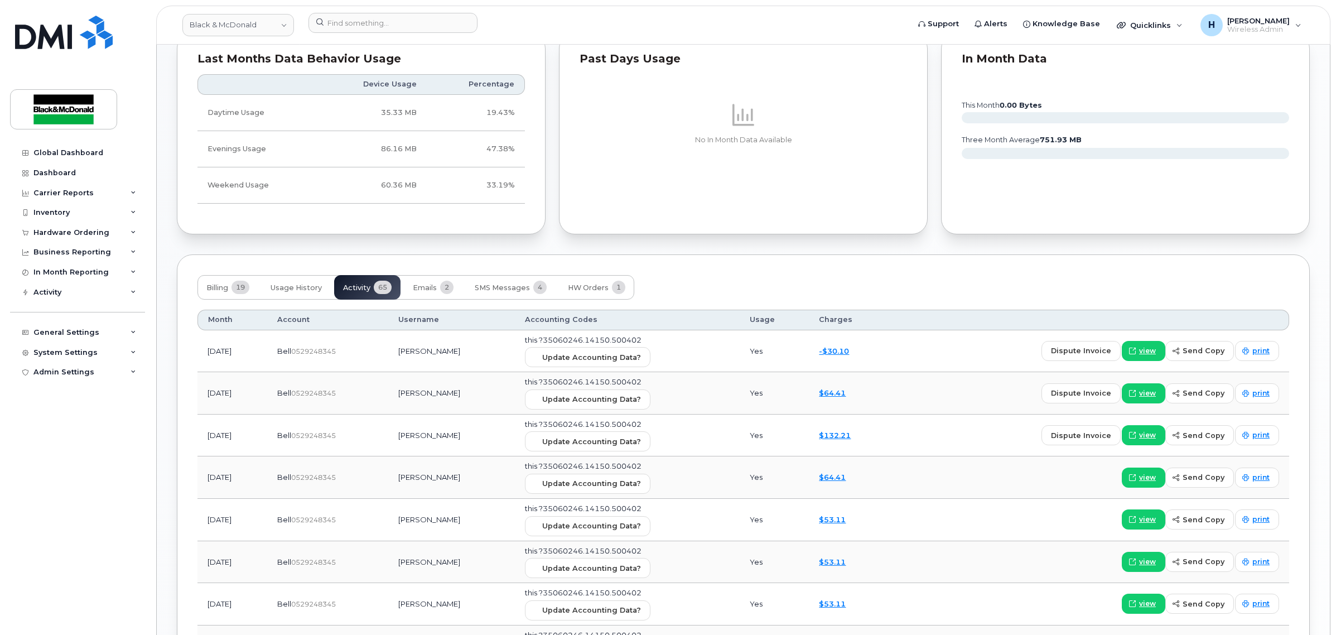
scroll to position [837, 0]
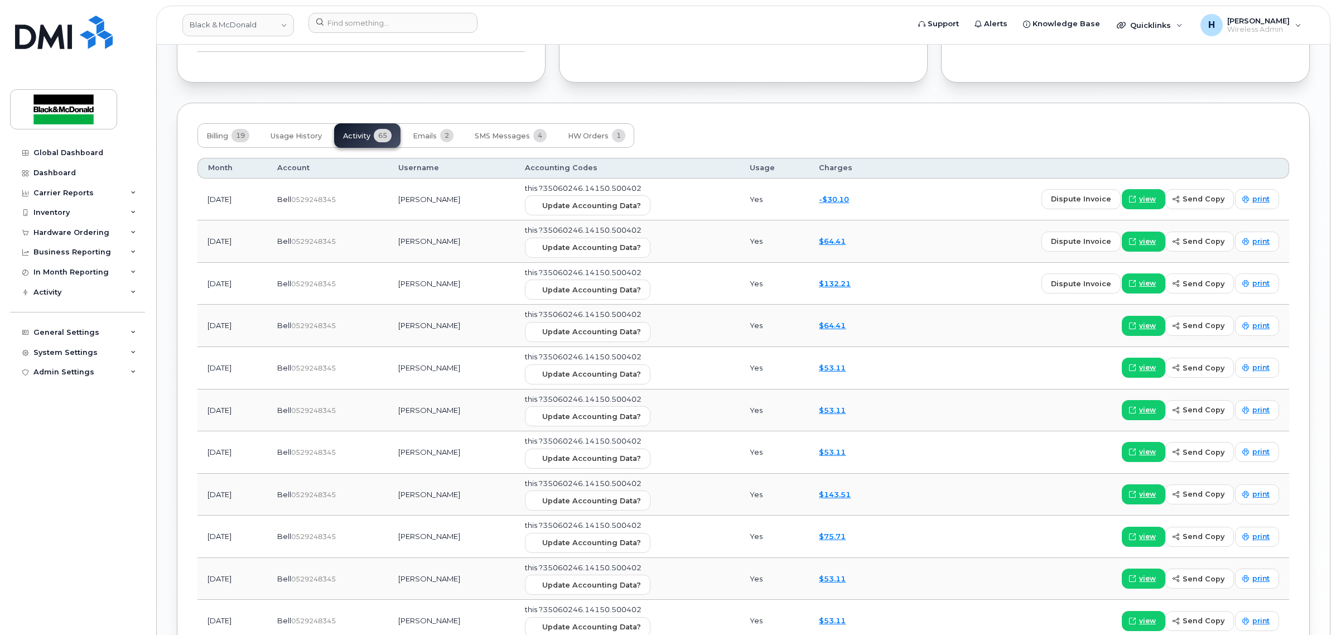
click at [377, 138] on div "Billing 19 Usage History Activity 65 Emails 2 SMS Messages 4 HW Orders 1" at bounding box center [416, 135] width 437 height 25
click at [215, 138] on span "Billing" at bounding box center [217, 136] width 22 height 9
click at [215, 138] on div "Billing 19 Usage History Activity 65 Emails 2 SMS Messages 4 HW Orders 1" at bounding box center [416, 135] width 437 height 25
click at [324, 91] on div "Pending reactivation confirm resend cancel Tags List Add tags Add Note 437 961 …" at bounding box center [743, 168] width 1133 height 1686
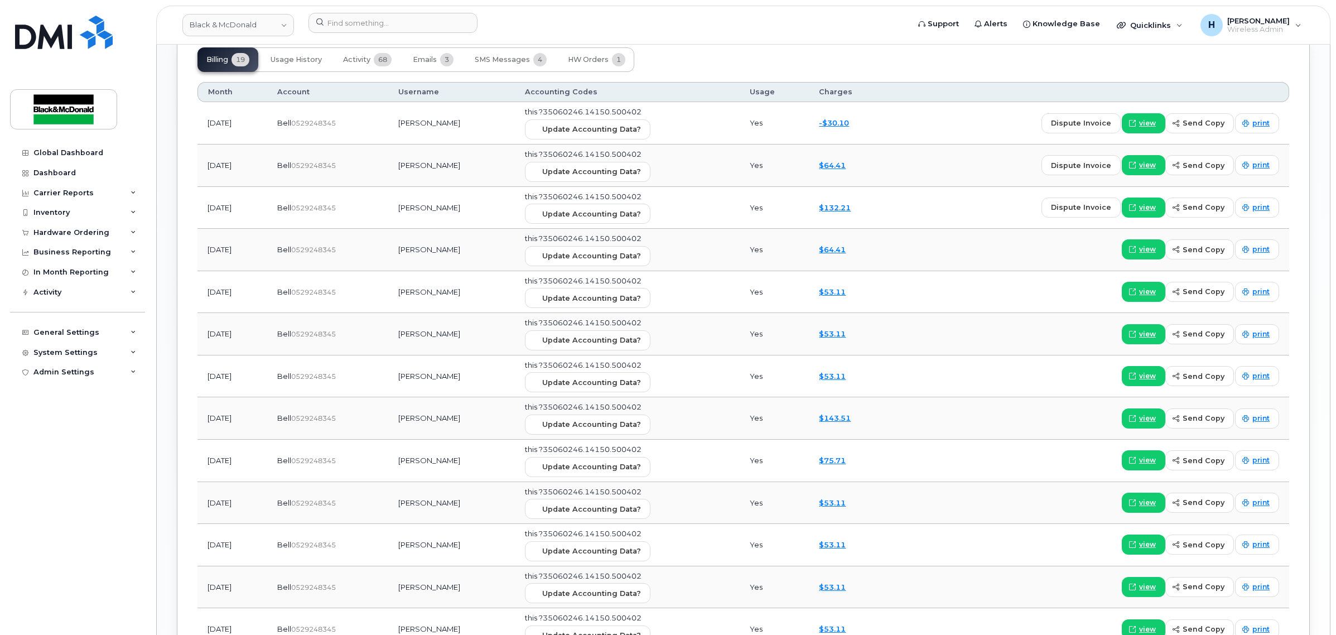
scroll to position [883, 0]
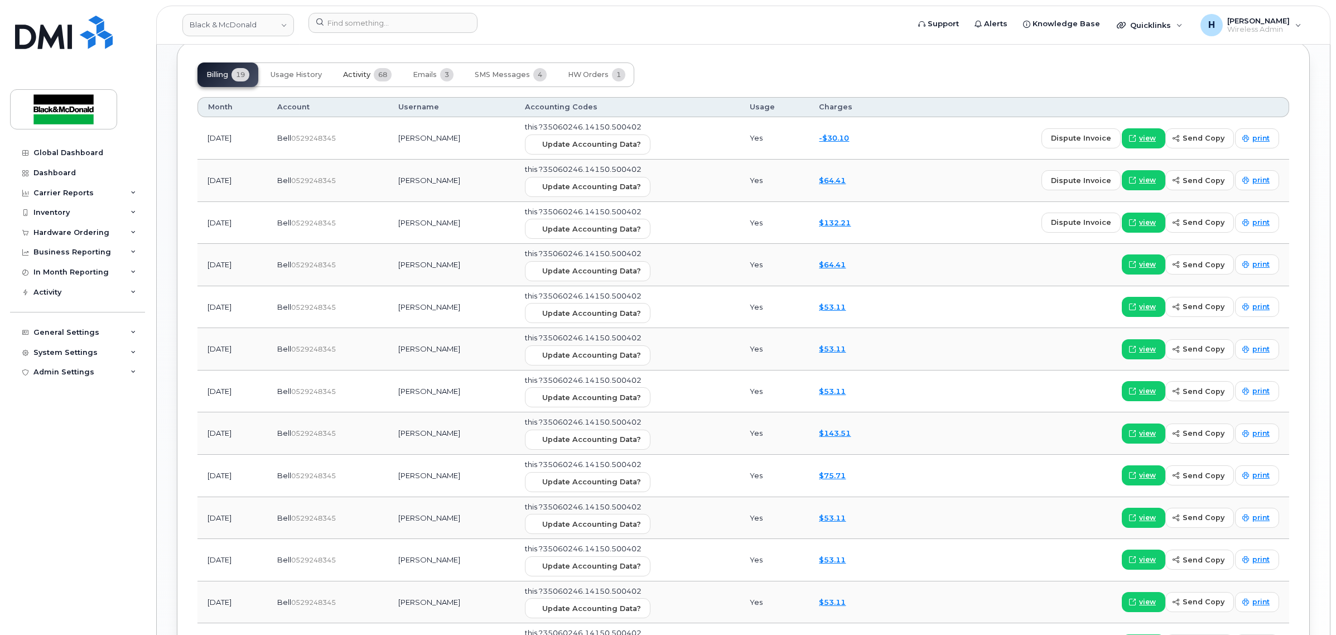
click at [370, 78] on span "Activity" at bounding box center [356, 74] width 27 height 9
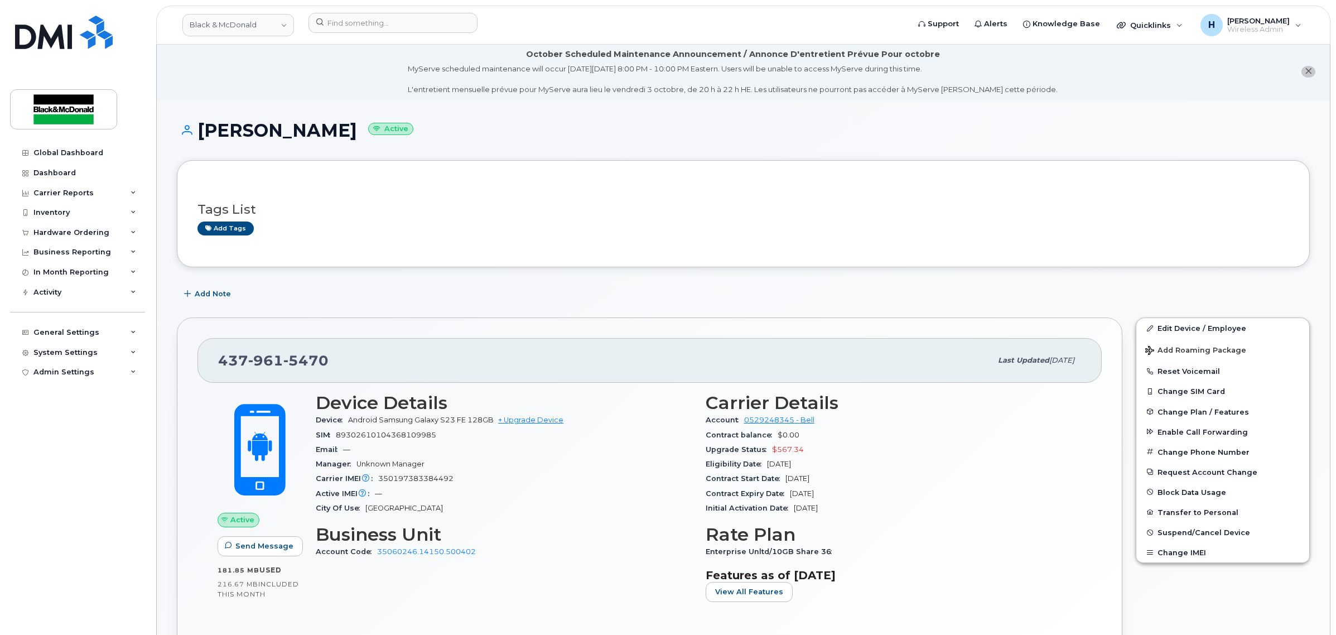
scroll to position [0, 0]
click at [1187, 452] on button "Change Phone Number" at bounding box center [1223, 454] width 173 height 20
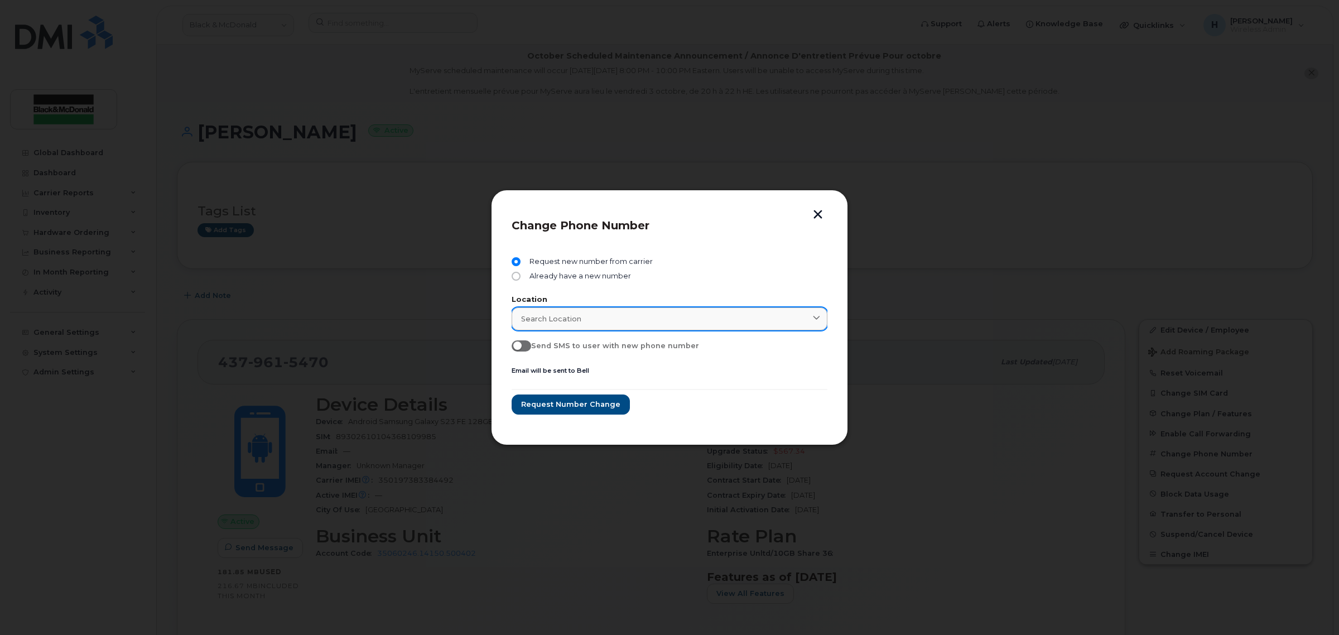
click at [577, 314] on span "Search location" at bounding box center [551, 319] width 60 height 11
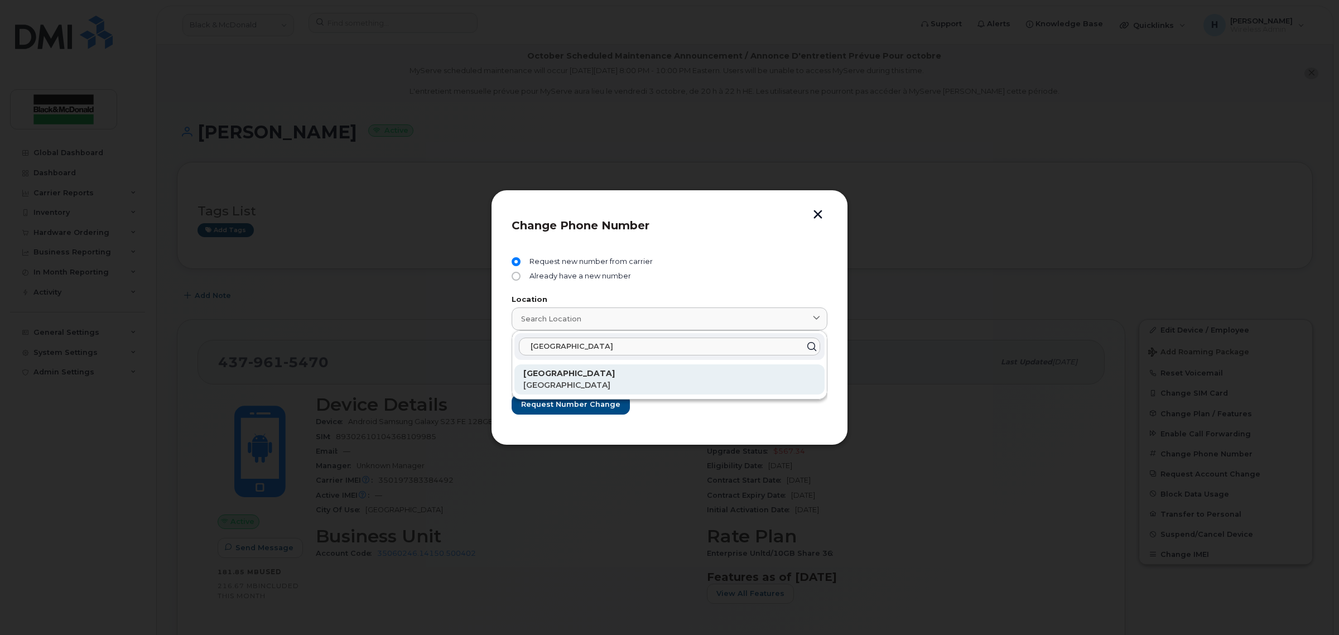
type input "[GEOGRAPHIC_DATA]"
click at [568, 377] on p "[GEOGRAPHIC_DATA]" at bounding box center [669, 374] width 292 height 12
type input "[GEOGRAPHIC_DATA]"
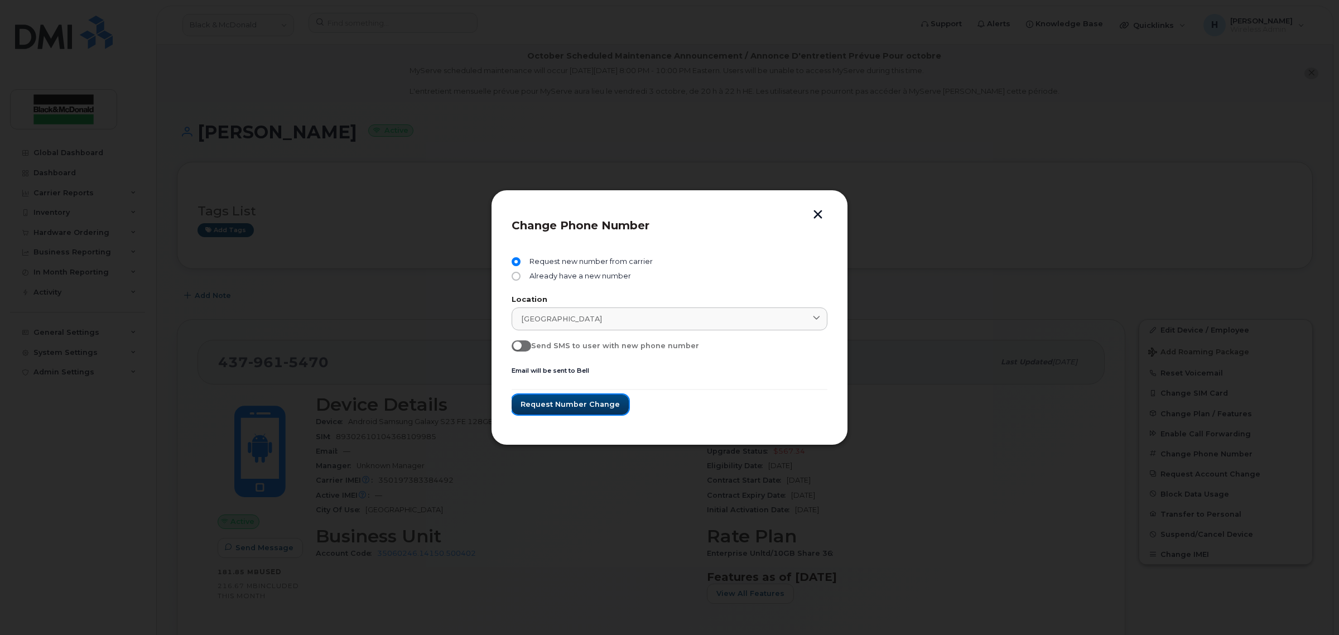
click at [568, 405] on span "Request number change" at bounding box center [570, 404] width 99 height 11
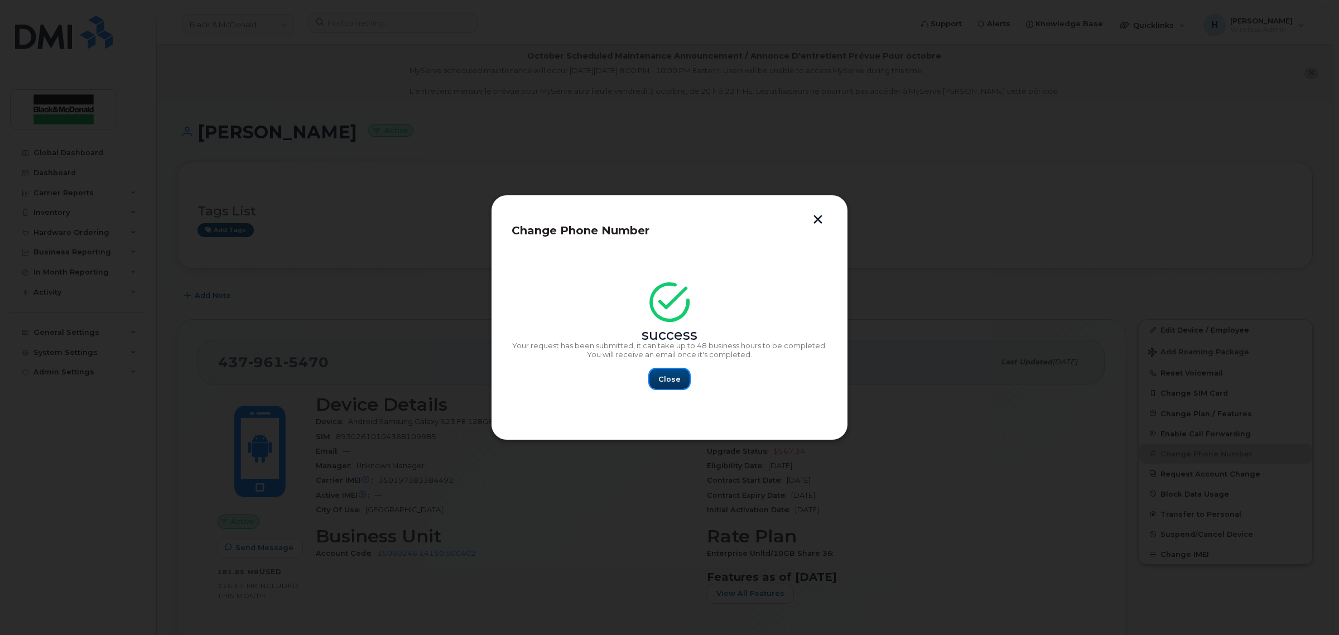
click at [684, 378] on button "Close" at bounding box center [669, 379] width 40 height 20
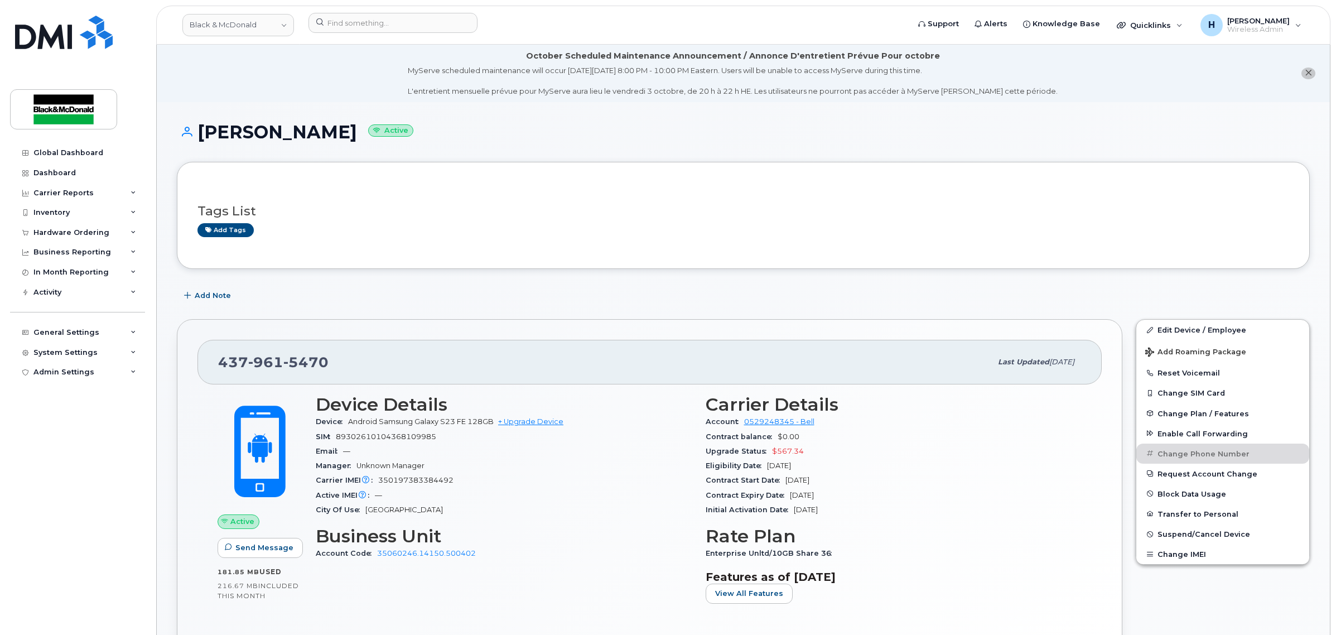
click at [659, 176] on div "Tags List Add tags" at bounding box center [743, 215] width 1133 height 107
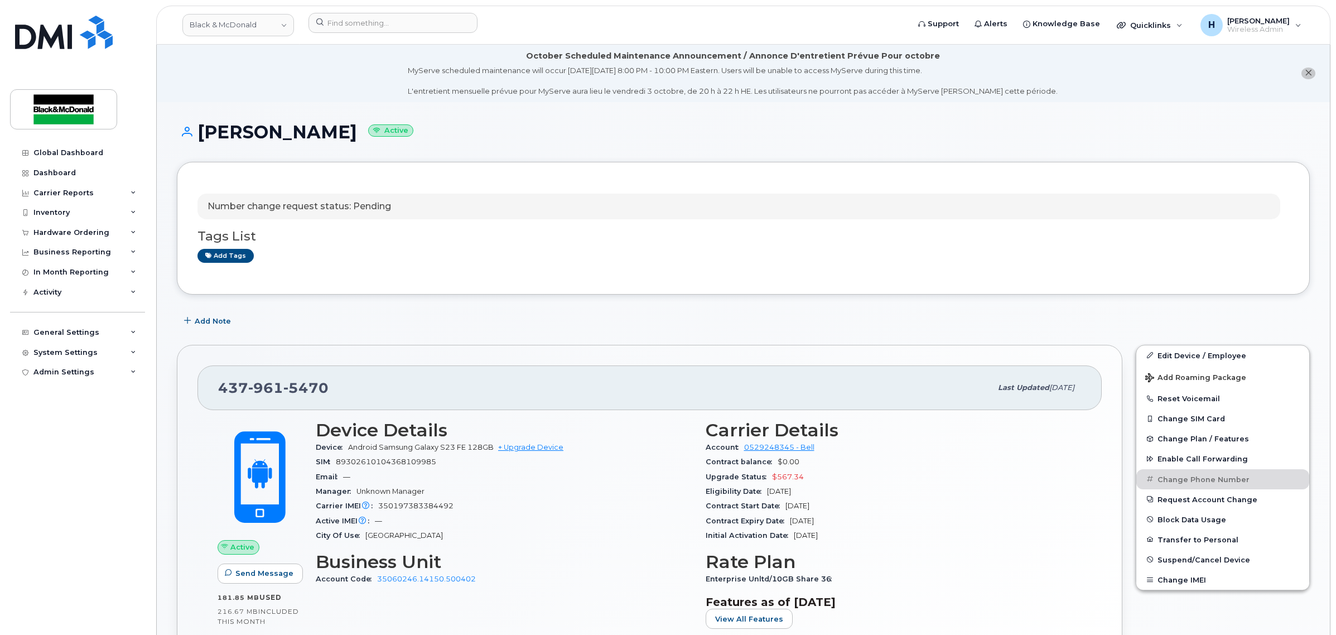
click at [579, 153] on div "[PERSON_NAME] Active" at bounding box center [743, 142] width 1133 height 40
